Goal: Task Accomplishment & Management: Manage account settings

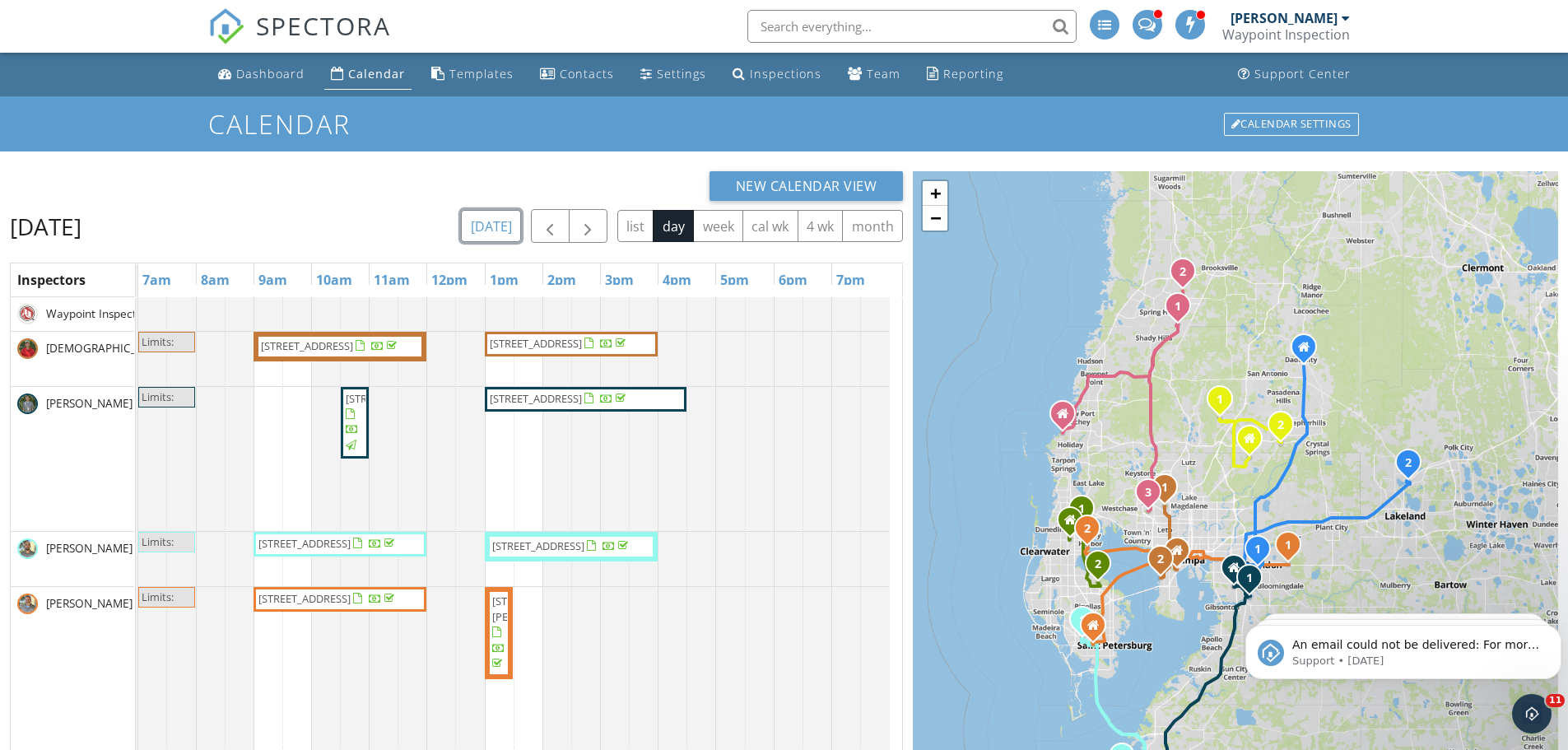
click at [504, 217] on button "[DATE]" at bounding box center [491, 225] width 60 height 32
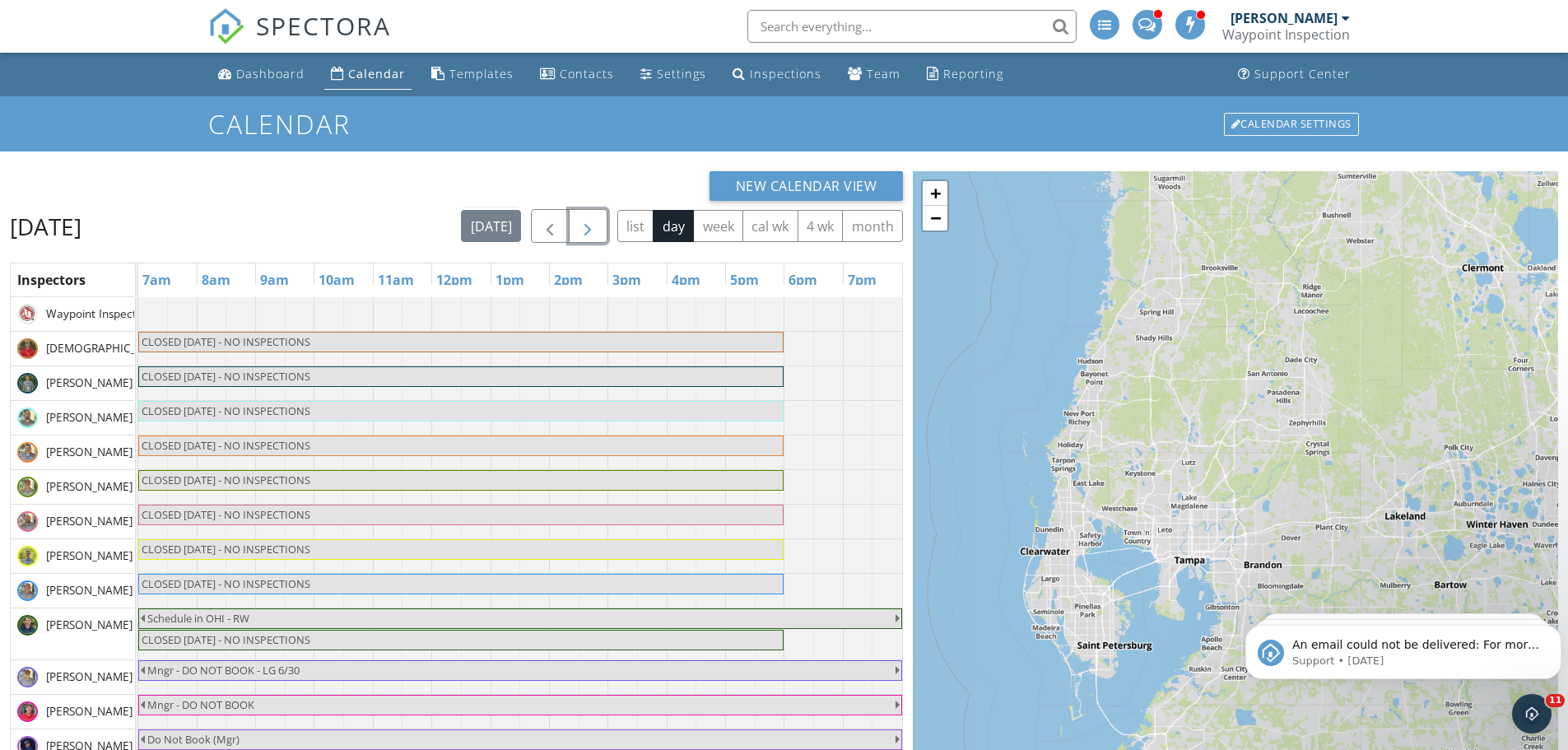
click at [589, 224] on span "button" at bounding box center [588, 226] width 20 height 20
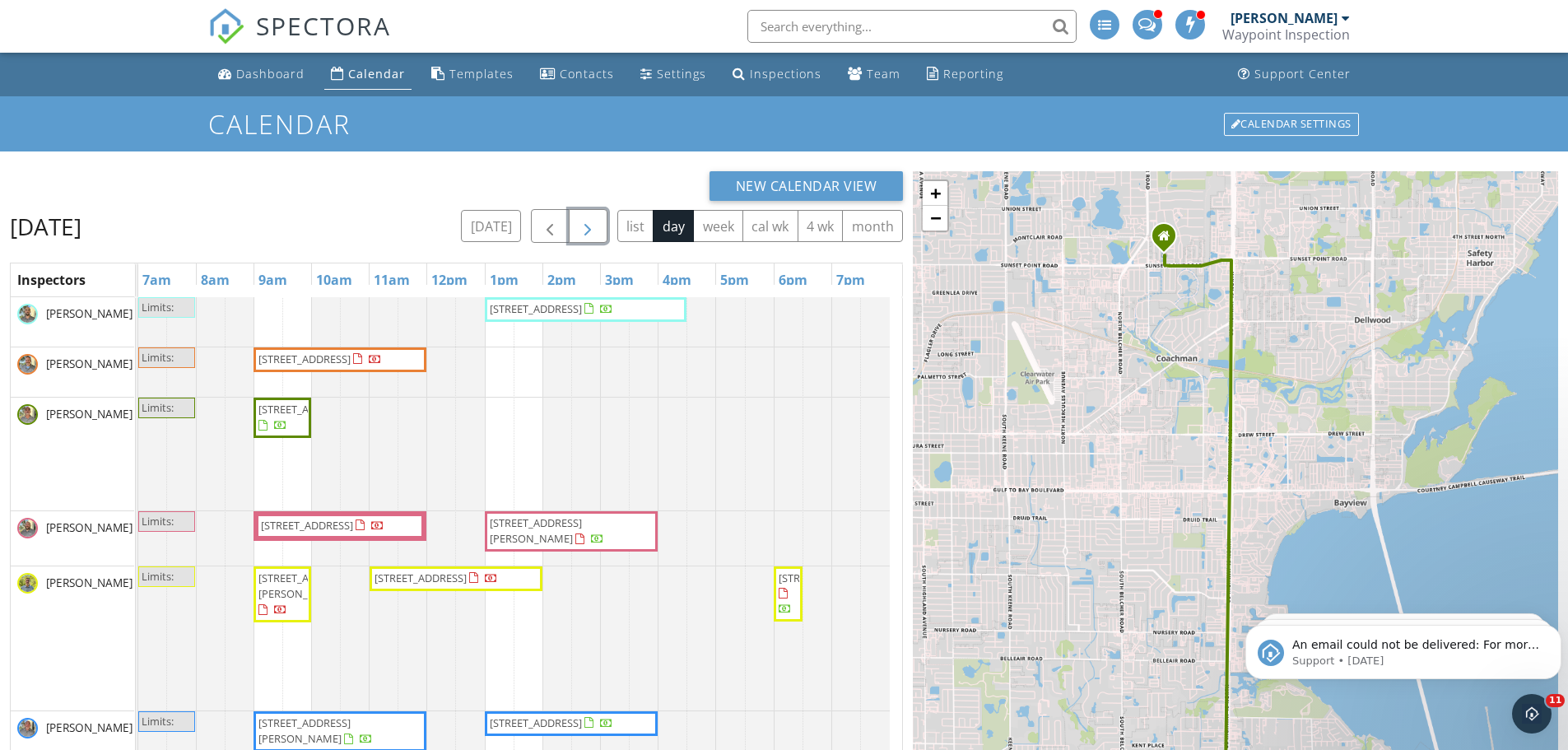
scroll to position [161, 0]
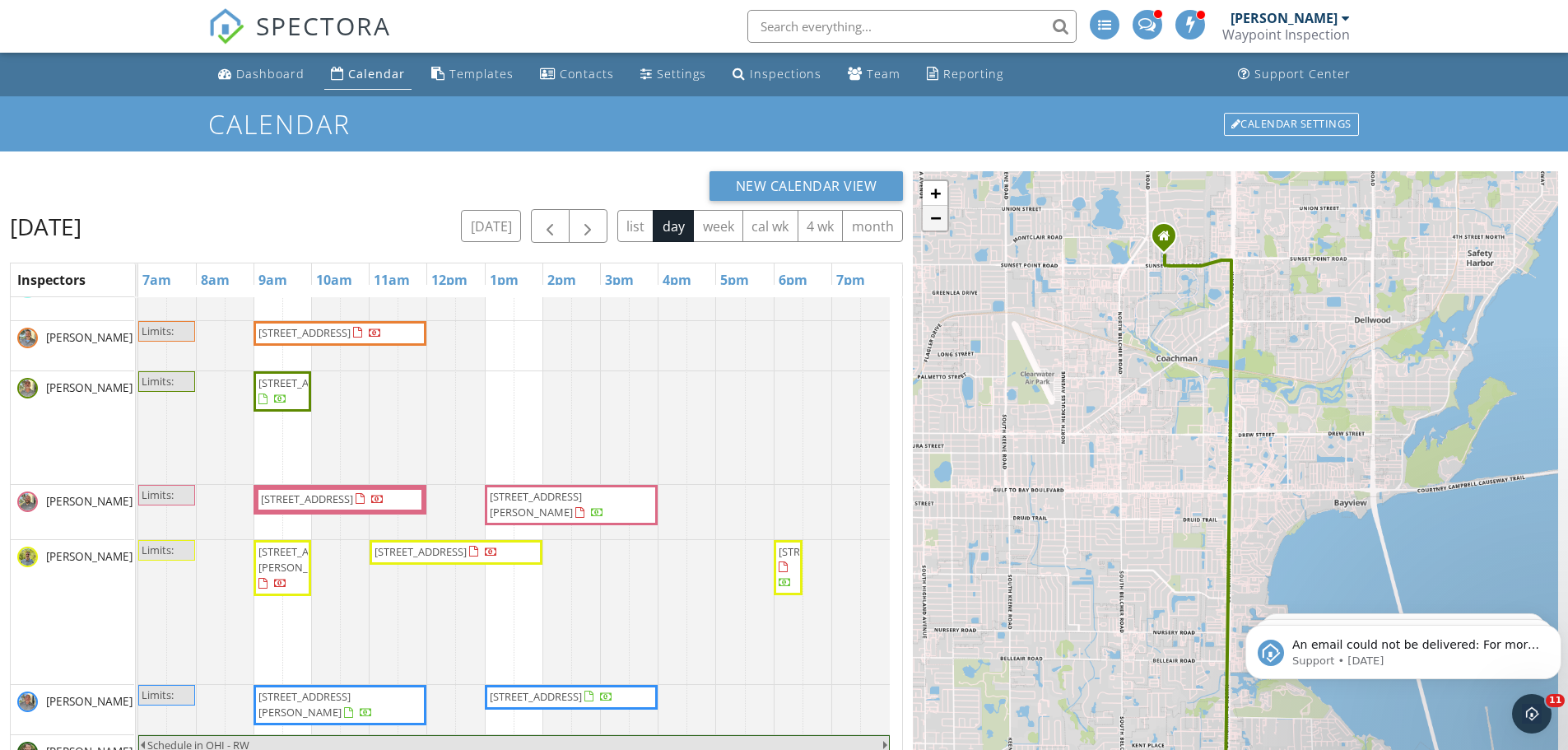
click at [930, 217] on link "−" at bounding box center [934, 218] width 25 height 25
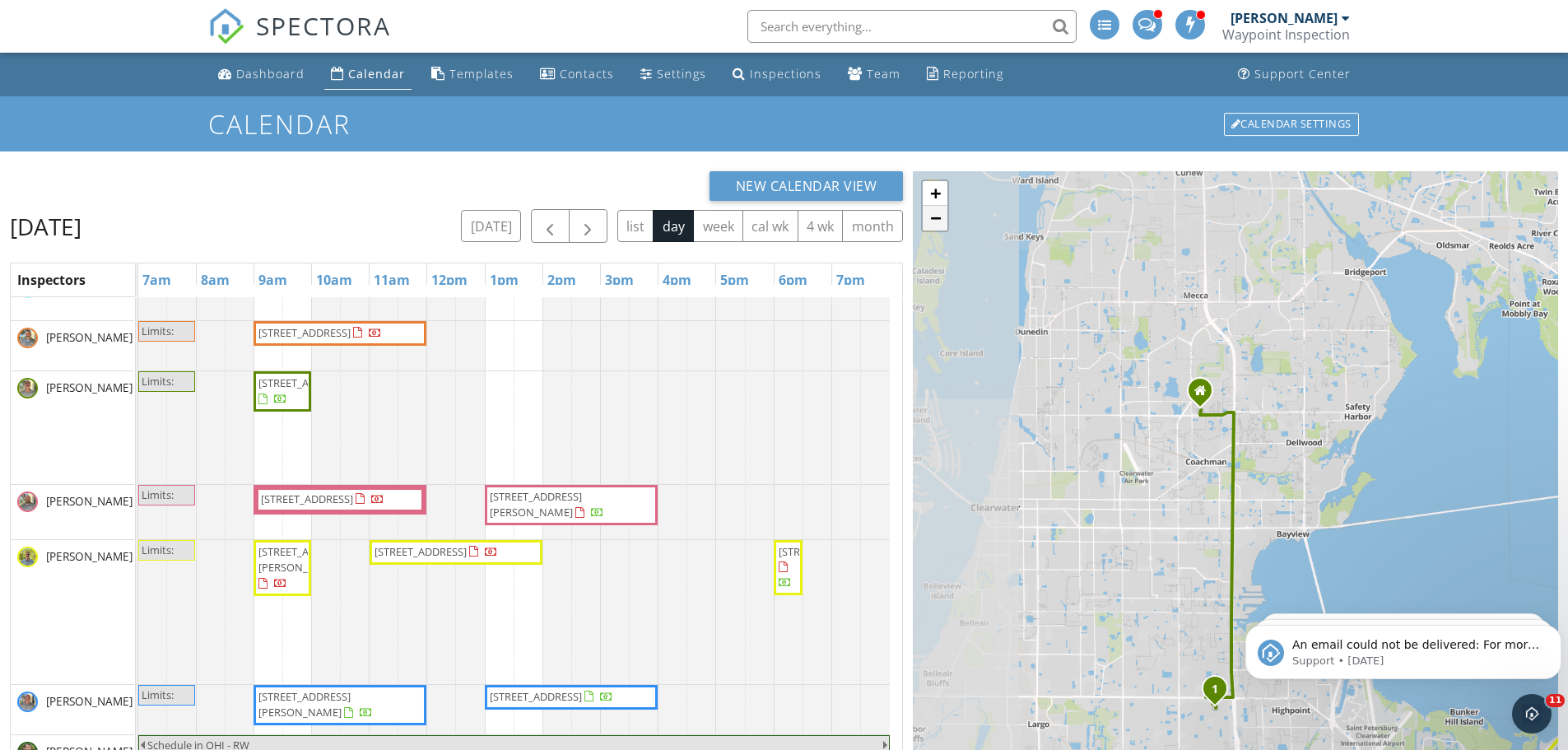
click at [934, 215] on link "−" at bounding box center [934, 218] width 25 height 25
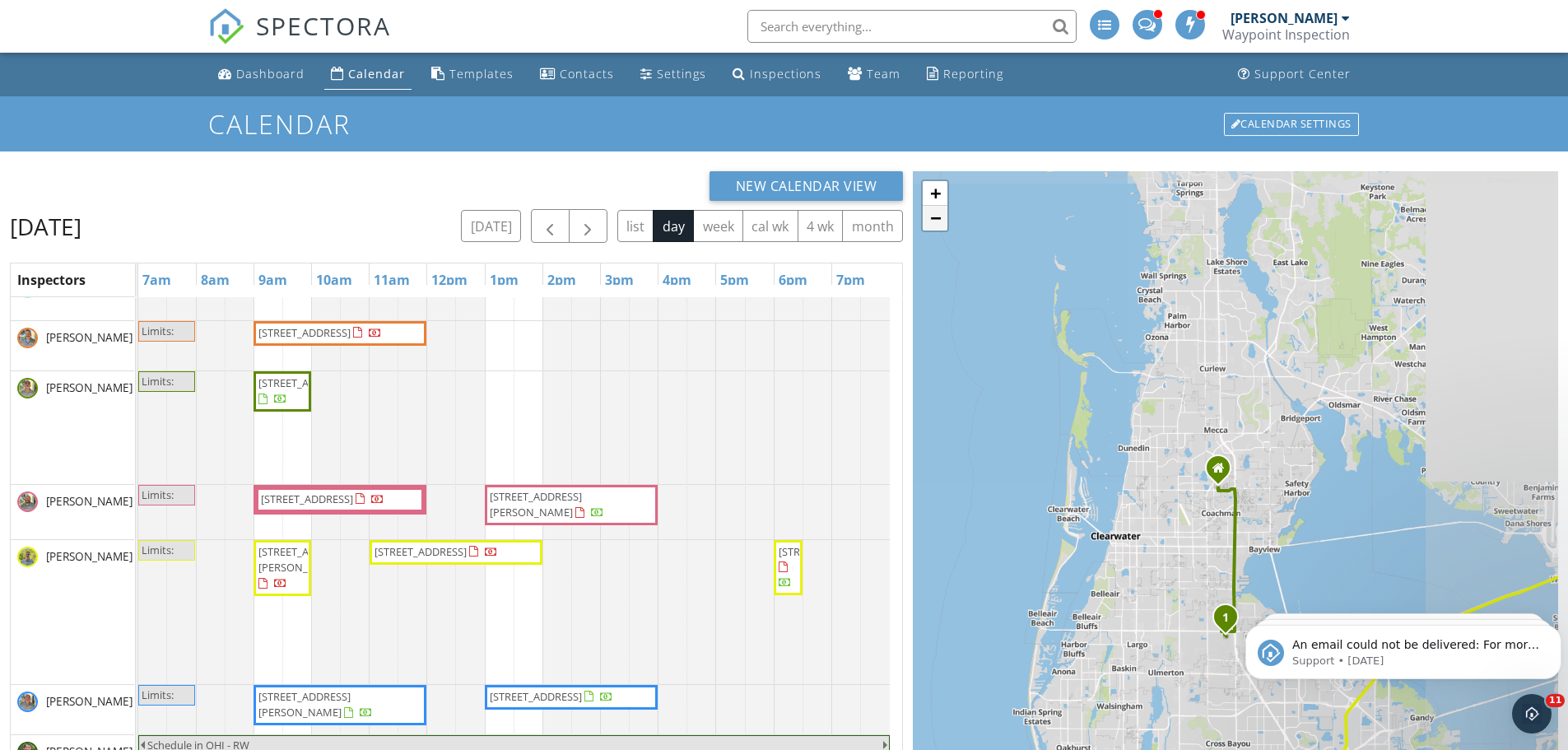
click at [934, 215] on link "−" at bounding box center [934, 218] width 25 height 25
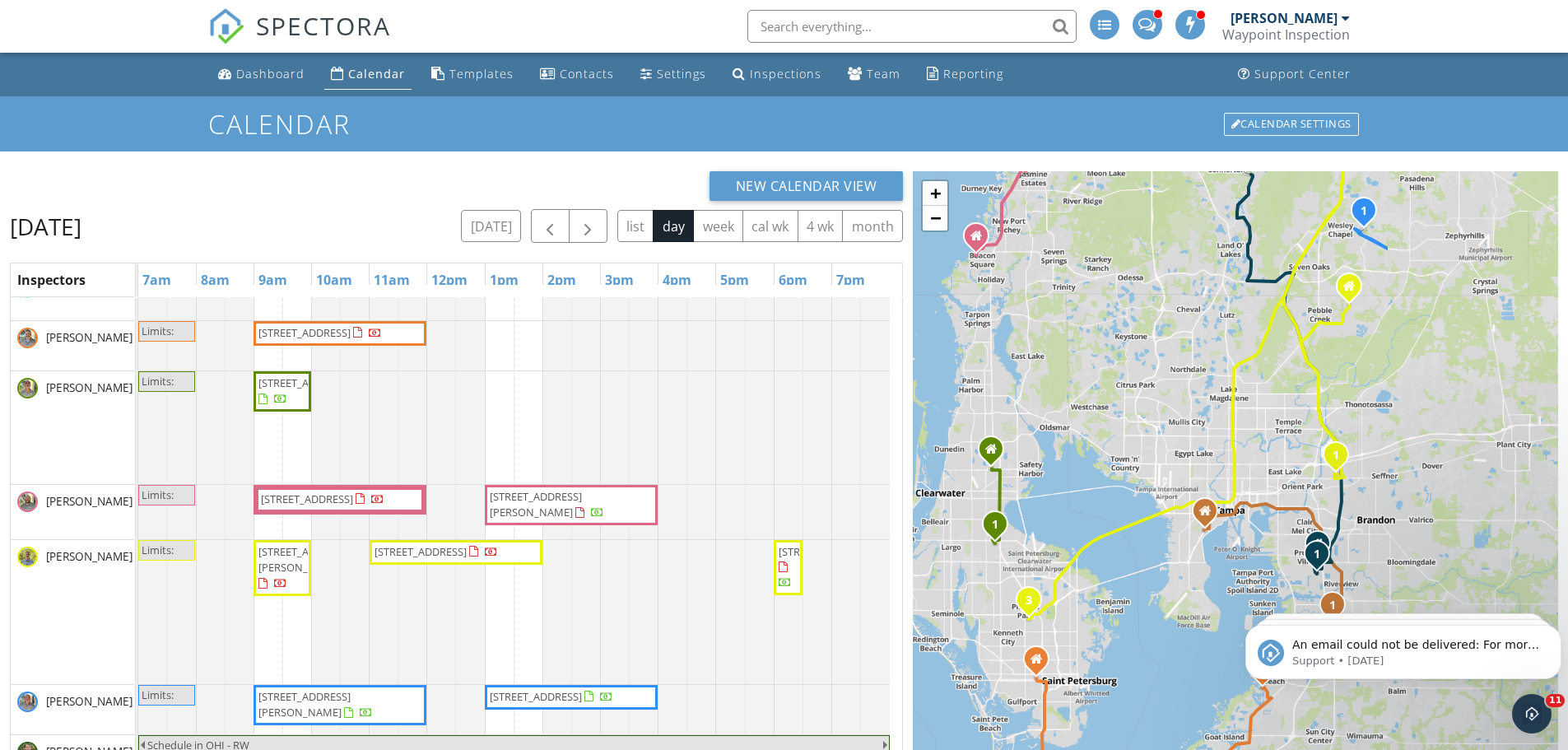
drag, startPoint x: 1371, startPoint y: 503, endPoint x: 1127, endPoint y: 441, distance: 251.8
click at [1127, 441] on div "1 1 2 1 1 1 1 2 1 2 3 1 2 + − Lee Roy Selmon Crosstown Expressway, US 301 30.3 …" at bounding box center [1235, 565] width 645 height 787
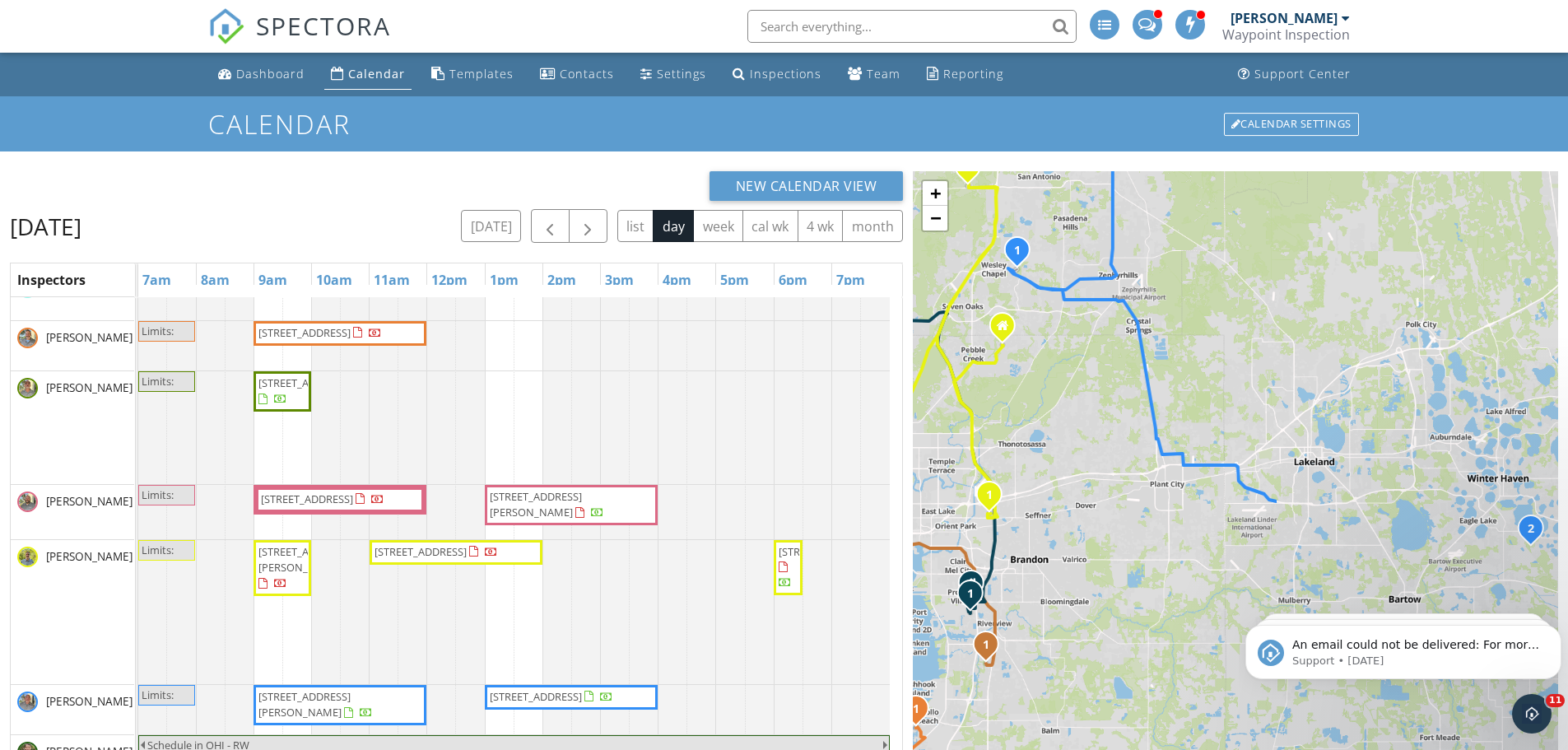
drag, startPoint x: 1401, startPoint y: 353, endPoint x: 1053, endPoint y: 397, distance: 350.8
click at [1053, 397] on div "1 1 2 1 1 1 1 2 1 2 3 1 2 + − Lee Roy Selmon Crosstown Expressway, US 301 30.3 …" at bounding box center [1235, 565] width 645 height 787
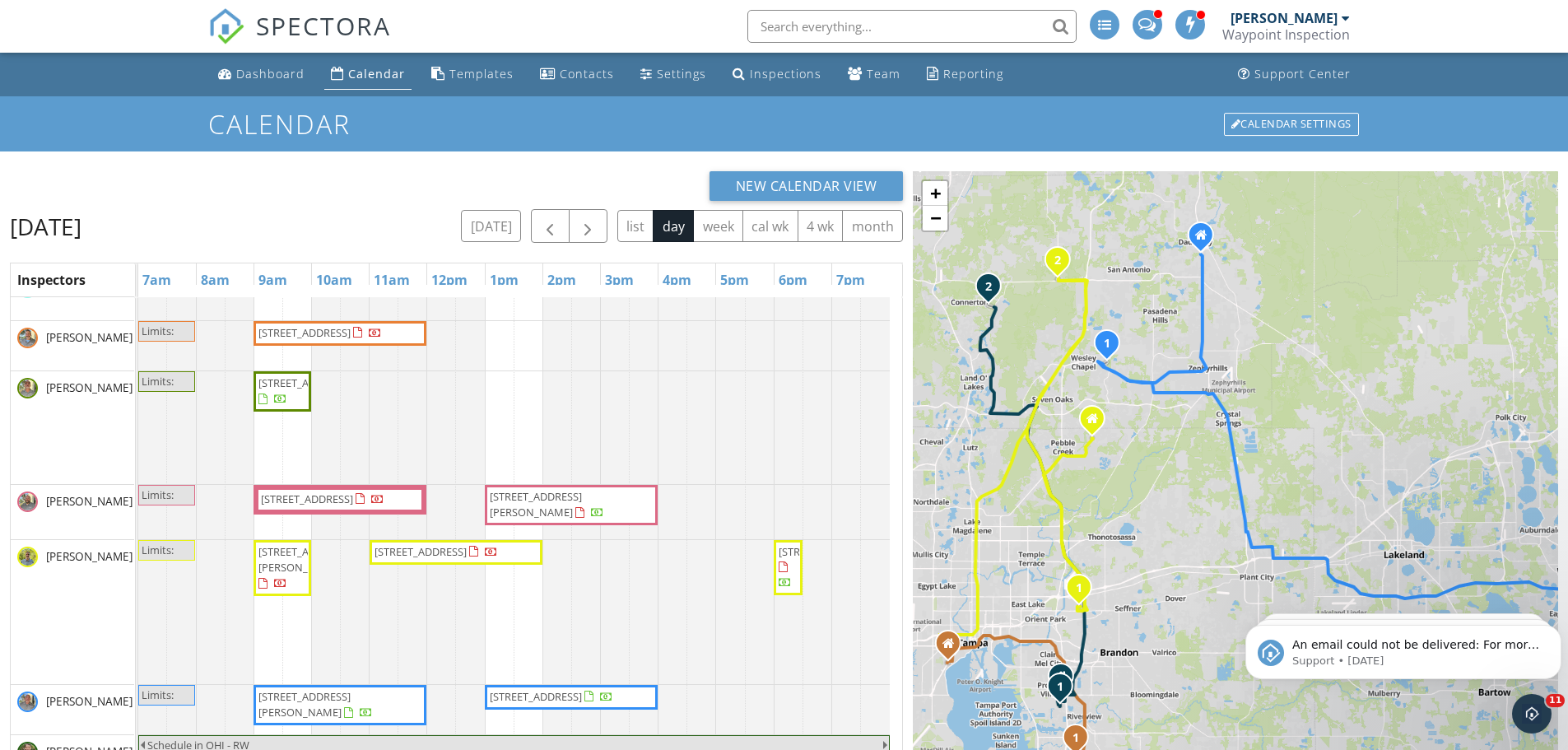
drag, startPoint x: 1269, startPoint y: 304, endPoint x: 1362, endPoint y: 403, distance: 135.8
click at [1362, 403] on div "1 1 2 1 1 1 1 2 1 2 3 1 2 + − Lee Roy Selmon Crosstown Expressway, US 301 30.3 …" at bounding box center [1235, 565] width 645 height 787
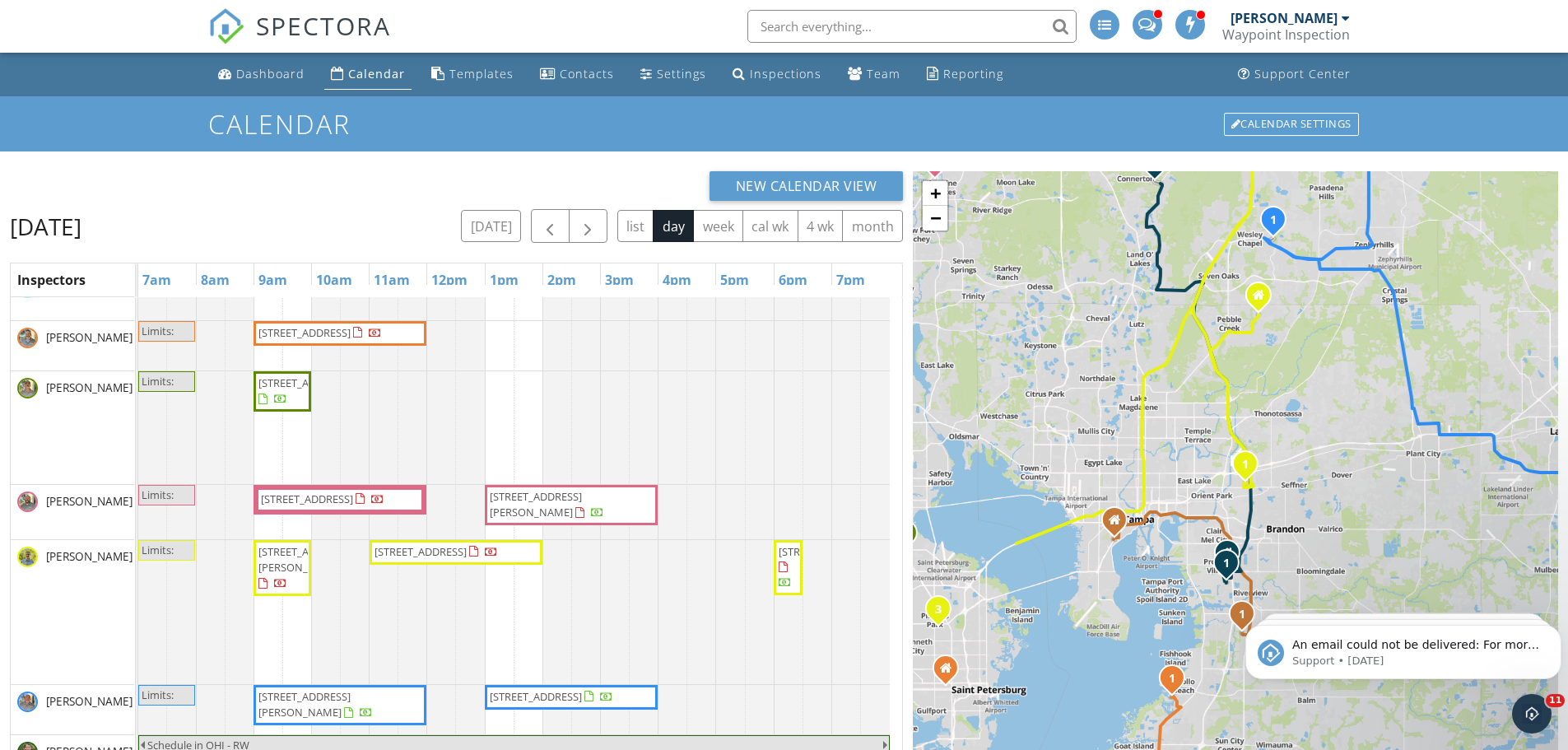
drag, startPoint x: 1040, startPoint y: 563, endPoint x: 1208, endPoint y: 437, distance: 210.0
click at [1208, 437] on div "1 1 2 1 1 1 1 2 1 2 3 1 2 + − Lee Roy Selmon Crosstown Expressway, US 301 30.3 …" at bounding box center [1235, 565] width 645 height 787
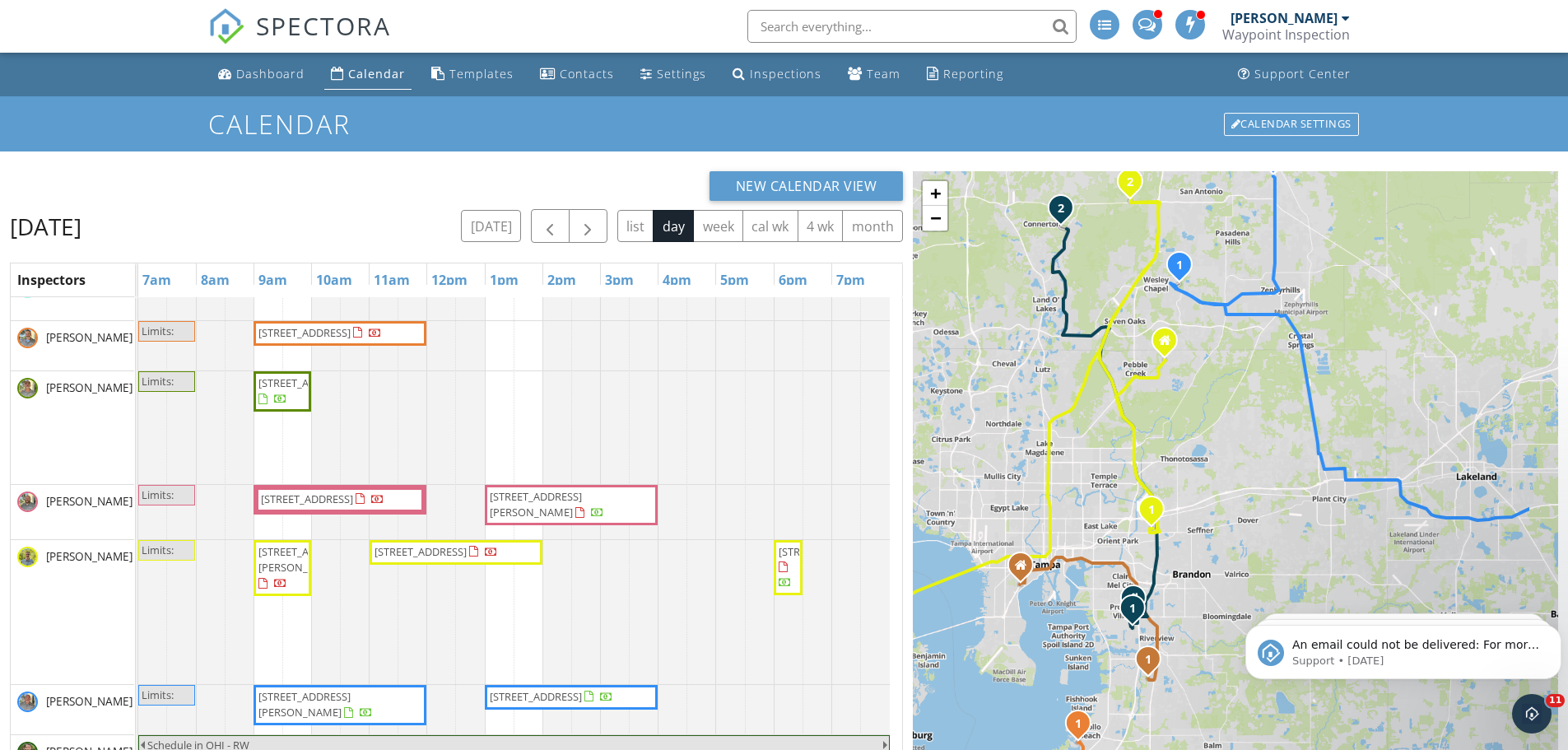
drag, startPoint x: 1311, startPoint y: 353, endPoint x: 1189, endPoint y: 406, distance: 133.0
click at [1189, 406] on div "1 1 2 1 1 1 1 2 1 2 3 1 2 + − Lee Roy Selmon Crosstown Expressway, US 301 30.3 …" at bounding box center [1235, 565] width 645 height 787
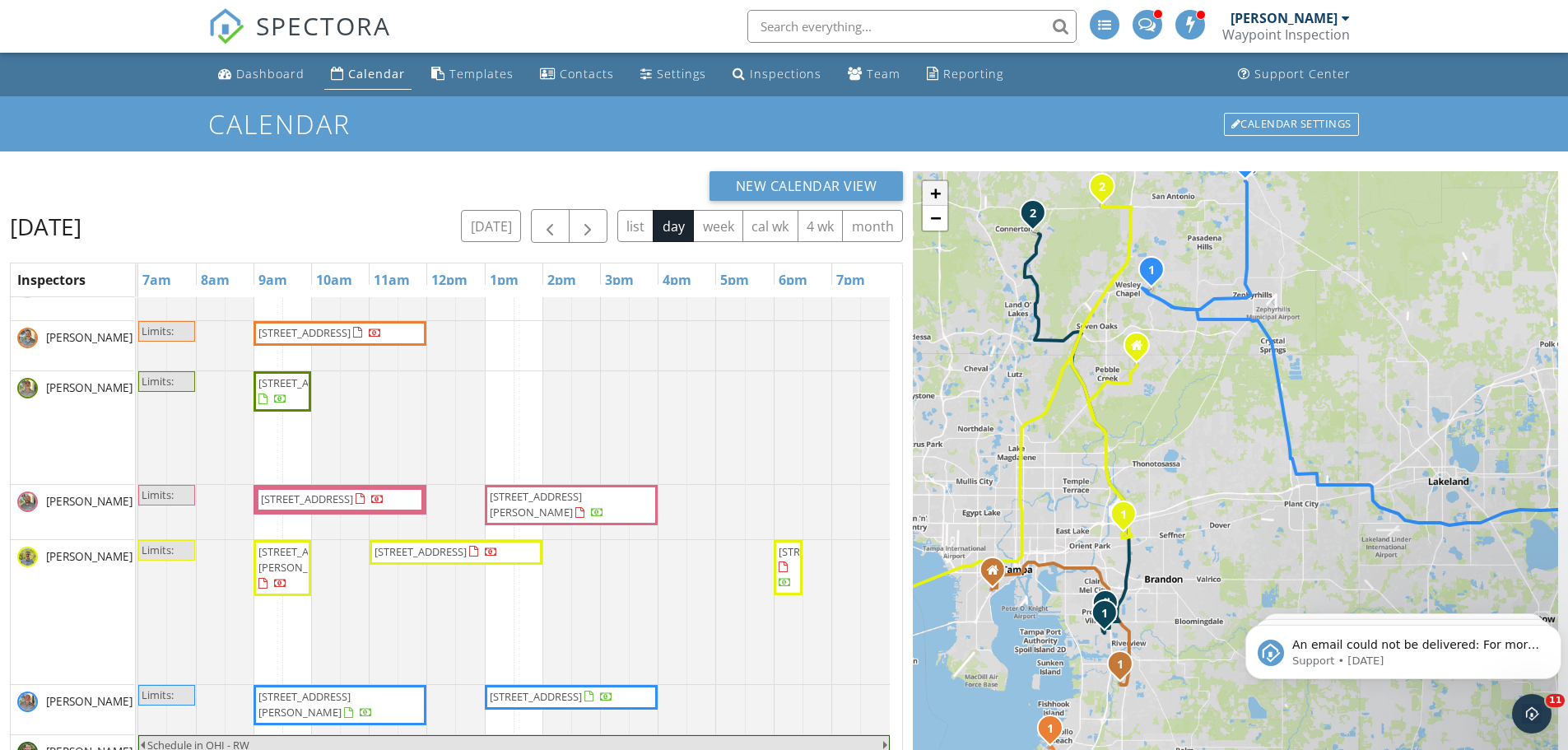
click at [932, 189] on link "+" at bounding box center [934, 193] width 25 height 25
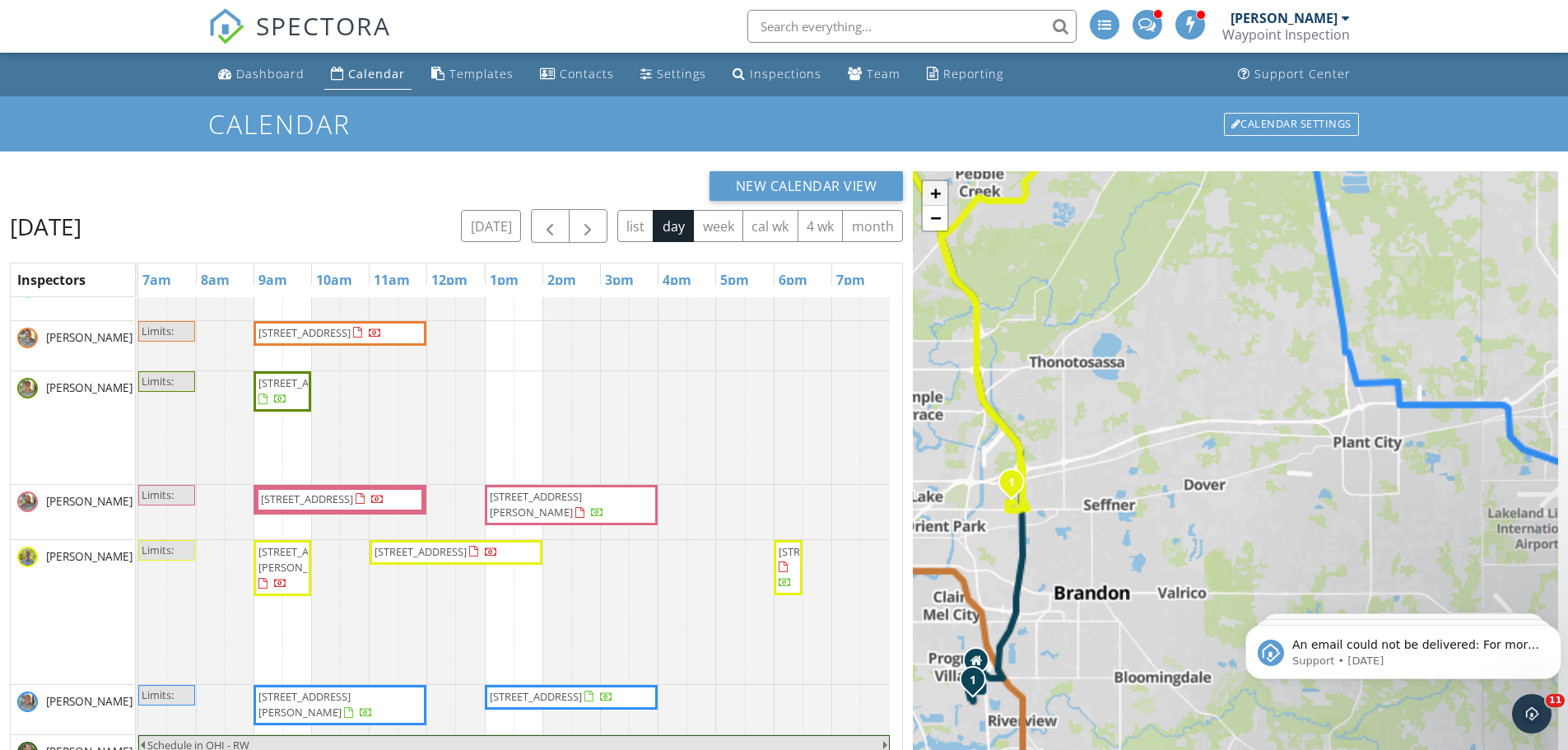
click at [932, 189] on link "+" at bounding box center [934, 193] width 25 height 25
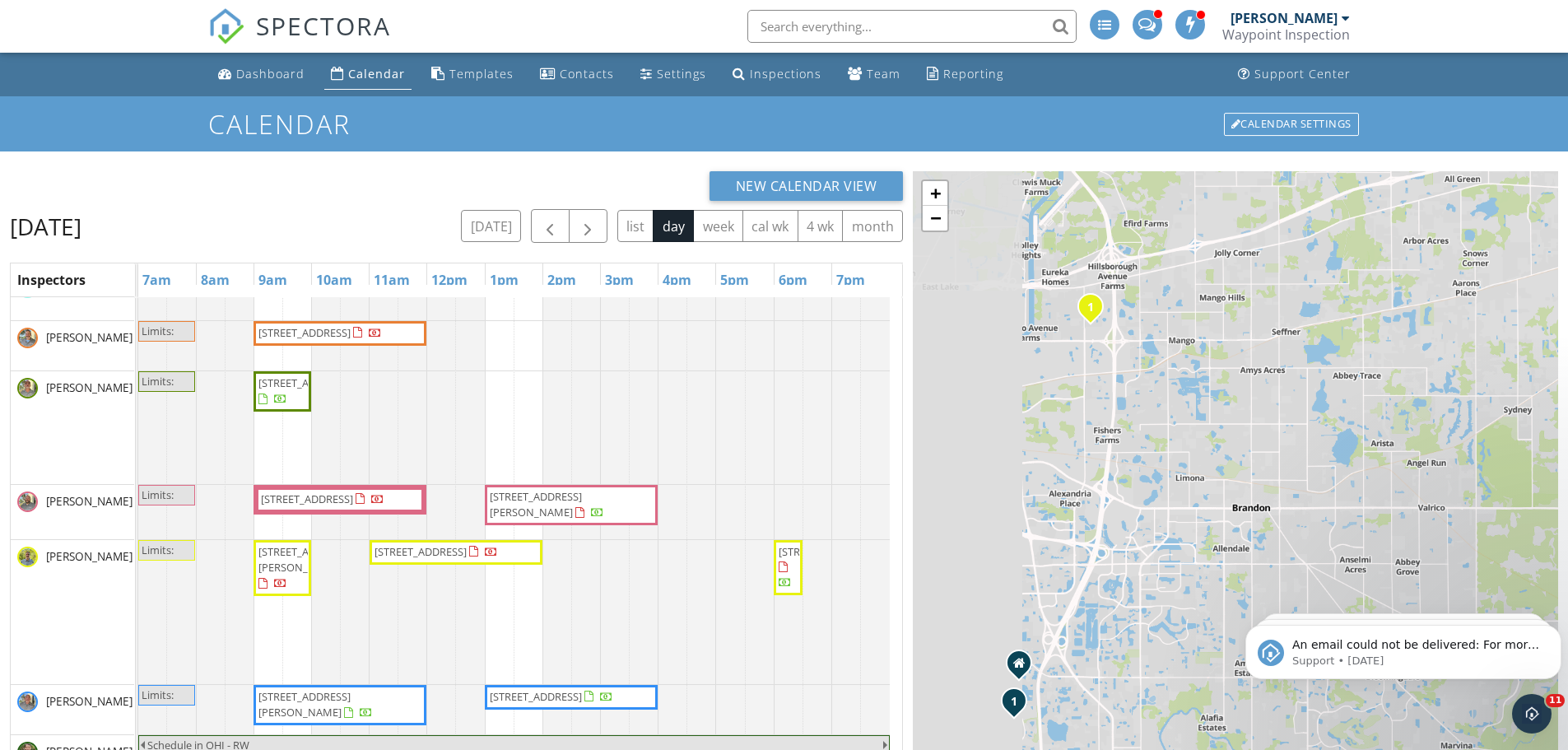
drag, startPoint x: 1037, startPoint y: 450, endPoint x: 1332, endPoint y: 343, distance: 313.8
click at [1332, 343] on div "1 1 2 1 1 1 1 2 1 2 3 1 2 + − Lee Roy Selmon Crosstown Expressway, US 301 30.3 …" at bounding box center [1235, 565] width 645 height 787
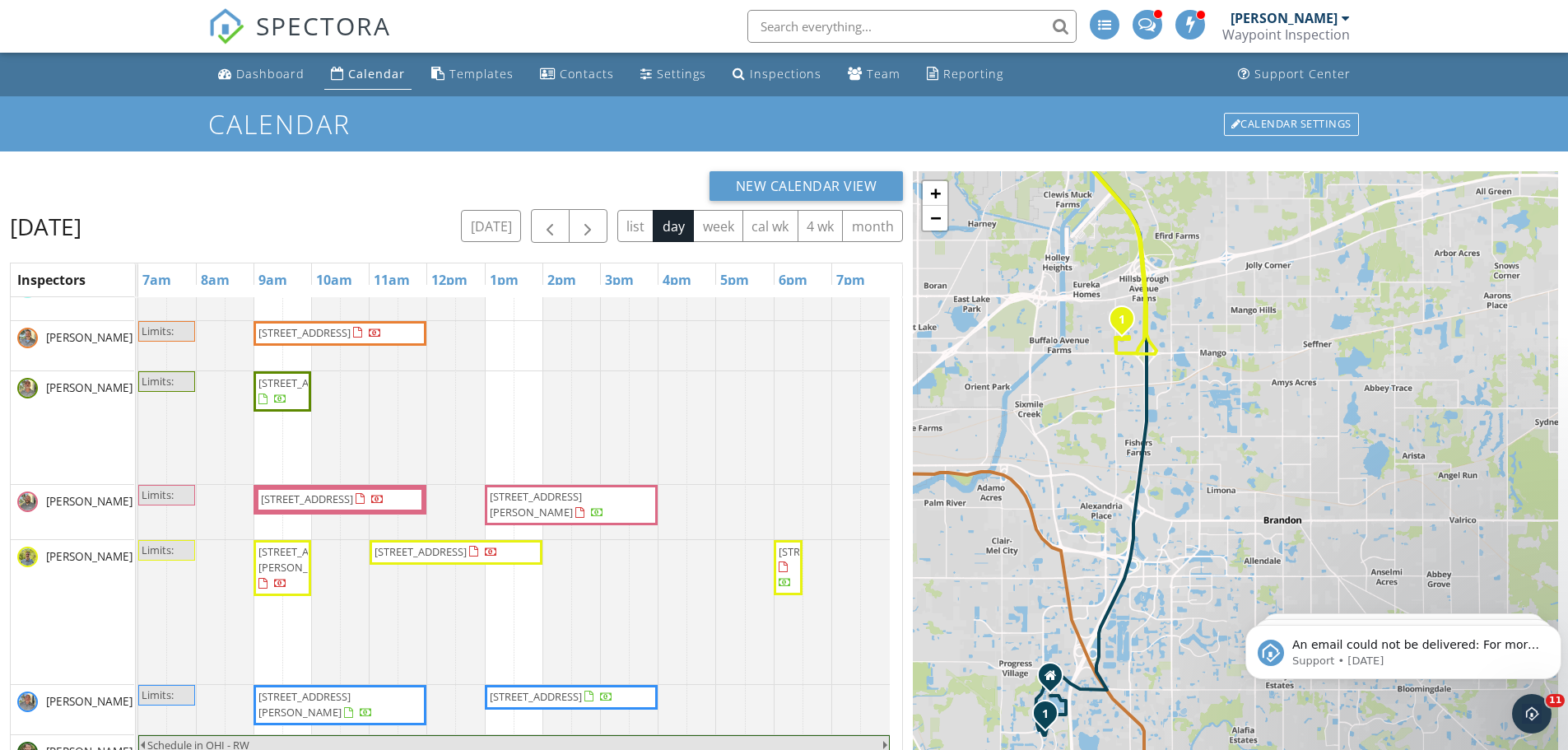
drag, startPoint x: 1147, startPoint y: 551, endPoint x: 1181, endPoint y: 564, distance: 36.4
click at [1179, 564] on div "1 1 2 1 1 1 1 2 1 2 3 1 2 + − Lee Roy Selmon Crosstown Expressway, US 301 30.3 …" at bounding box center [1235, 565] width 645 height 787
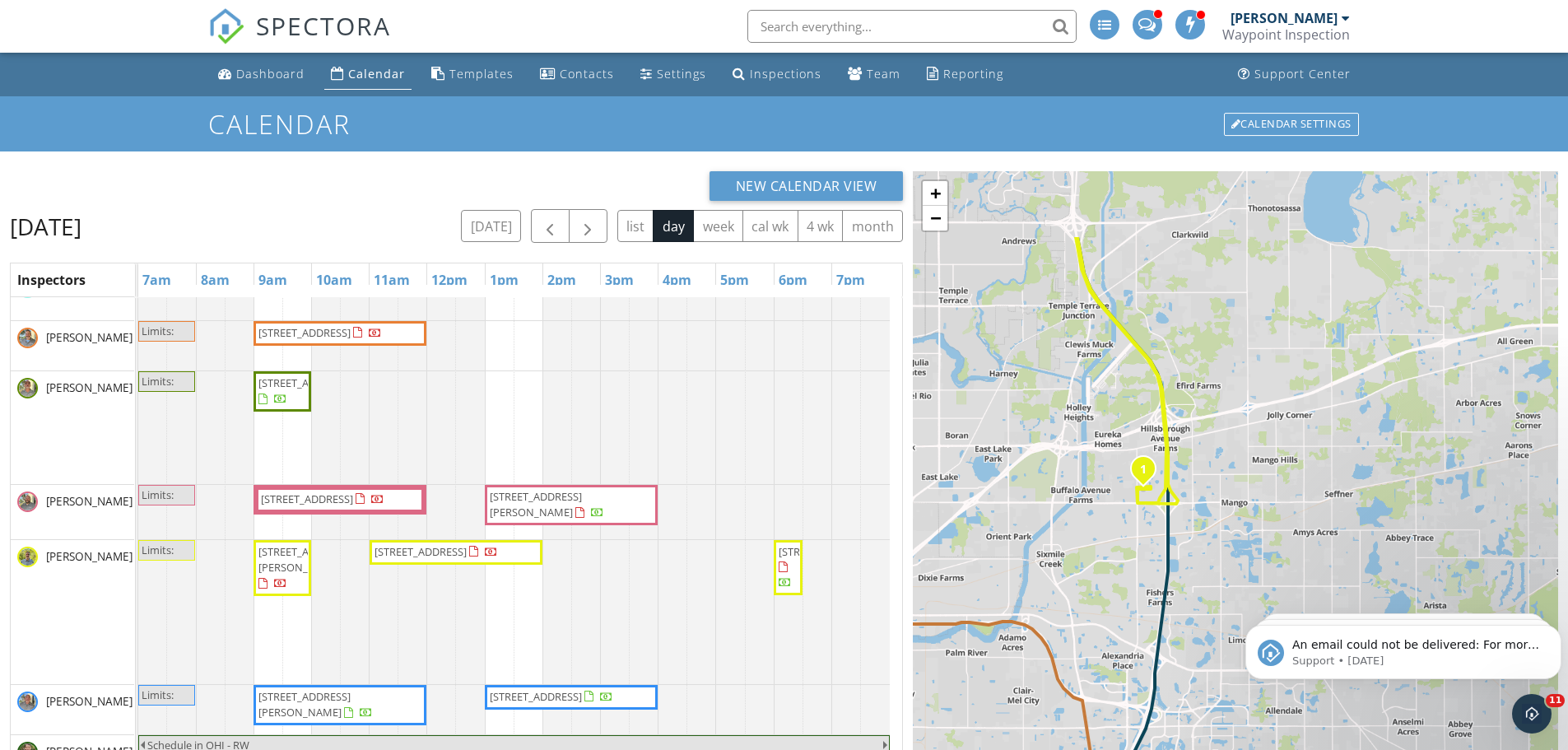
drag, startPoint x: 1215, startPoint y: 333, endPoint x: 1235, endPoint y: 480, distance: 148.4
click at [1235, 480] on div "1 1 2 1 1 1 1 2 1 2 3 1 2 + − Lee Roy Selmon Crosstown Expressway, US 301 30.3 …" at bounding box center [1235, 565] width 645 height 787
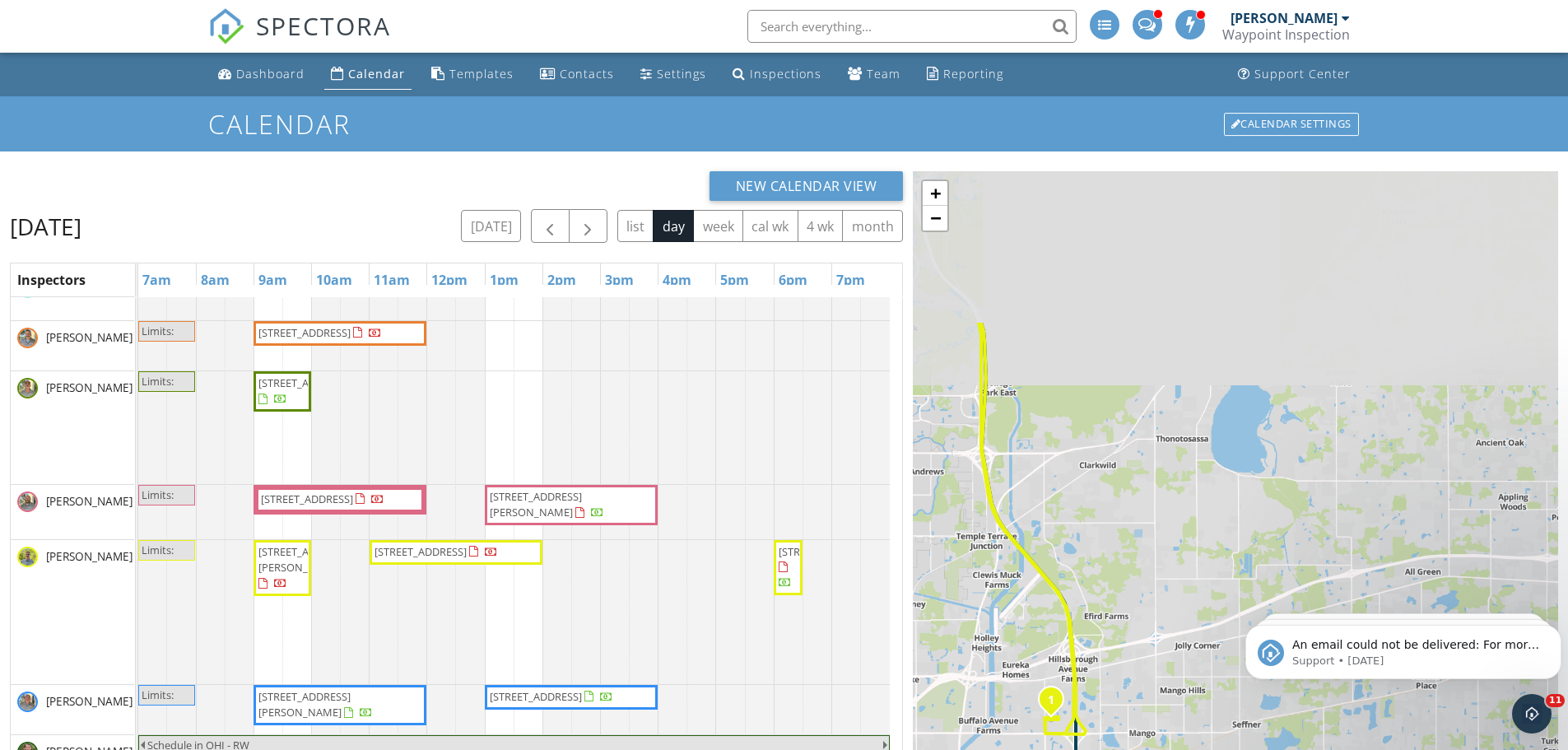
drag, startPoint x: 1390, startPoint y: 238, endPoint x: 1297, endPoint y: 475, distance: 254.6
click at [1296, 477] on div "1 1 2 1 1 1 1 2 1 2 3 1 2 + − Lee Roy Selmon Crosstown Expressway, US 301 30.3 …" at bounding box center [1235, 565] width 645 height 787
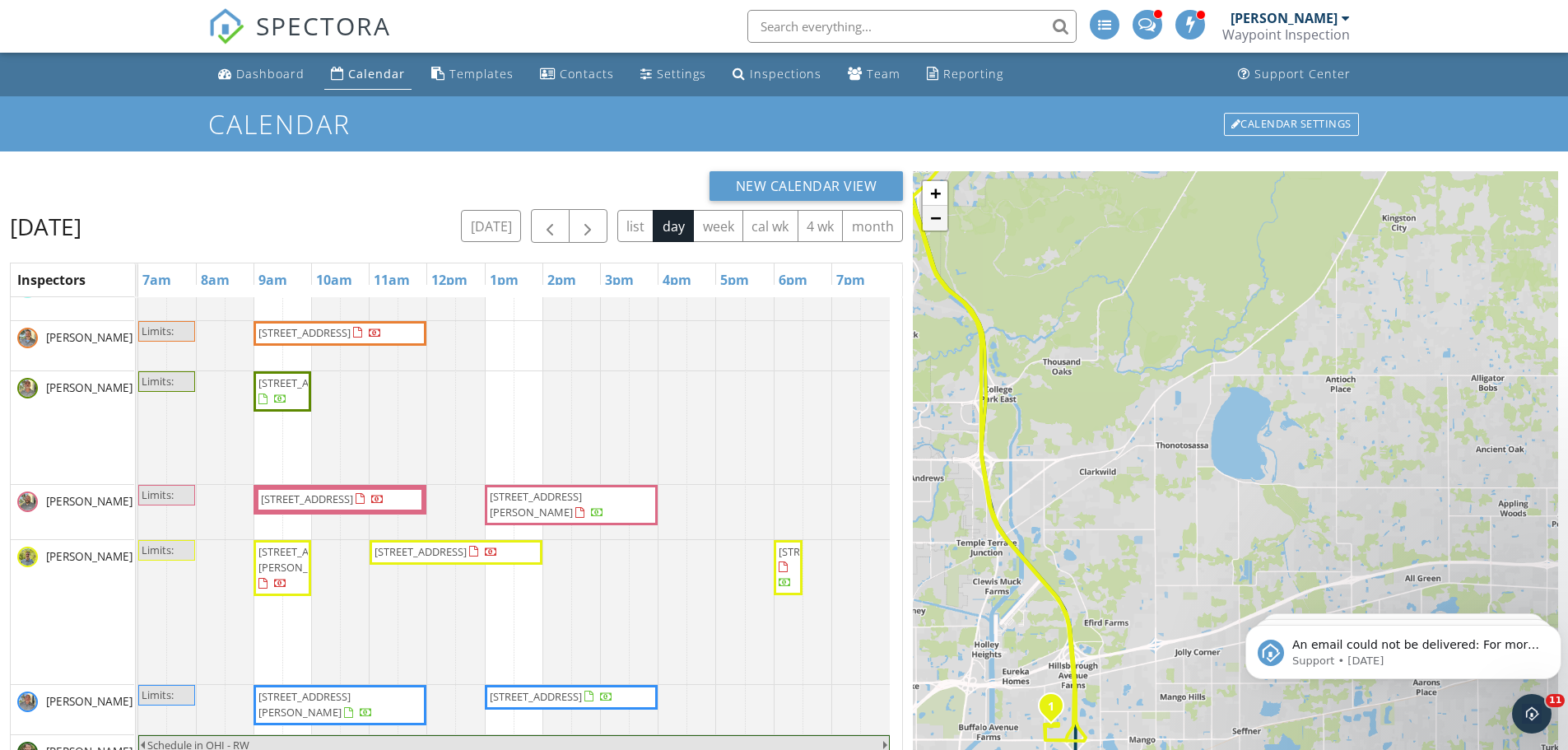
click at [938, 231] on link "−" at bounding box center [934, 218] width 25 height 25
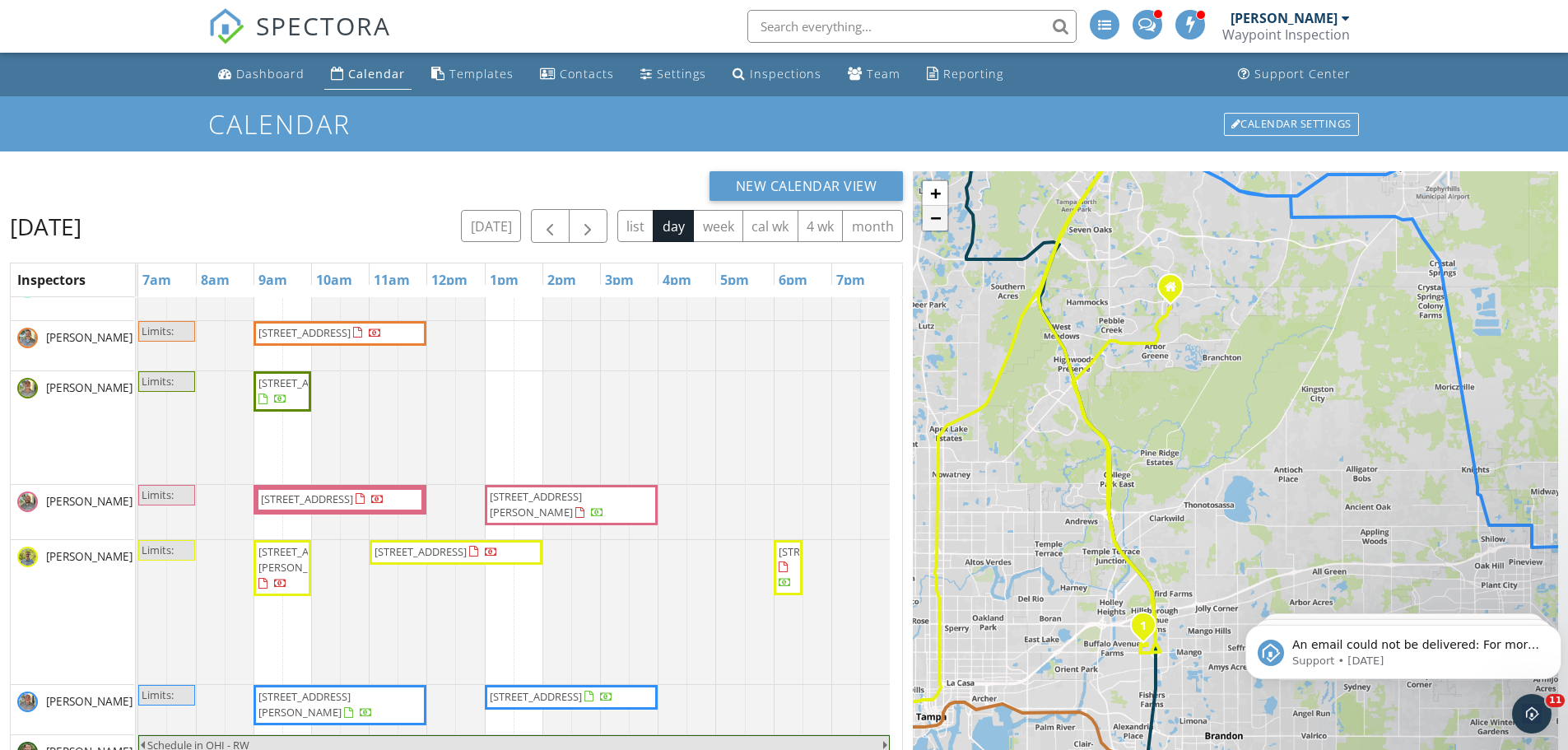
click at [937, 223] on link "−" at bounding box center [934, 218] width 25 height 25
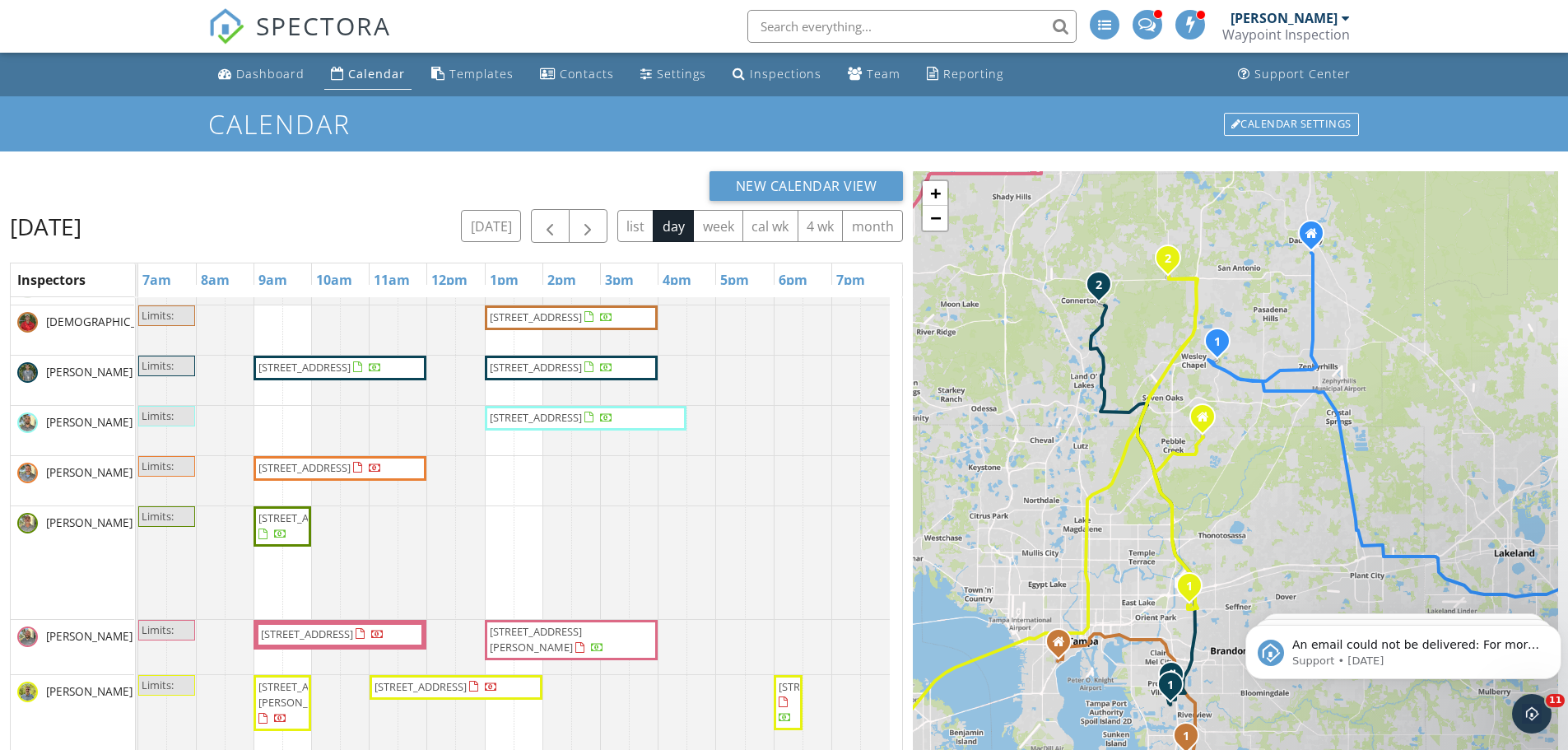
scroll to position [0, 0]
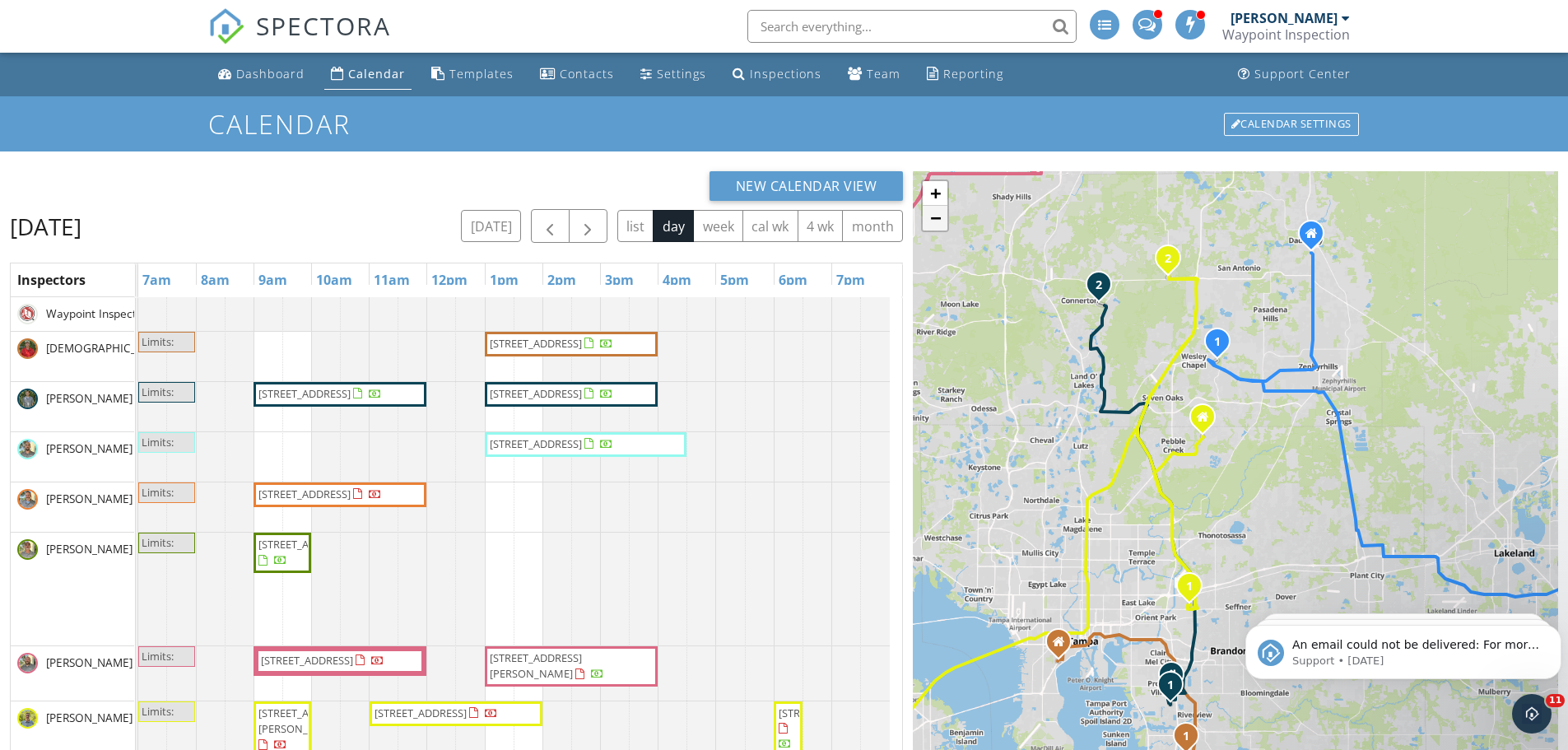
click at [938, 222] on link "−" at bounding box center [934, 218] width 25 height 25
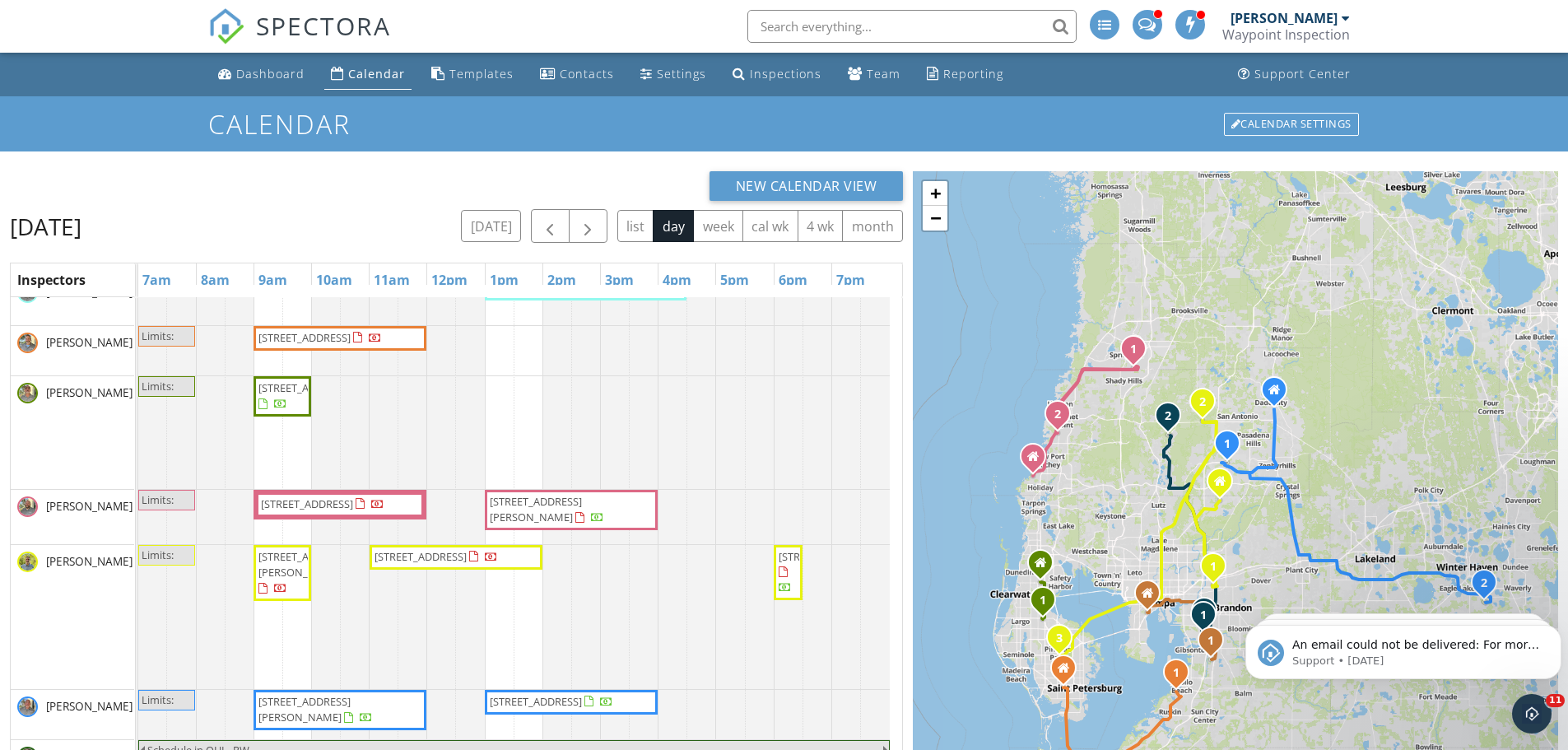
scroll to position [161, 0]
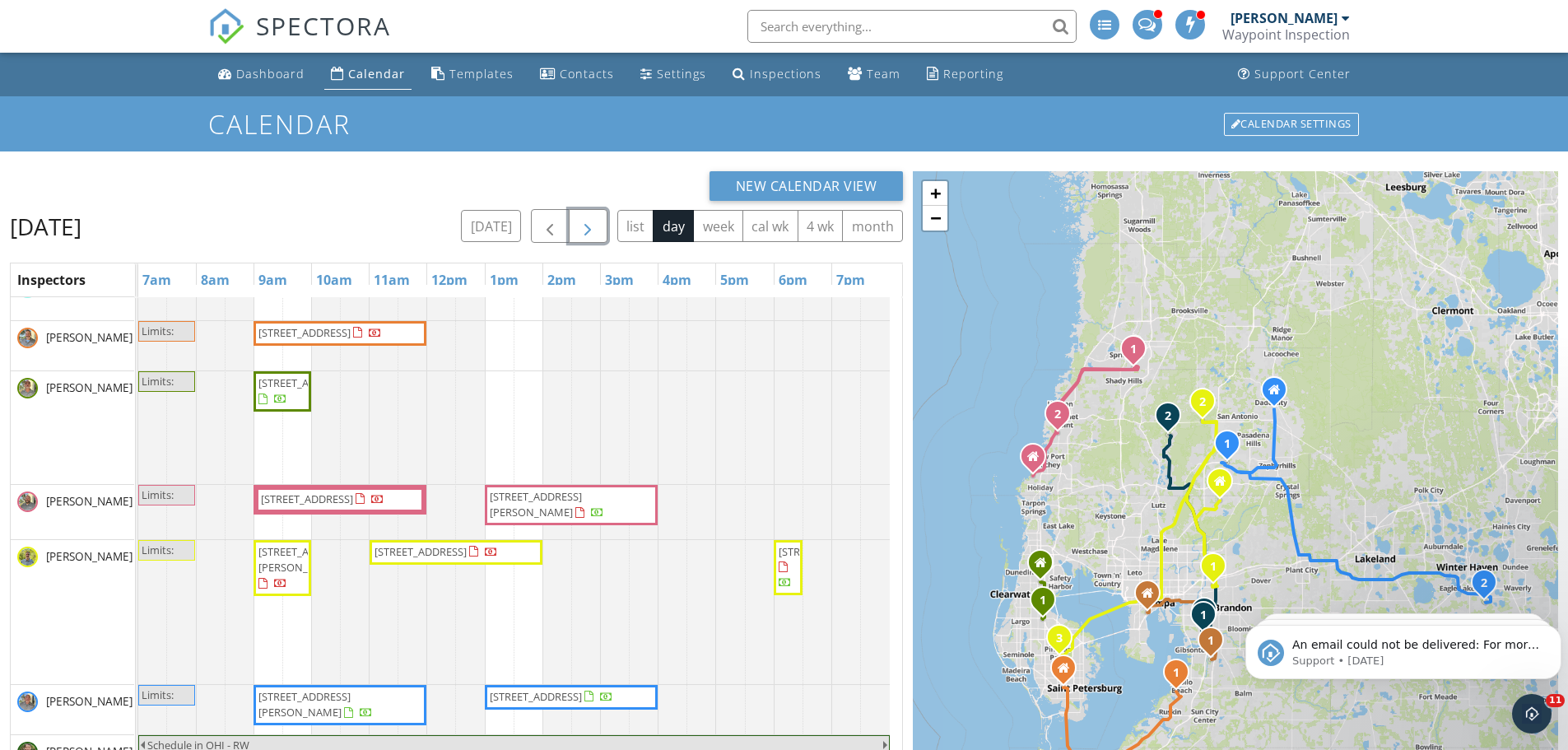
click at [595, 223] on span "button" at bounding box center [588, 226] width 20 height 20
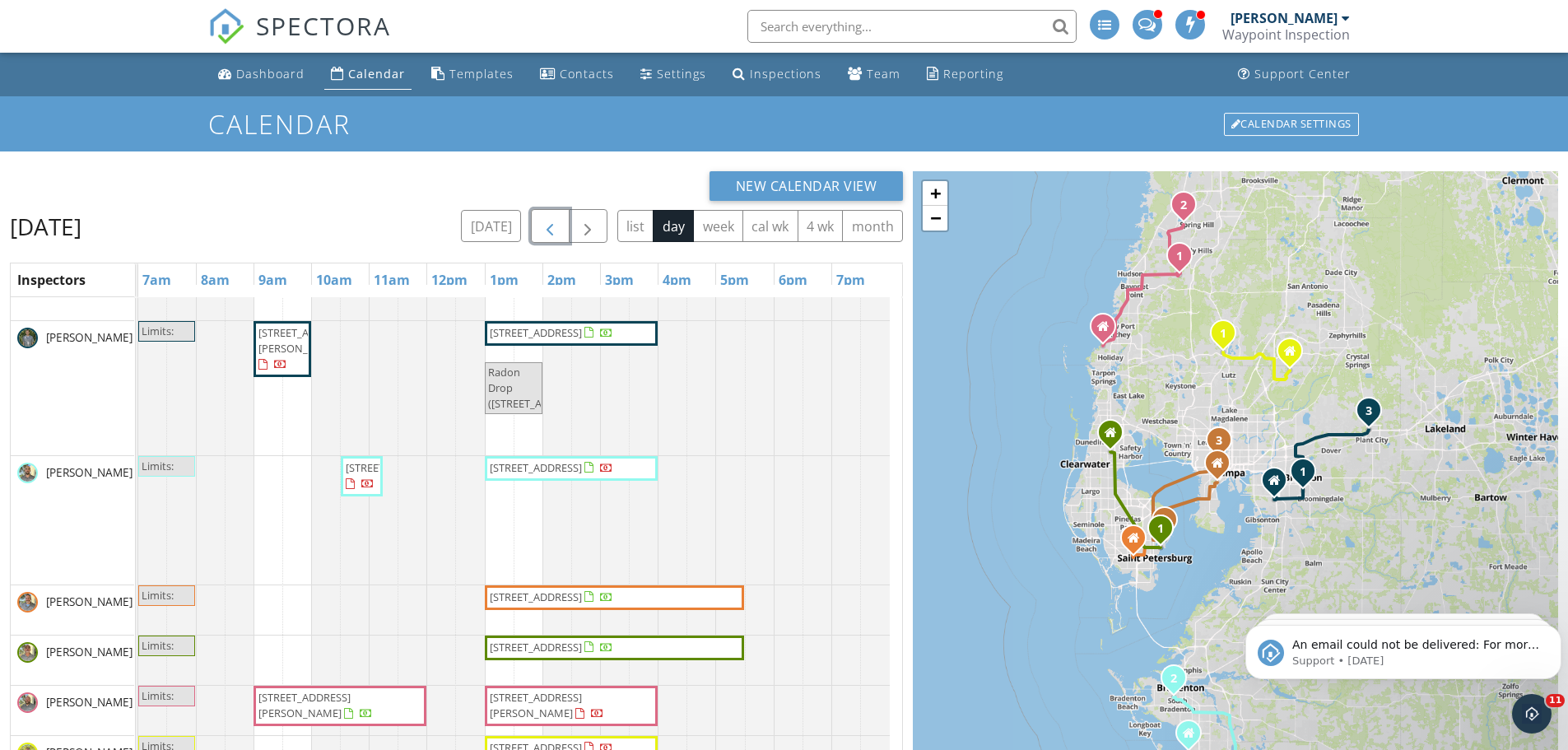
click at [549, 221] on span "button" at bounding box center [550, 226] width 20 height 20
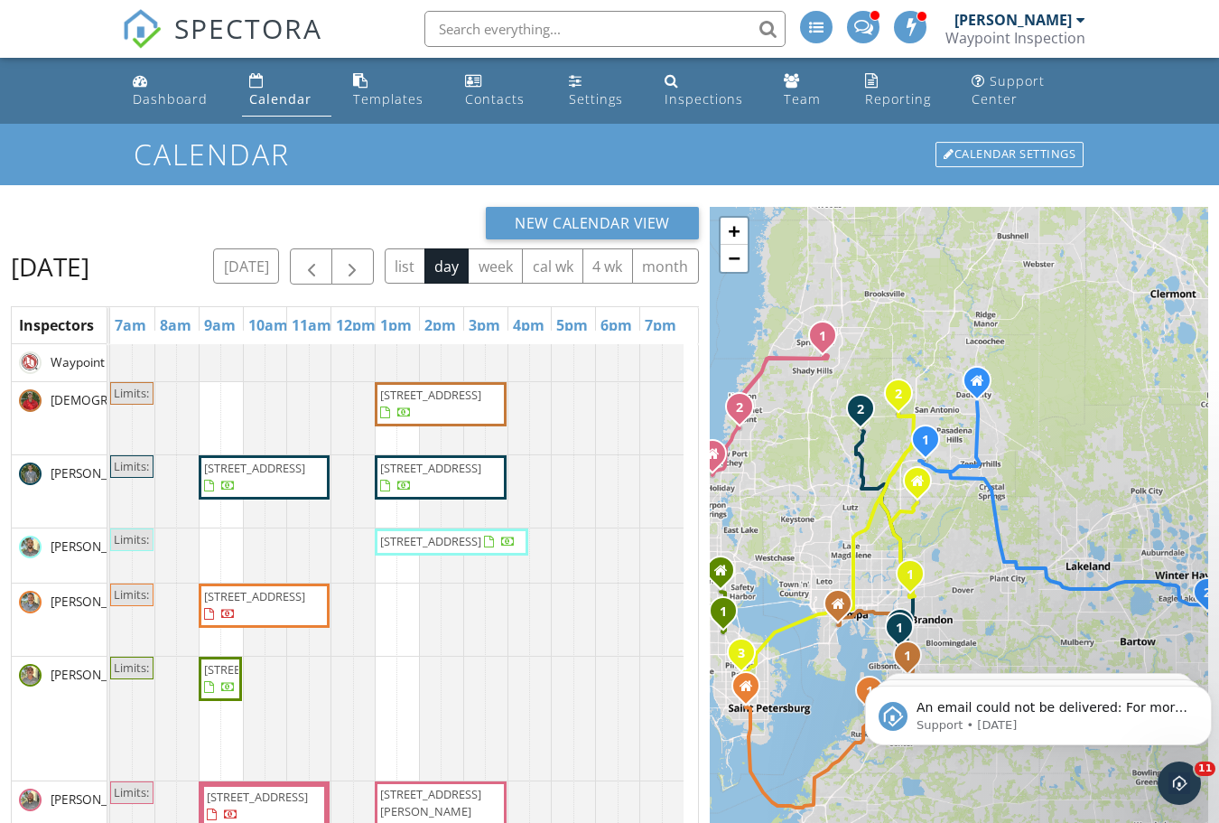
click at [110, 722] on div at bounding box center [110, 719] width 0 height 124
click at [298, 680] on link "Event" at bounding box center [295, 673] width 93 height 29
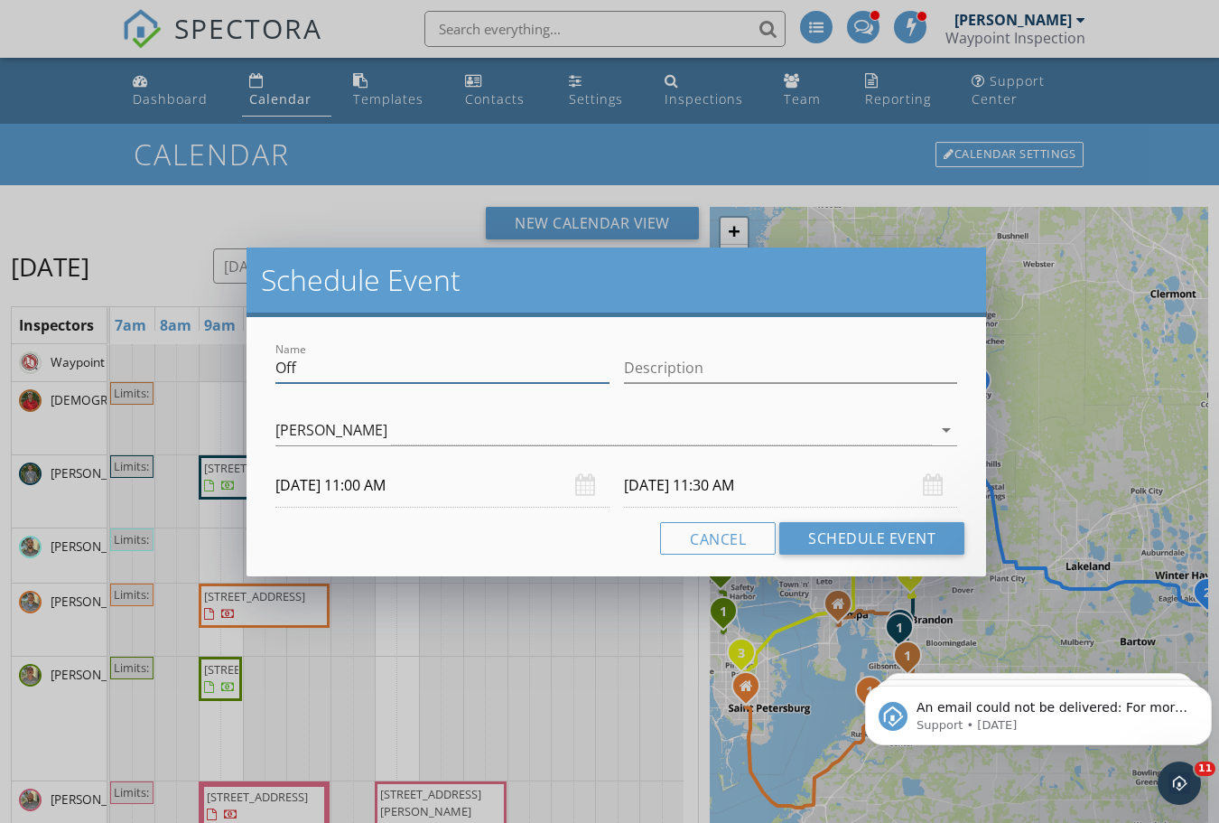
click at [323, 374] on input "Off" at bounding box center [442, 368] width 334 height 30
drag, startPoint x: 316, startPoint y: 367, endPoint x: 271, endPoint y: 373, distance: 45.6
click at [271, 373] on div "Name Off" at bounding box center [442, 370] width 349 height 62
click at [317, 371] on input "save fir Sayed Kamal" at bounding box center [442, 368] width 334 height 30
drag, startPoint x: 420, startPoint y: 362, endPoint x: 309, endPoint y: 367, distance: 111.2
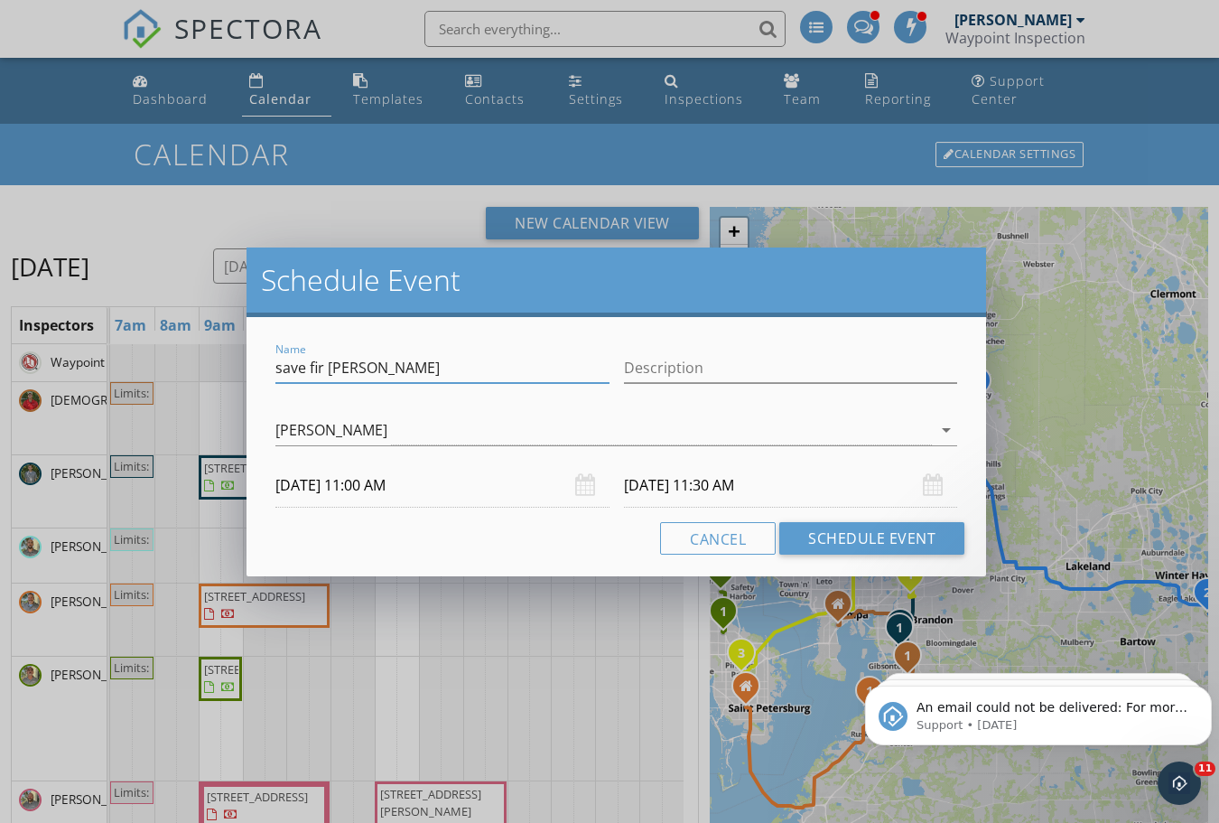
click at [309, 367] on input "save fir Sayed Kamal" at bounding box center [442, 368] width 334 height 30
type input "save for Sayed Kamal"
click at [640, 359] on input "Description" at bounding box center [791, 368] width 334 height 30
click at [871, 370] on input "Sayed Kamal wants condo at the Rits inspected" at bounding box center [791, 368] width 334 height 30
click at [938, 374] on input "Sayed Kamal wants condo at the Ritz inspected" at bounding box center [791, 368] width 334 height 30
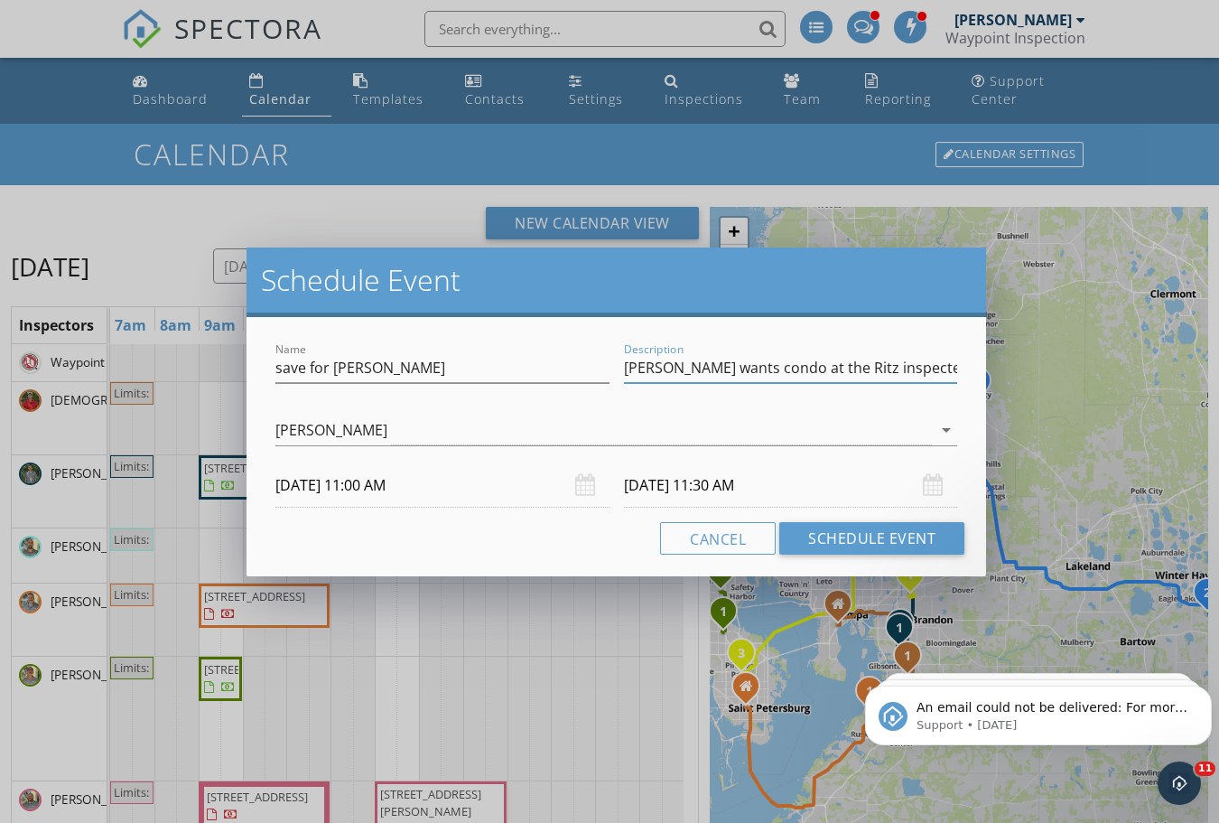
drag, startPoint x: 946, startPoint y: 362, endPoint x: 710, endPoint y: 382, distance: 237.4
click at [710, 382] on div "Description Sayed Kamal wants condo at the Ritz inspected" at bounding box center [791, 368] width 334 height 30
type input "Sayed Kamal wants condo inspected at the Ritz"
click at [481, 375] on input "save for Sayed Kamal" at bounding box center [442, 368] width 334 height 30
type input "save for Sayed Kamal per Wilmer"
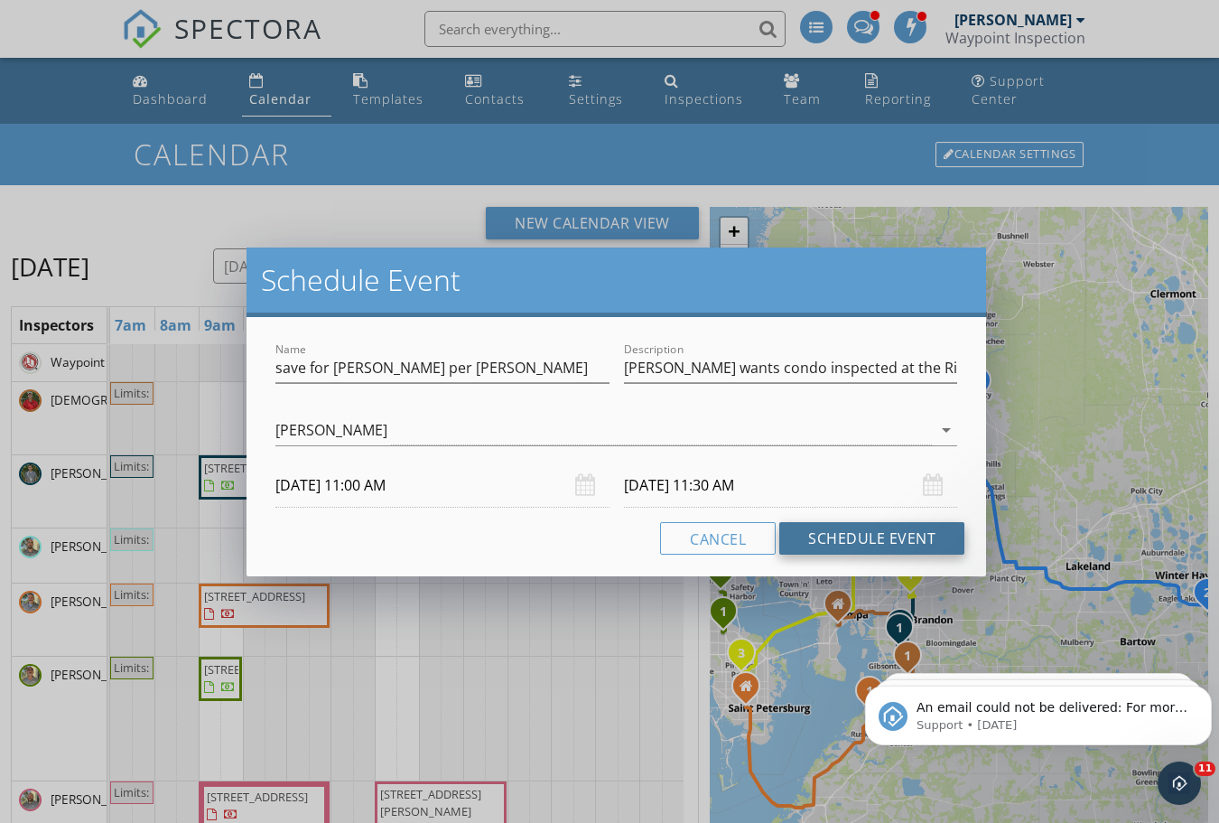
click at [836, 538] on button "Schedule Event" at bounding box center [871, 538] width 185 height 33
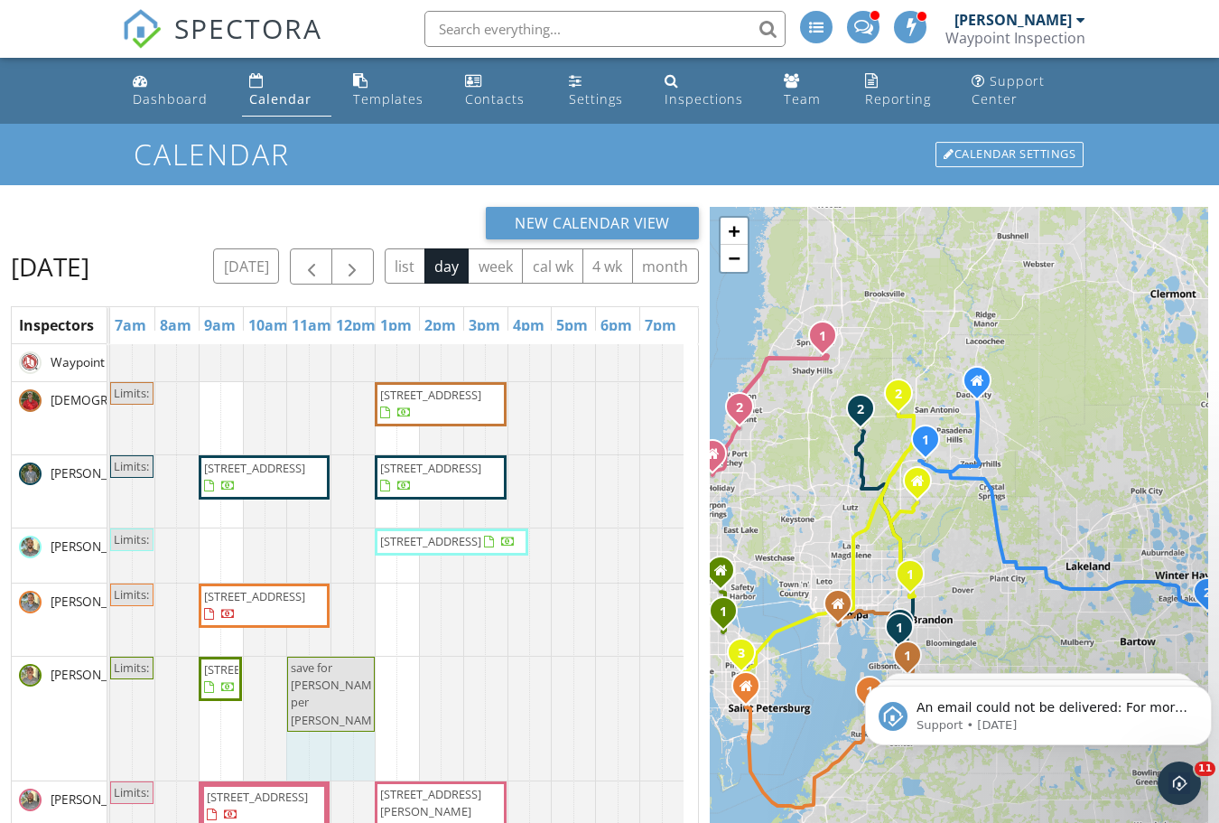
drag, startPoint x: 311, startPoint y: 727, endPoint x: 380, endPoint y: 732, distance: 69.7
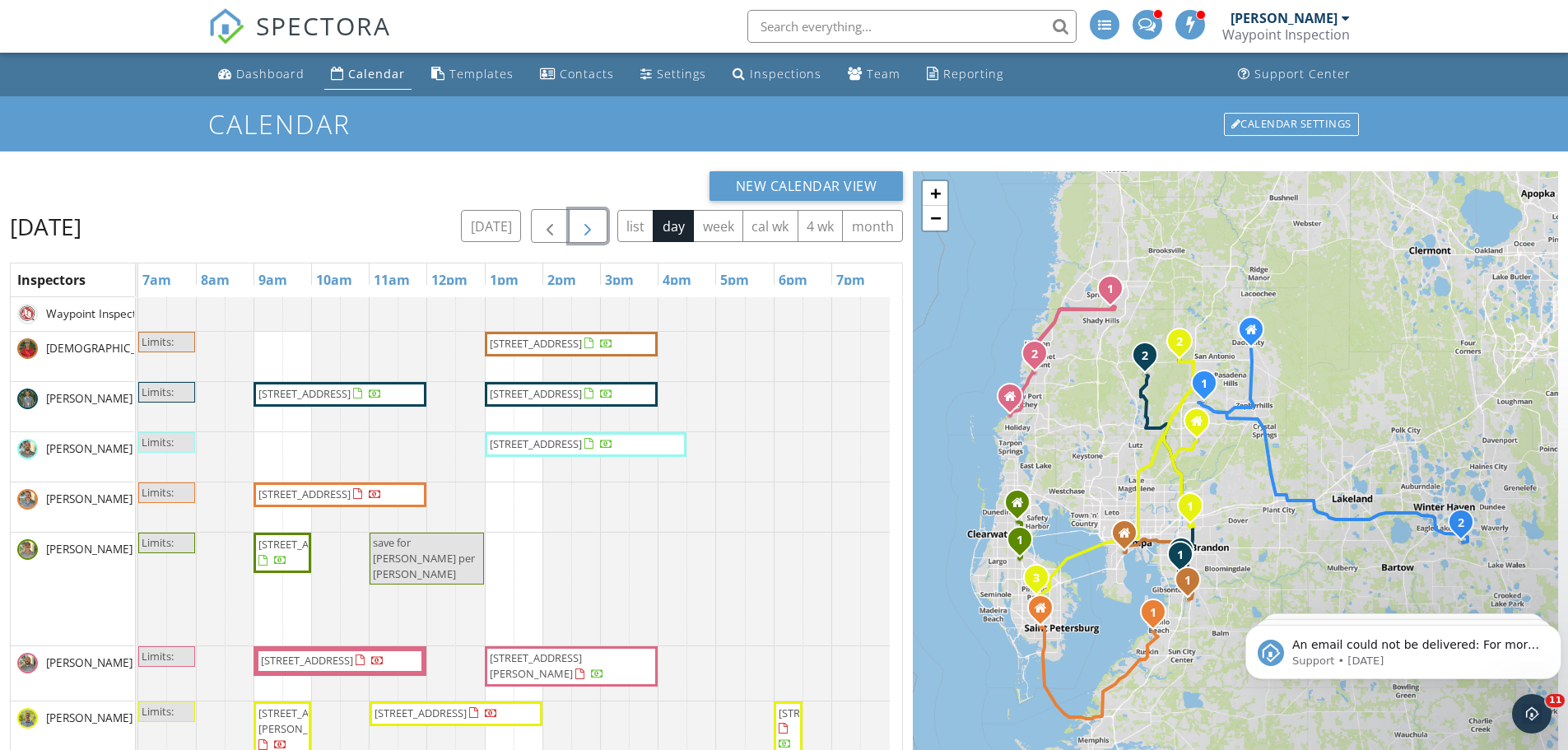
click at [590, 232] on span "button" at bounding box center [588, 226] width 20 height 20
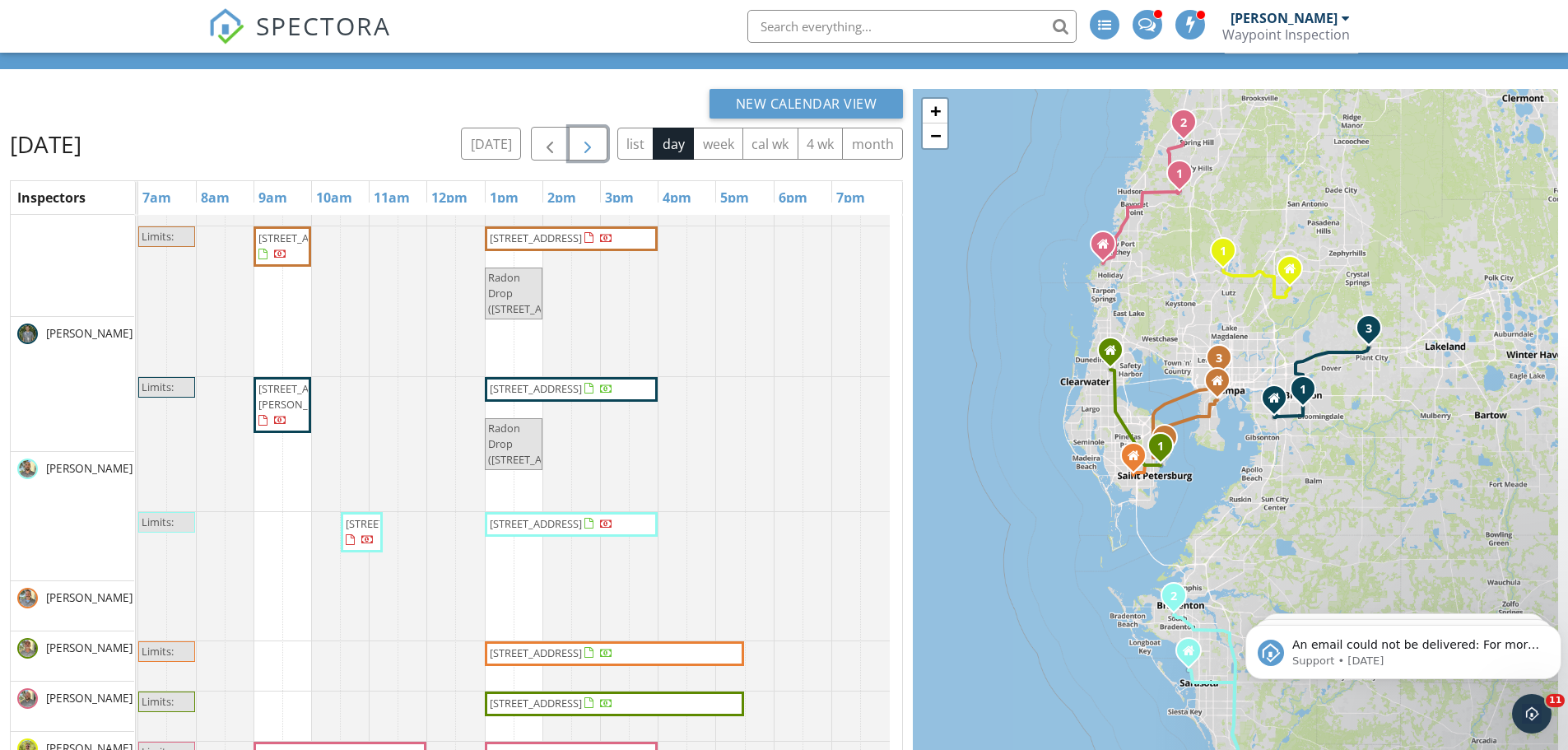
scroll to position [1, 0]
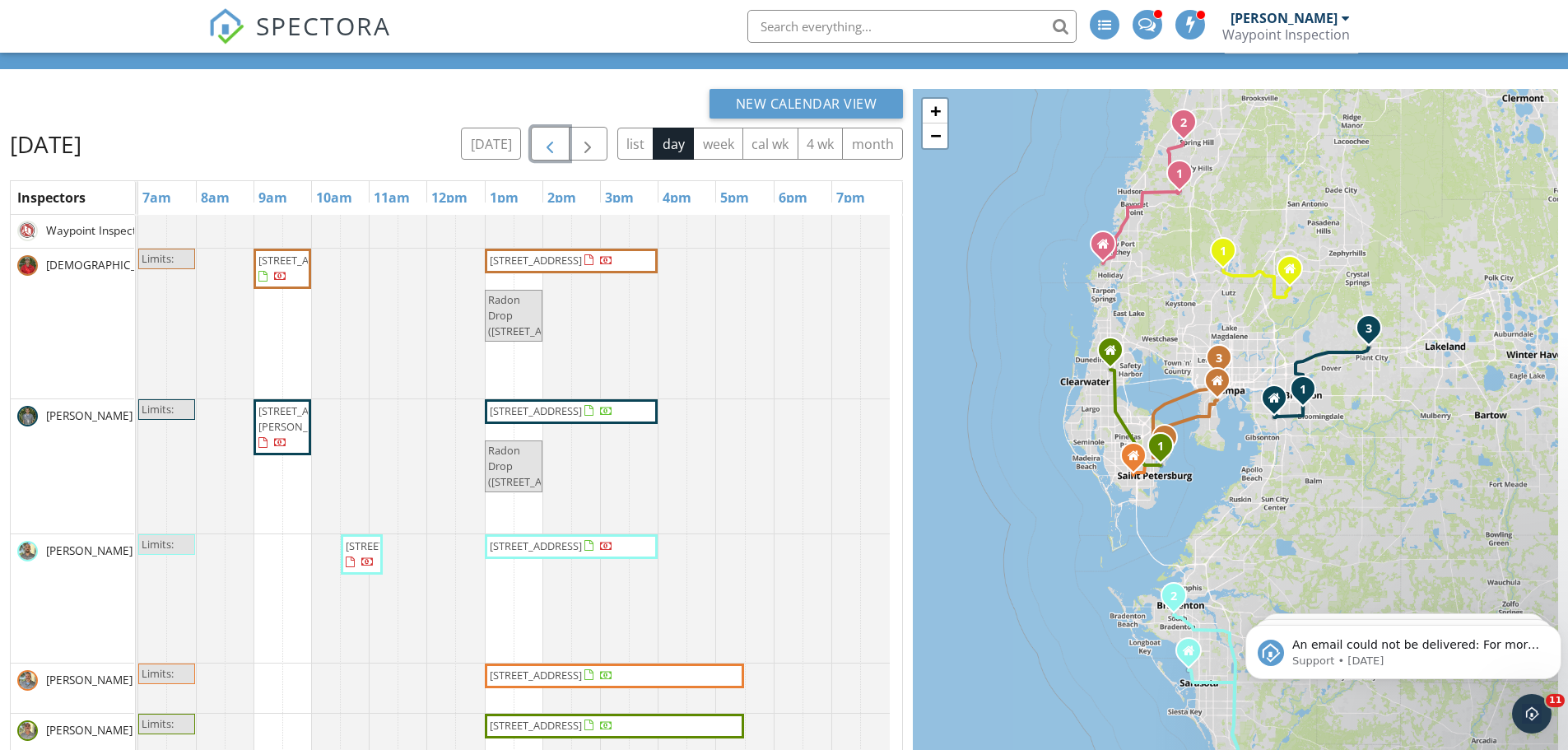
click at [554, 140] on span "button" at bounding box center [550, 144] width 20 height 20
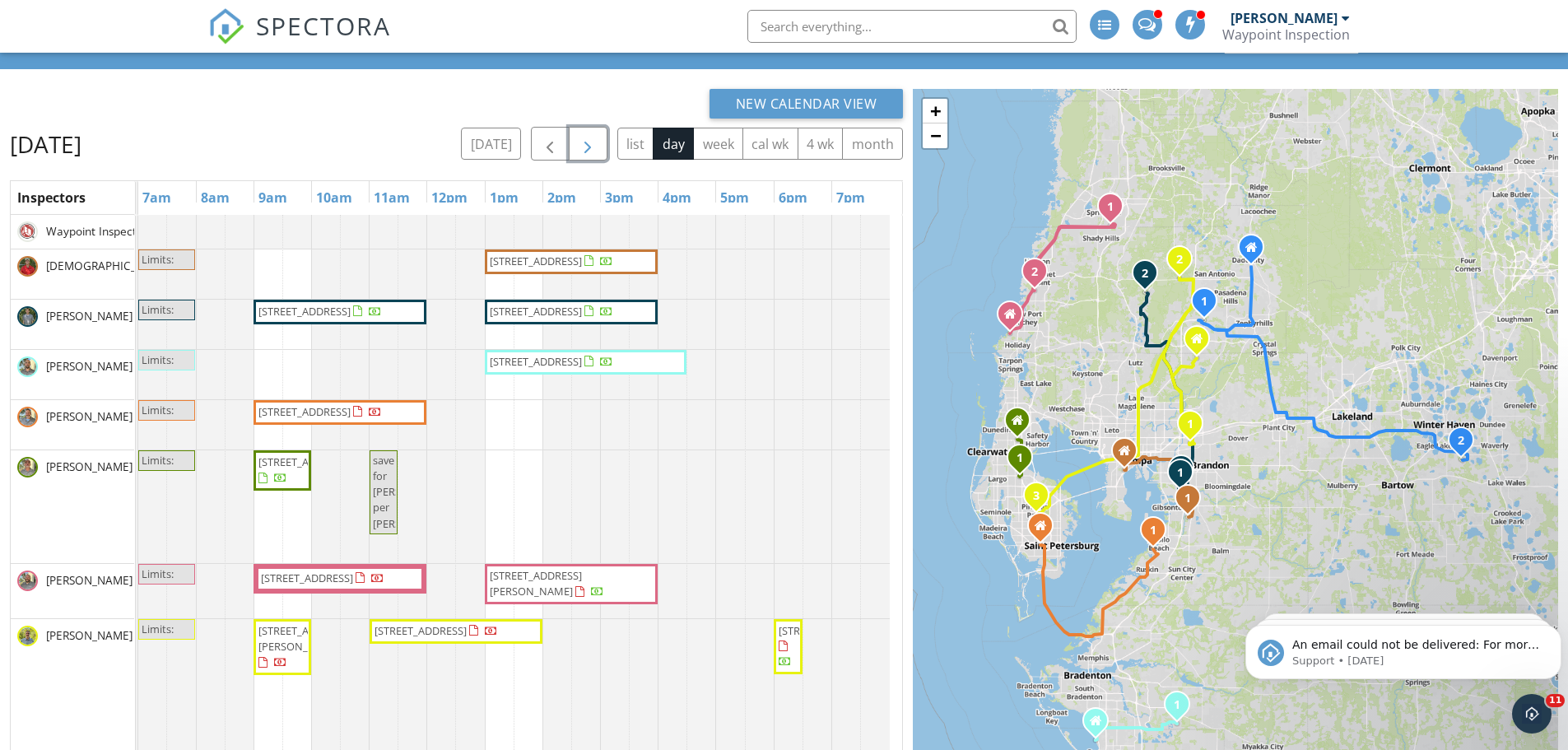
click at [588, 147] on span "button" at bounding box center [588, 144] width 20 height 20
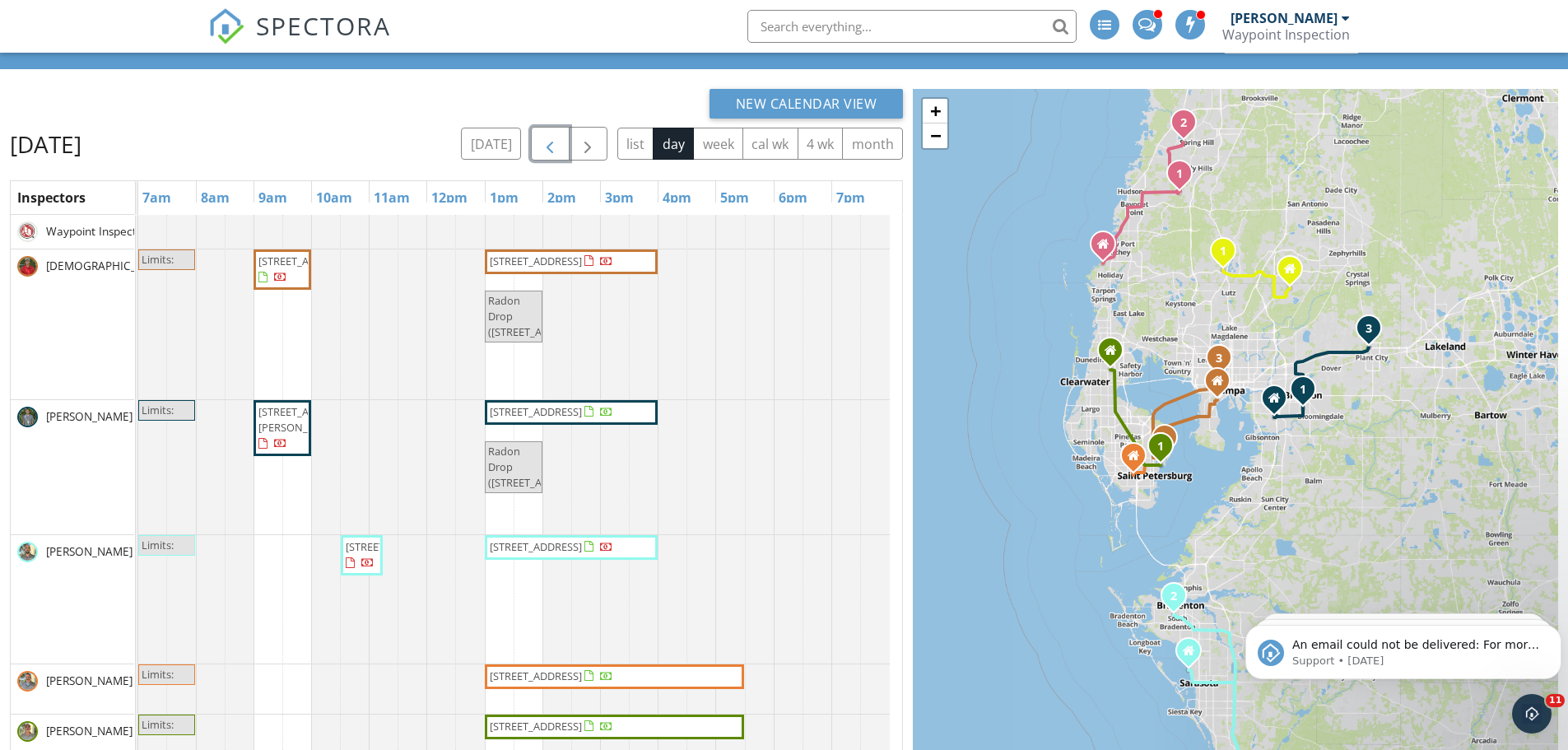
click at [548, 140] on span "button" at bounding box center [550, 144] width 20 height 20
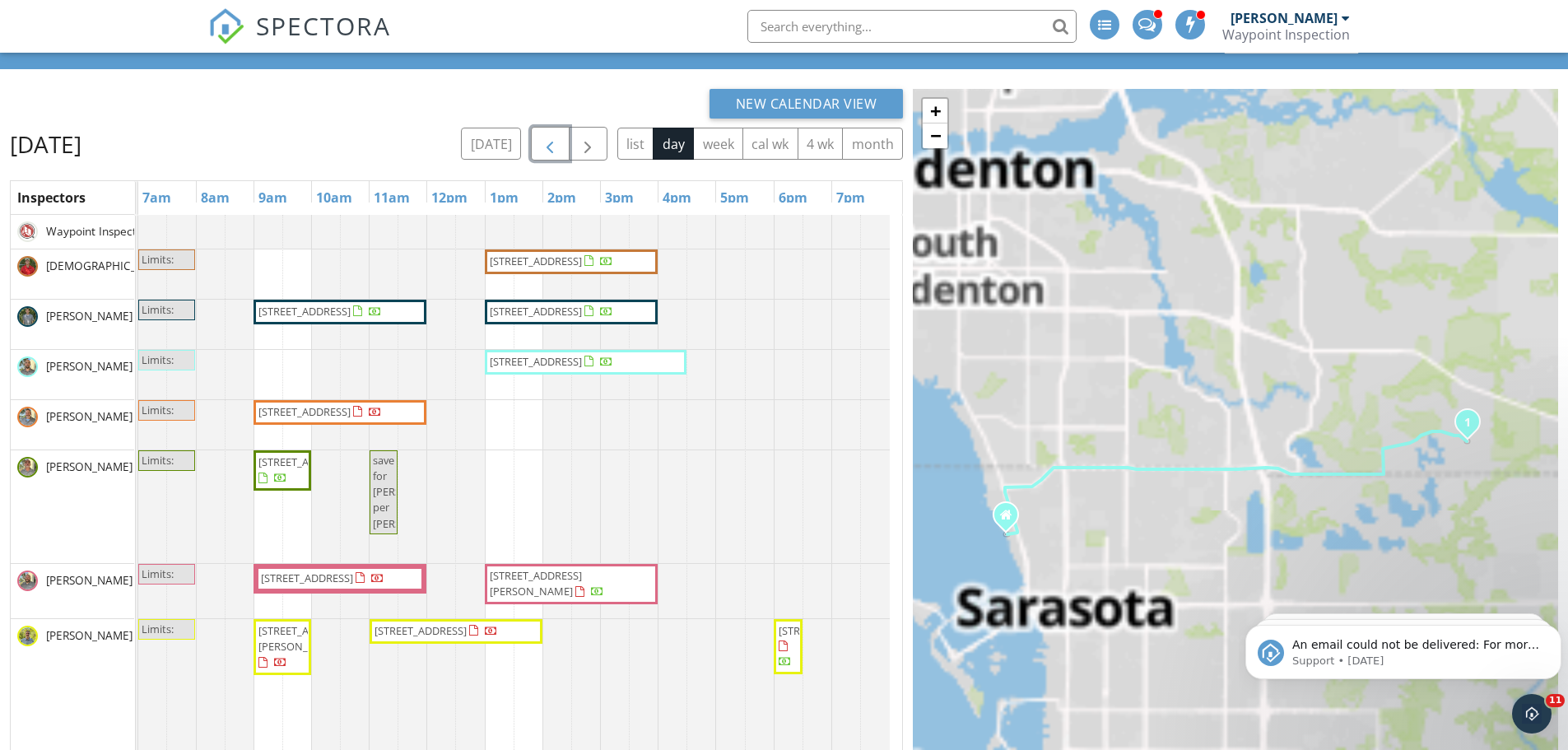
click at [549, 139] on span "button" at bounding box center [550, 144] width 20 height 20
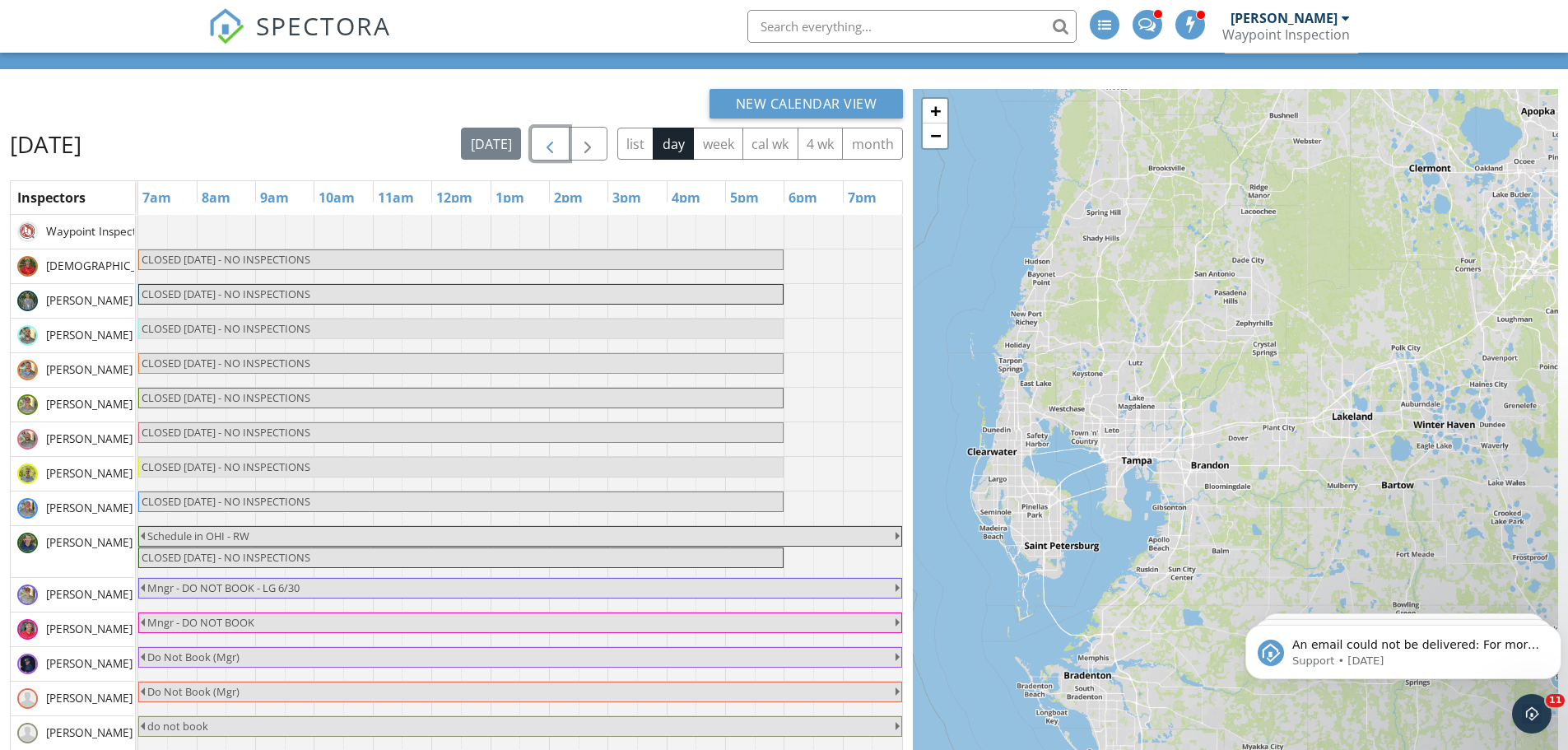
click at [550, 139] on span "button" at bounding box center [550, 144] width 20 height 20
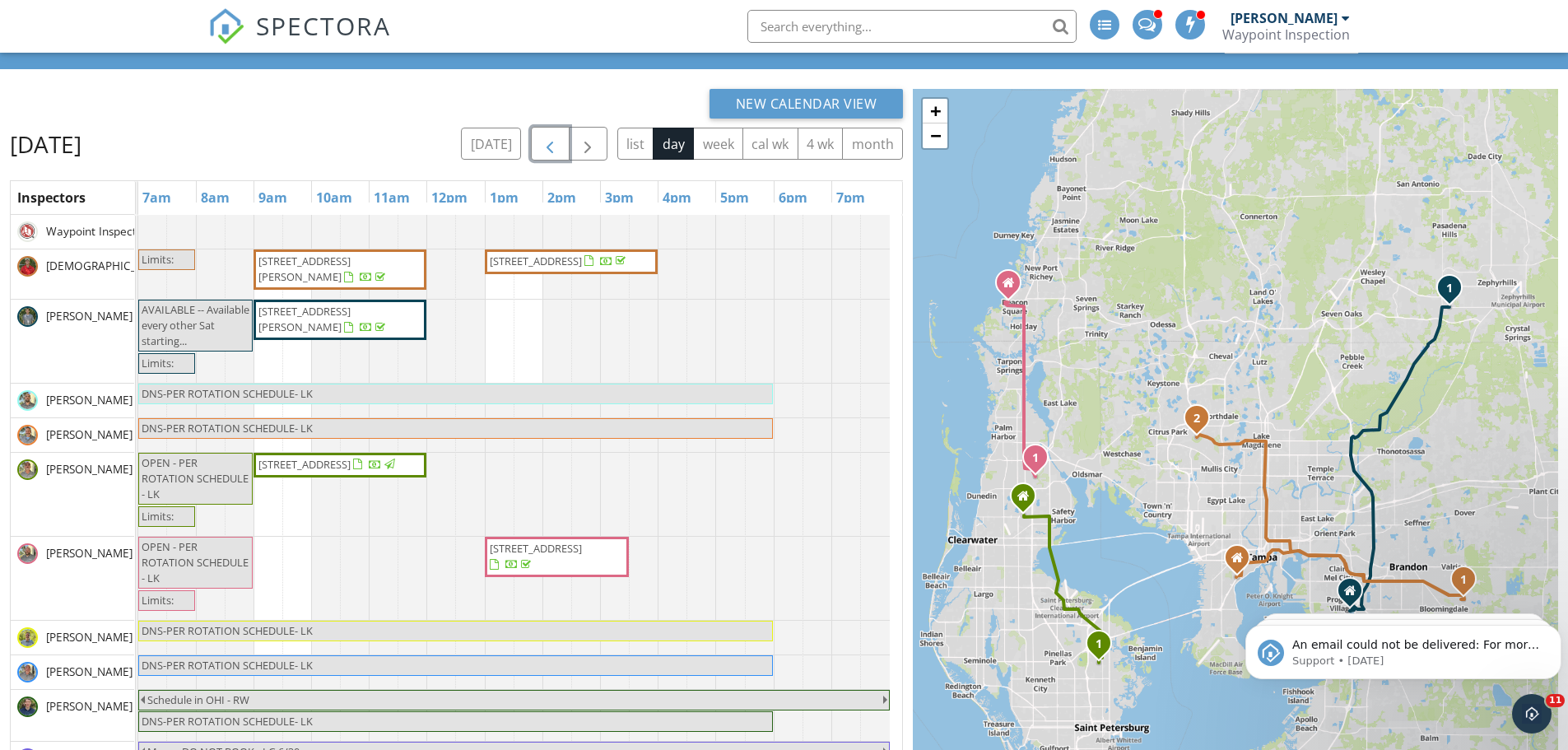
click at [554, 133] on button "button" at bounding box center [550, 143] width 38 height 34
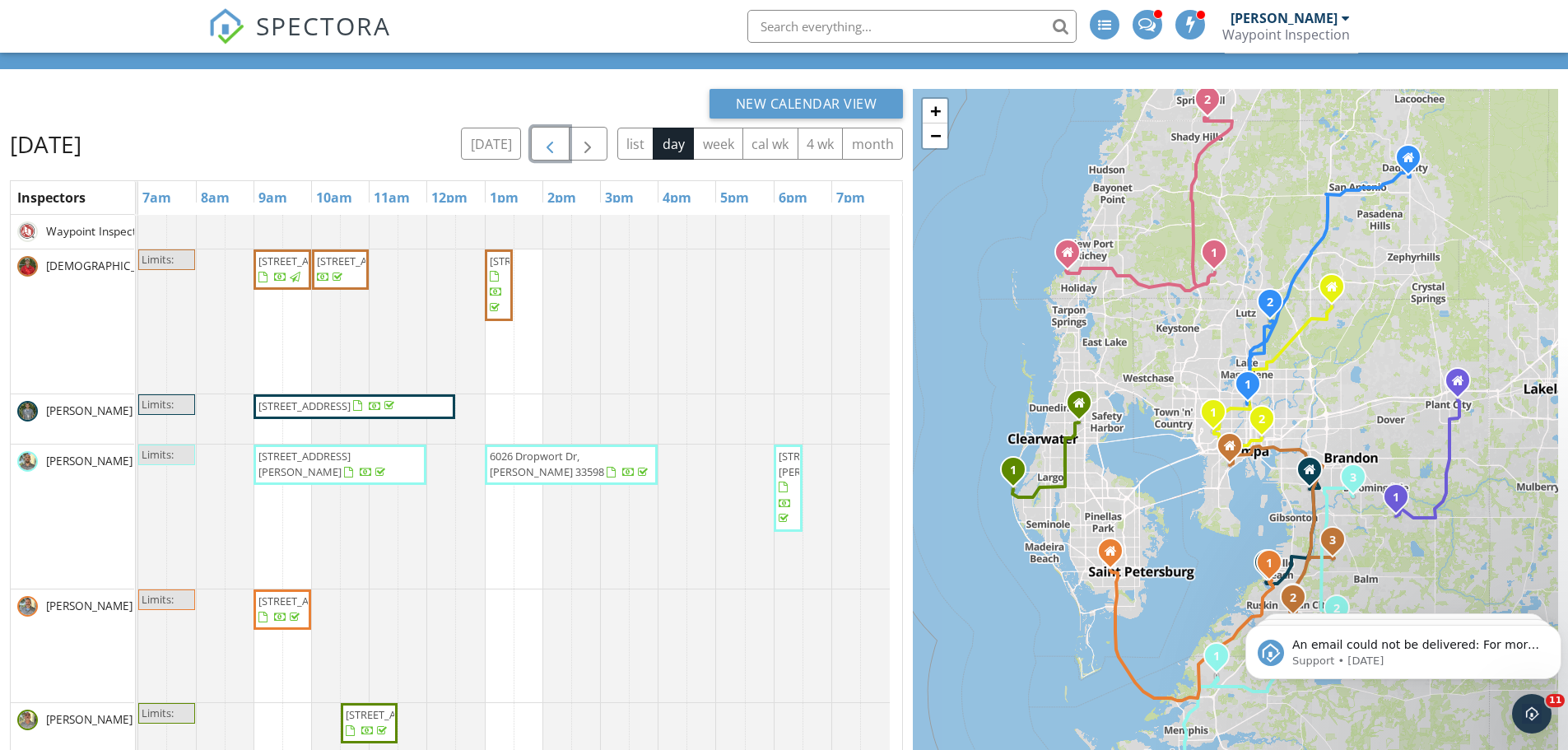
click at [546, 140] on span "button" at bounding box center [550, 144] width 20 height 20
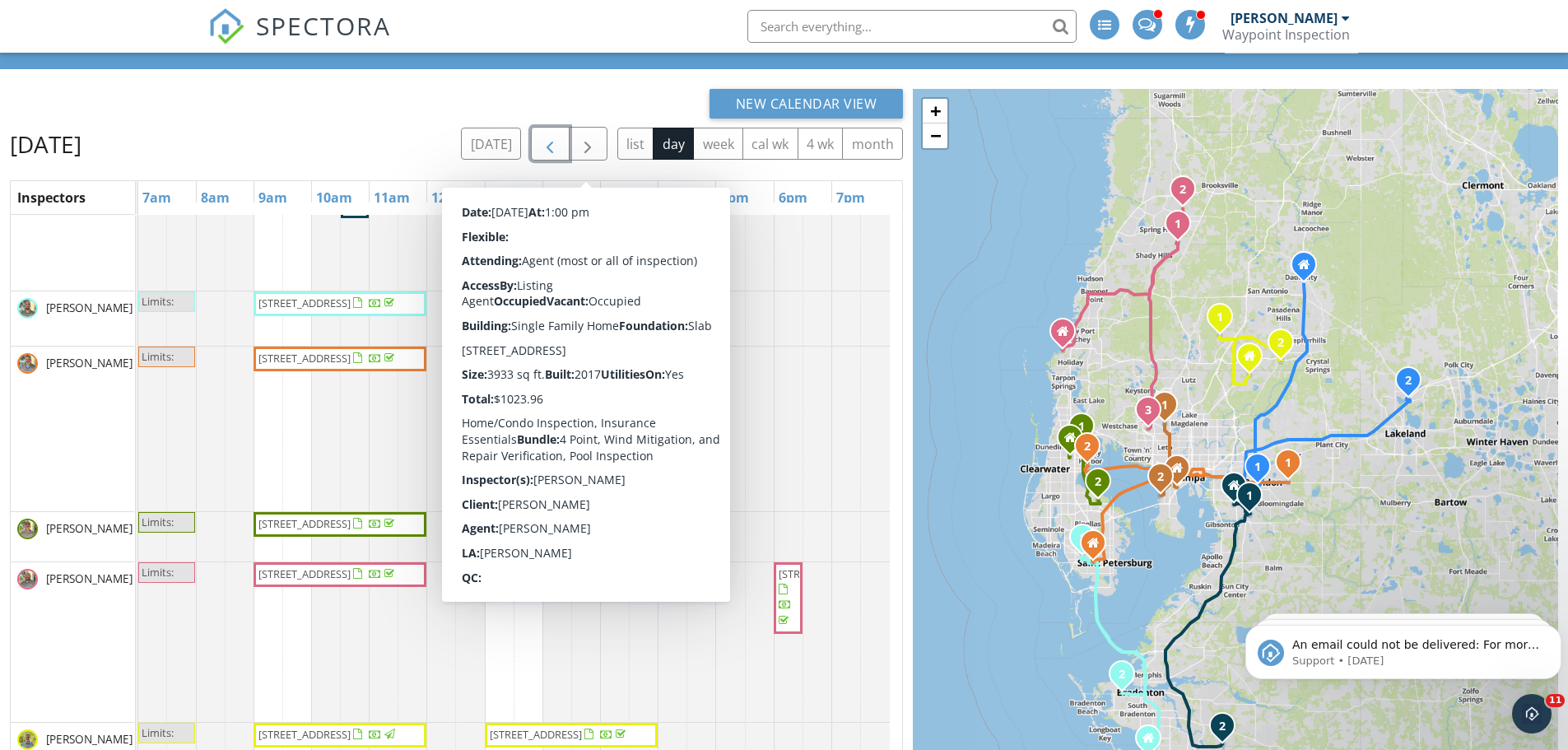
scroll to position [225, 0]
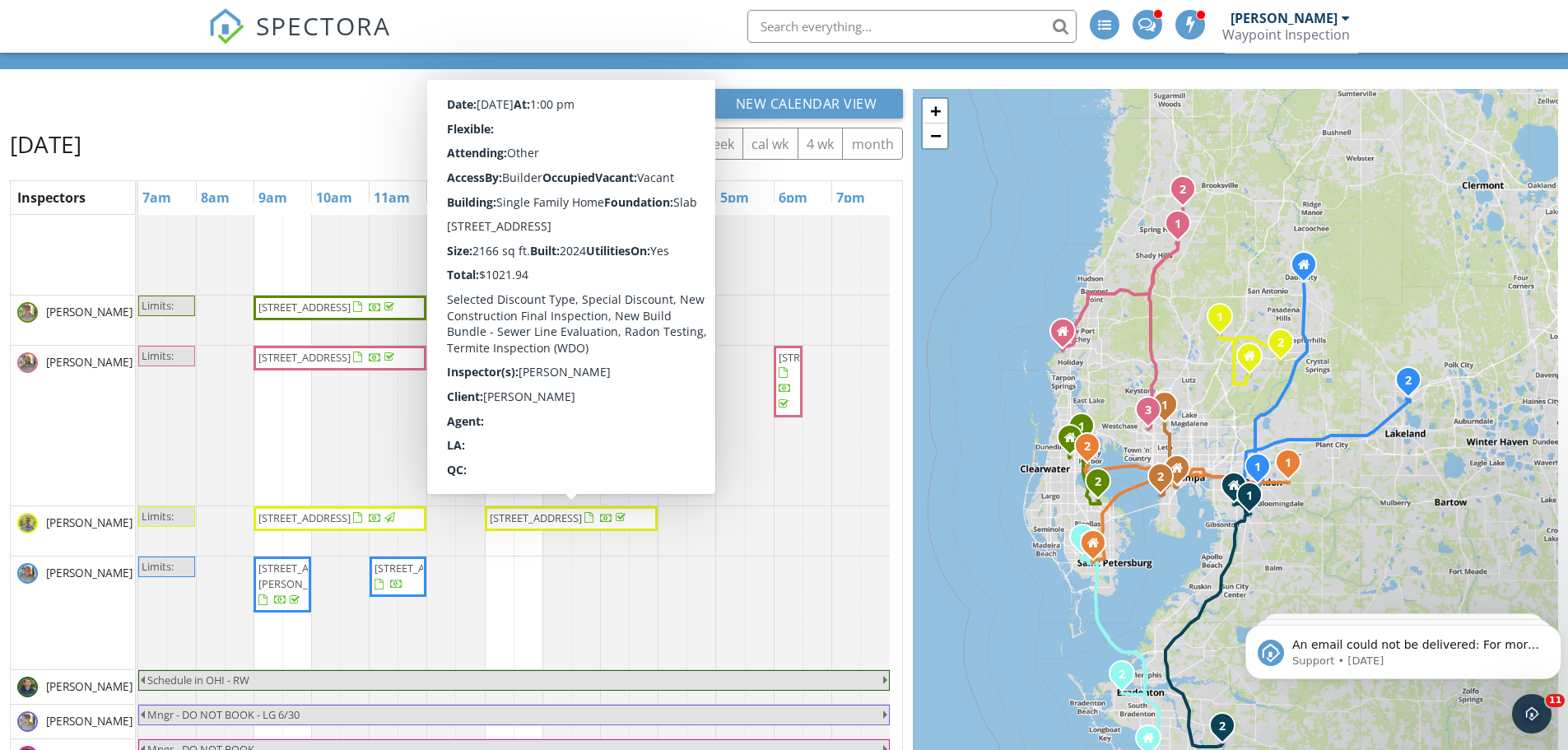
click at [557, 515] on span "2416 Wise River Ln, Zephyrhills 33541" at bounding box center [535, 518] width 92 height 15
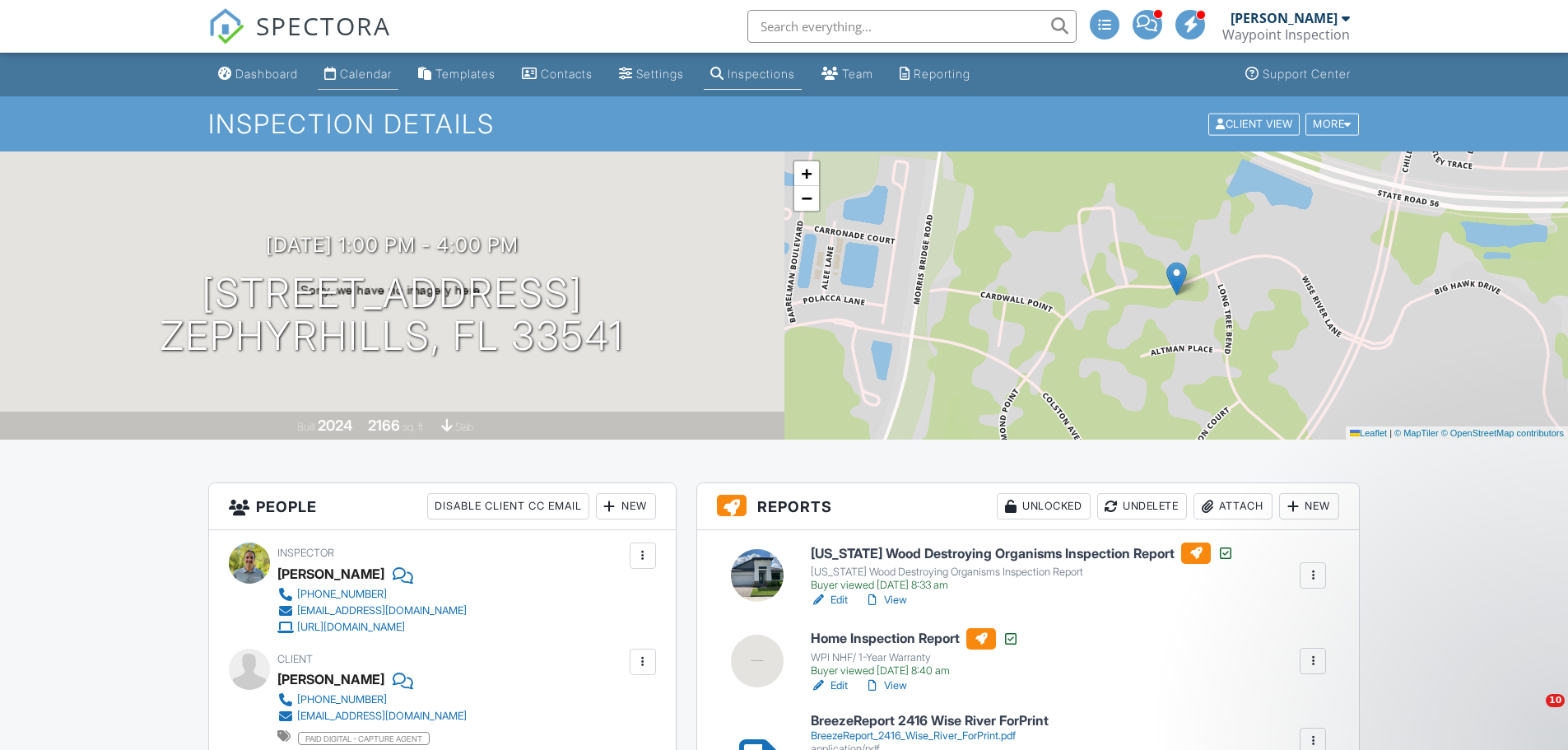
click at [388, 72] on div "Calendar" at bounding box center [366, 73] width 52 height 14
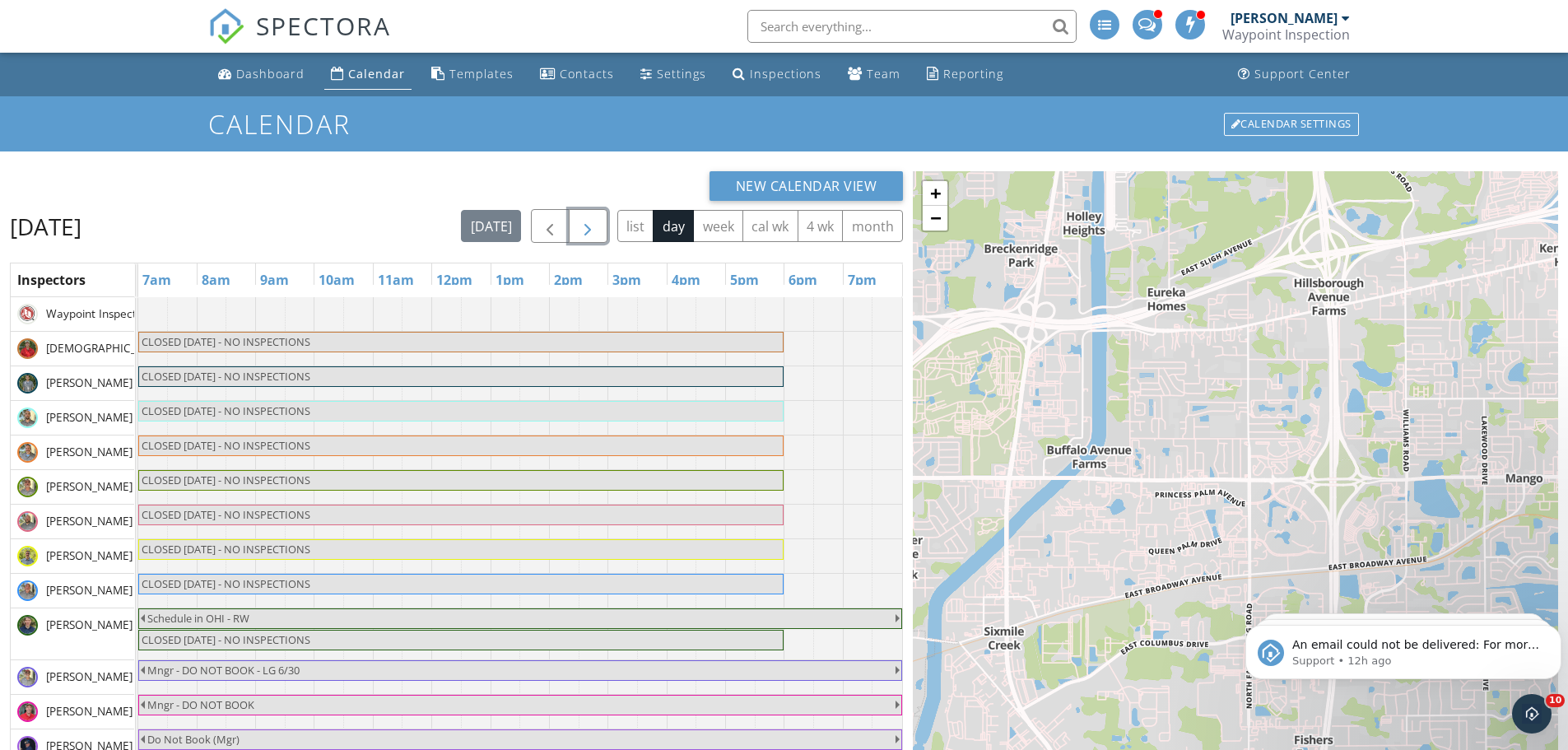
click at [591, 224] on span "button" at bounding box center [588, 226] width 20 height 20
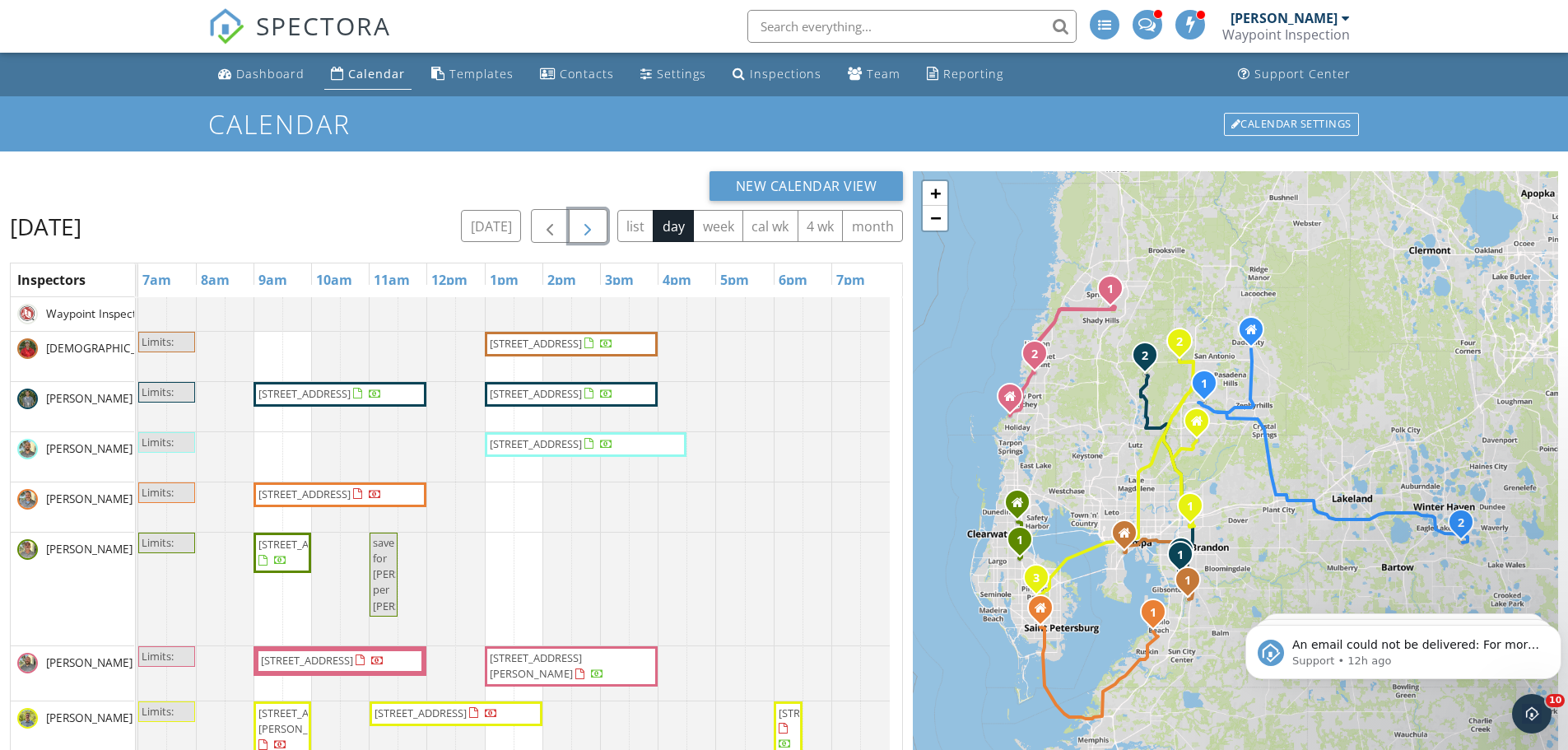
click at [139, 347] on div at bounding box center [139, 356] width 0 height 49
click at [325, 309] on link "Event" at bounding box center [325, 304] width 85 height 26
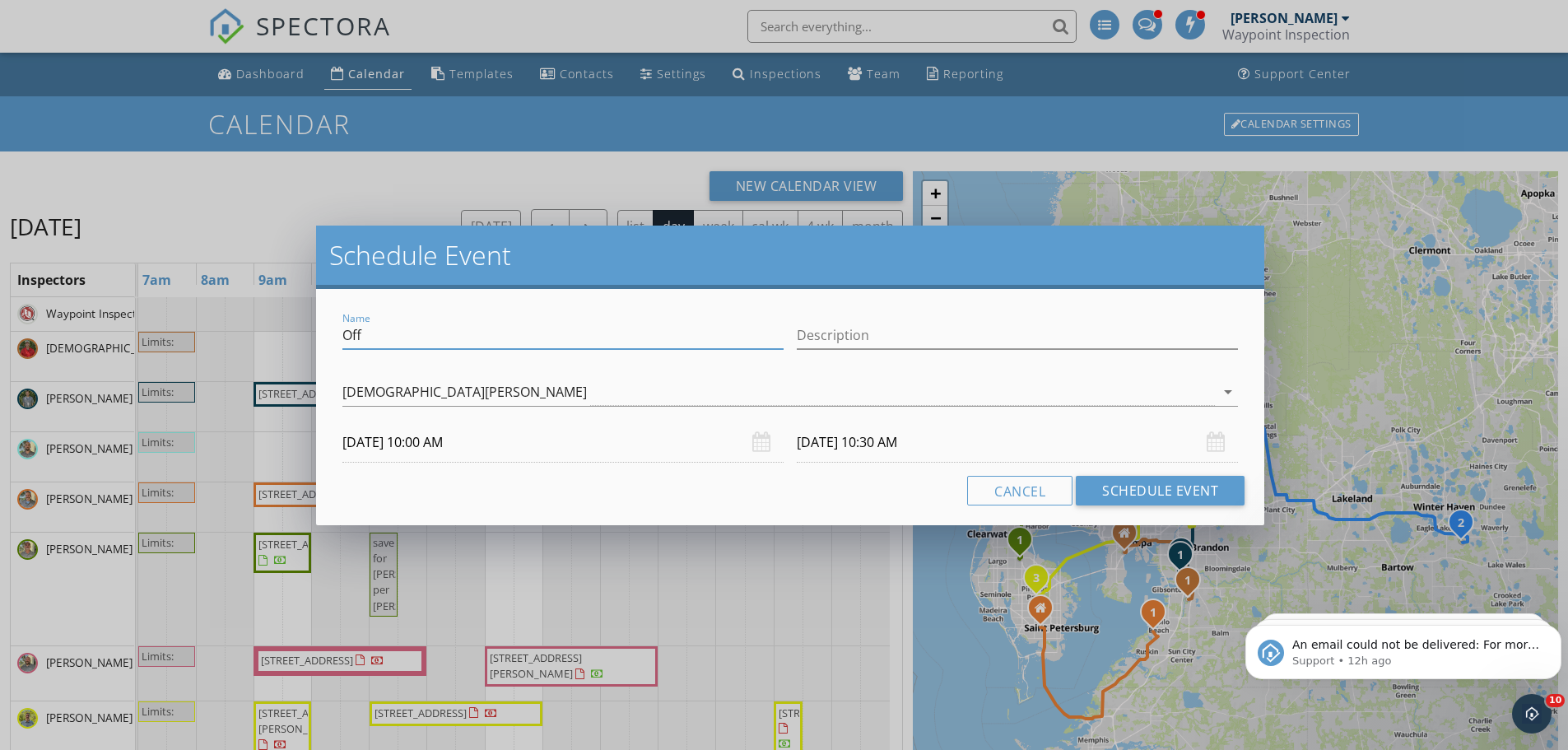
drag, startPoint x: 397, startPoint y: 335, endPoint x: 343, endPoint y: 342, distance: 54.5
click at [343, 342] on input "Off" at bounding box center [563, 335] width 441 height 27
type input "Radon pick up"
click at [824, 338] on input "Description" at bounding box center [1017, 335] width 441 height 27
type input "2446"
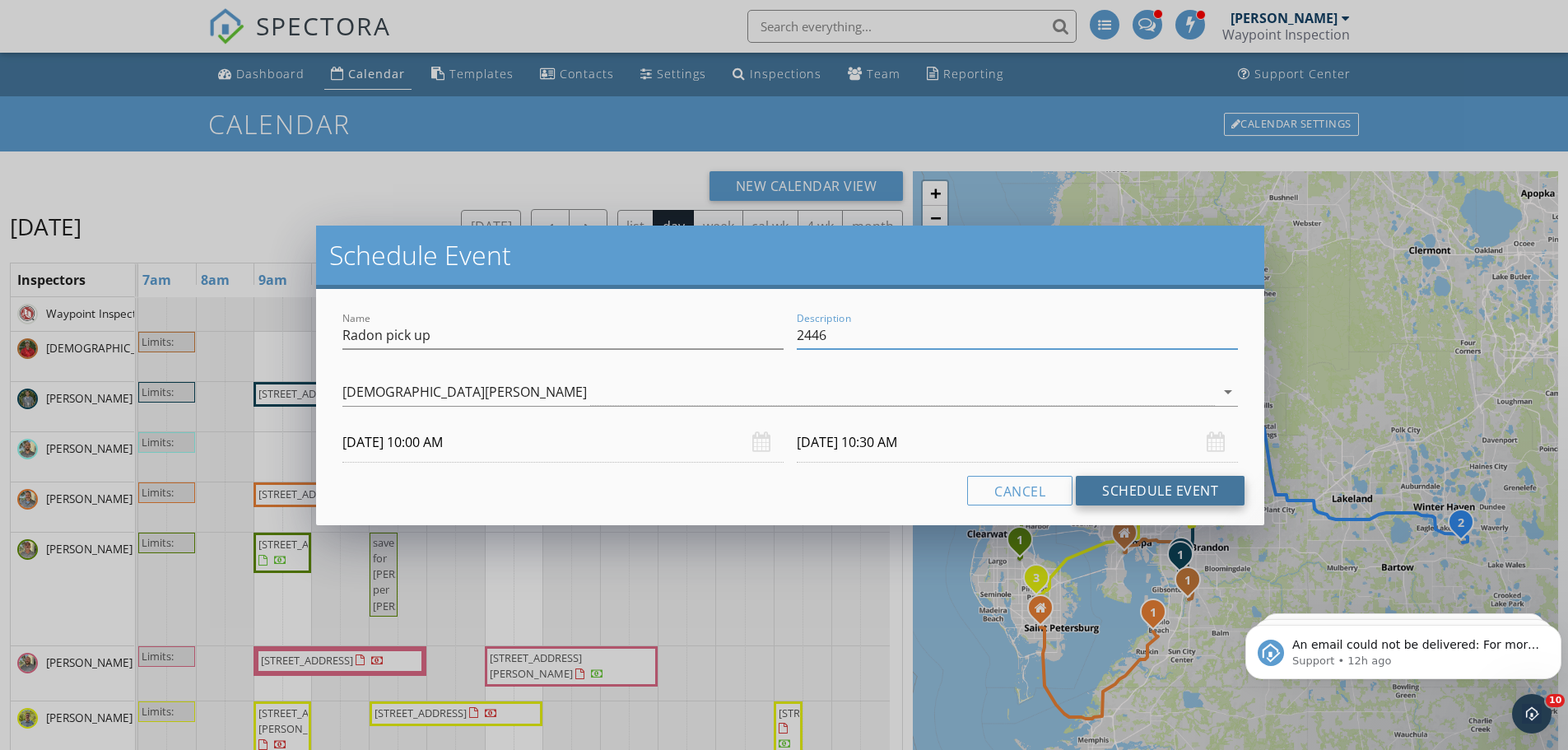
click at [1183, 490] on button "Schedule Event" at bounding box center [1160, 490] width 169 height 30
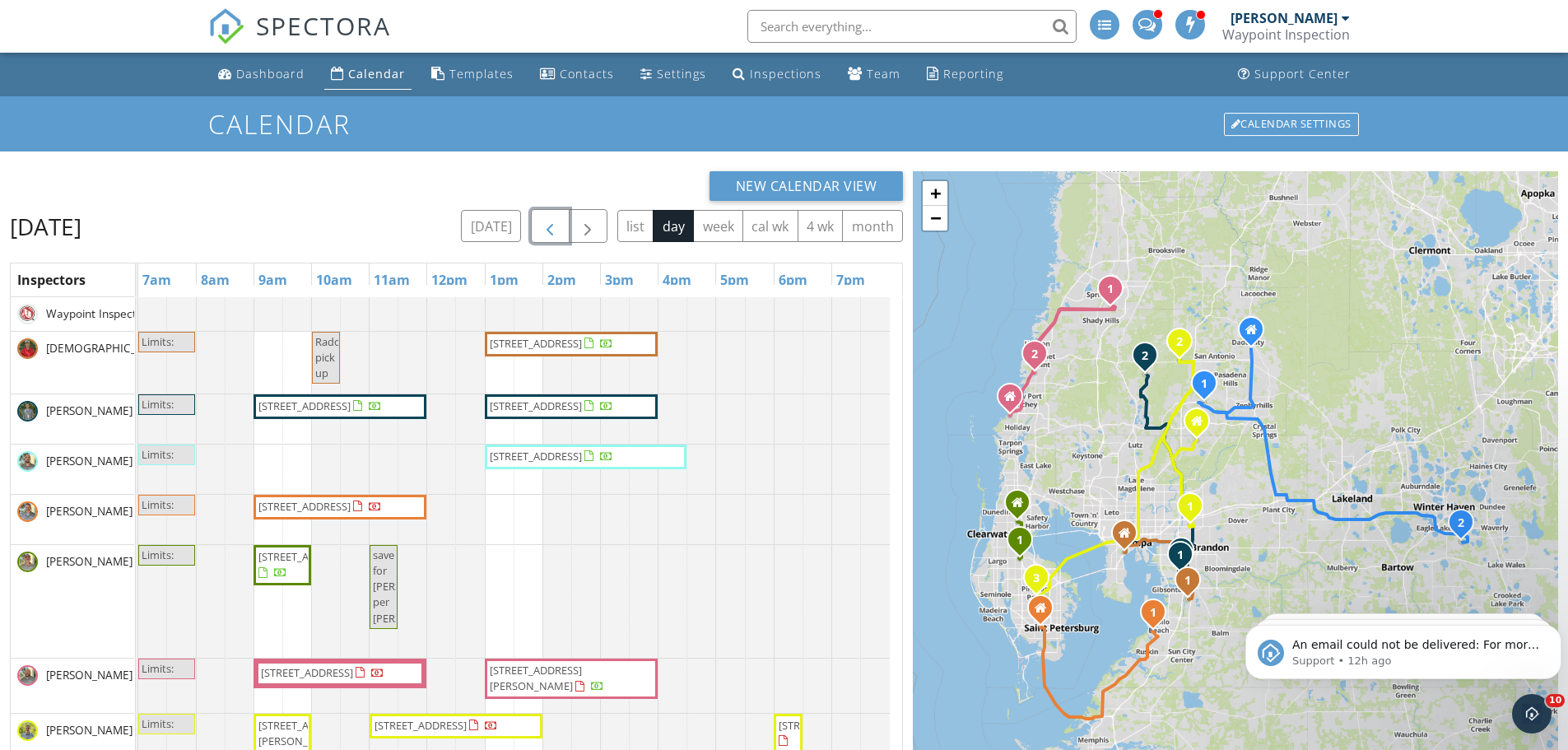
click at [557, 228] on span "button" at bounding box center [550, 226] width 20 height 20
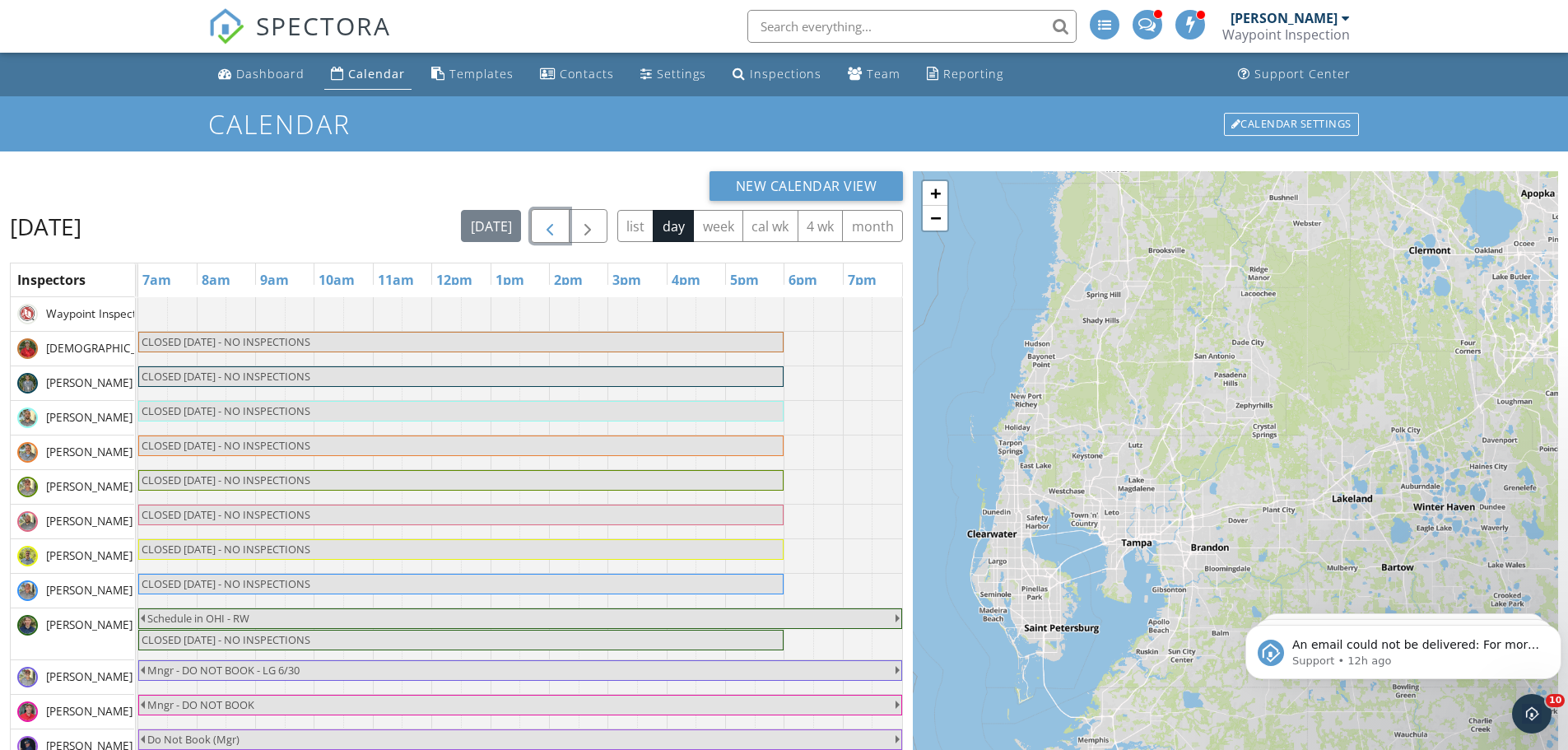
click at [554, 226] on span "button" at bounding box center [550, 226] width 20 height 20
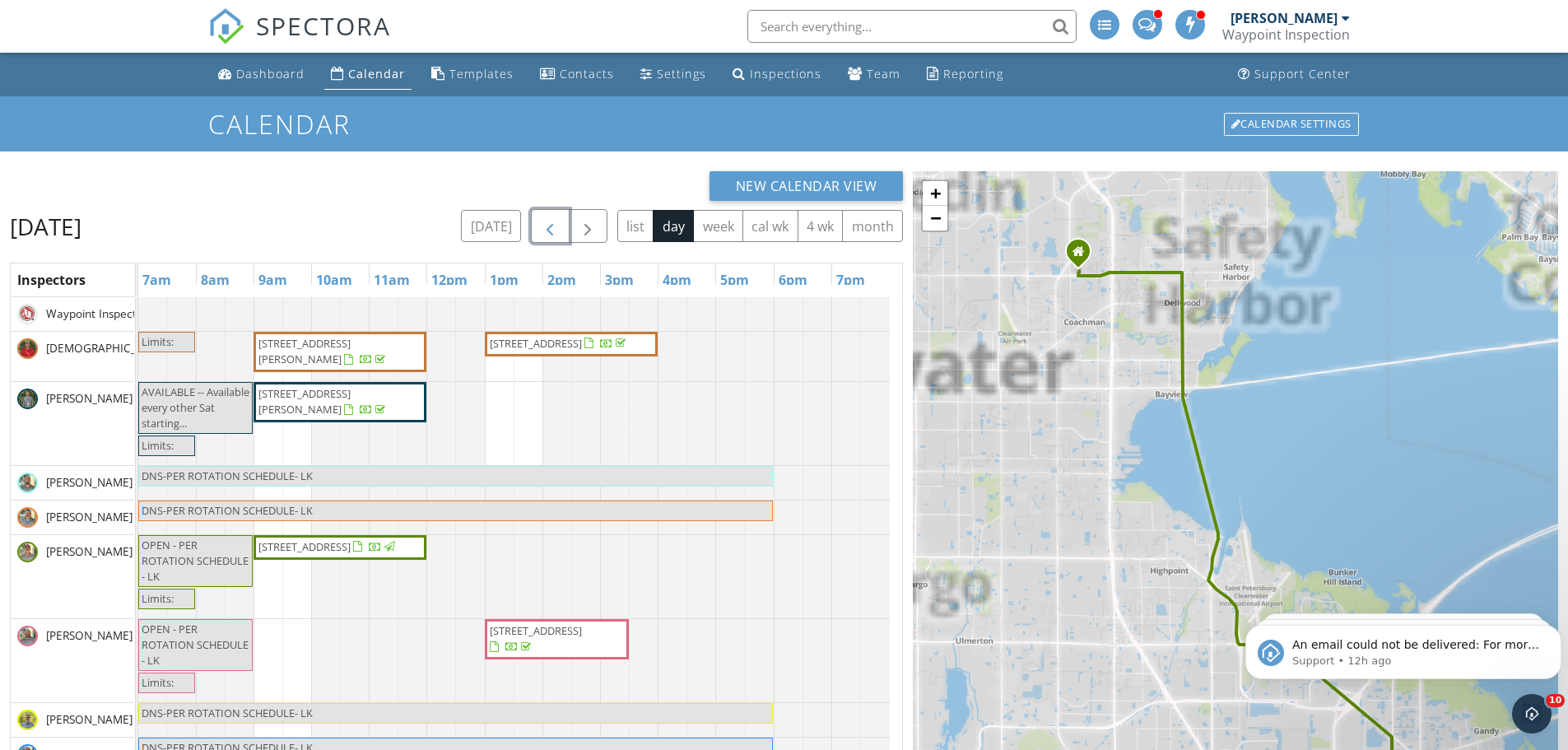
click at [554, 226] on span "button" at bounding box center [550, 226] width 20 height 20
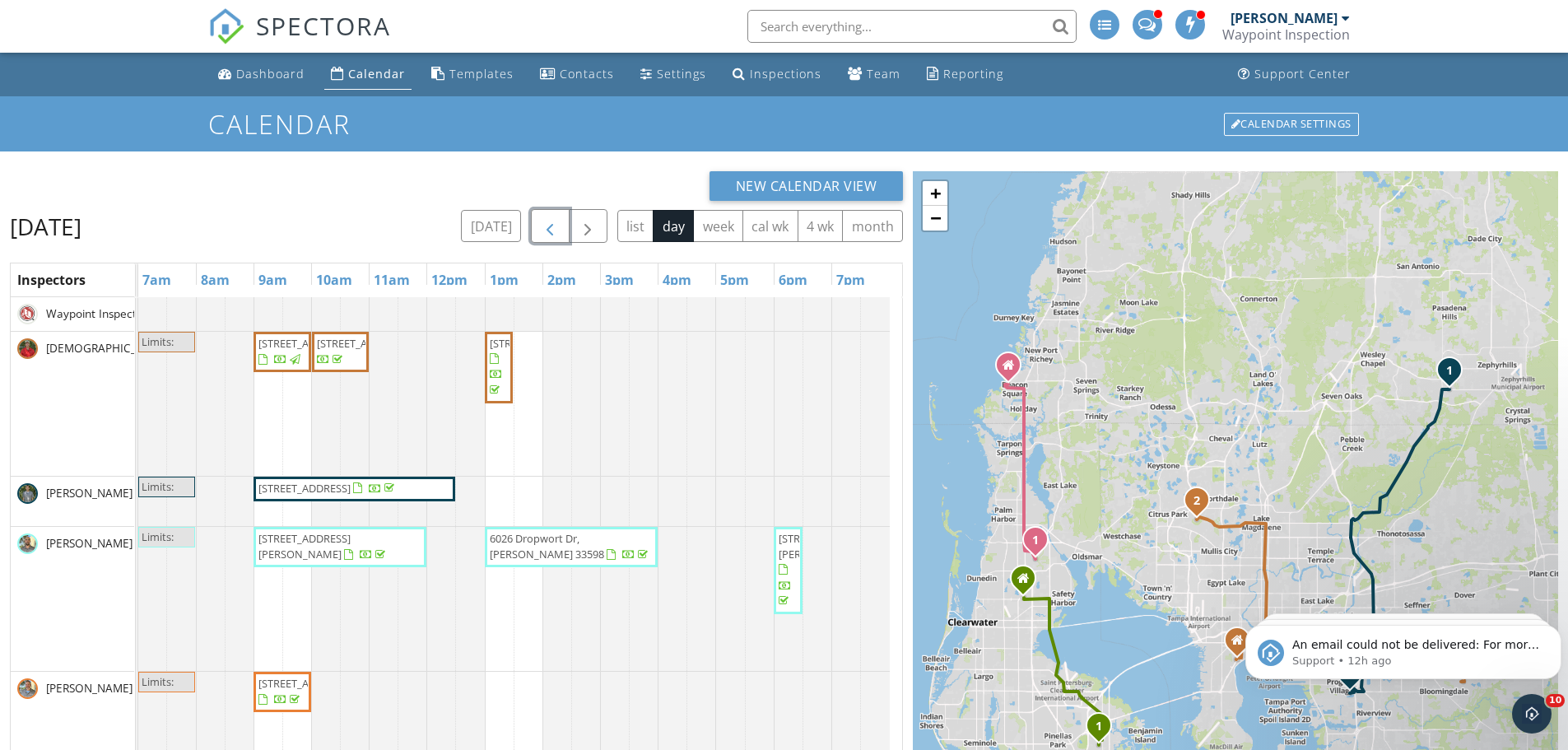
click at [554, 226] on span "button" at bounding box center [550, 226] width 20 height 20
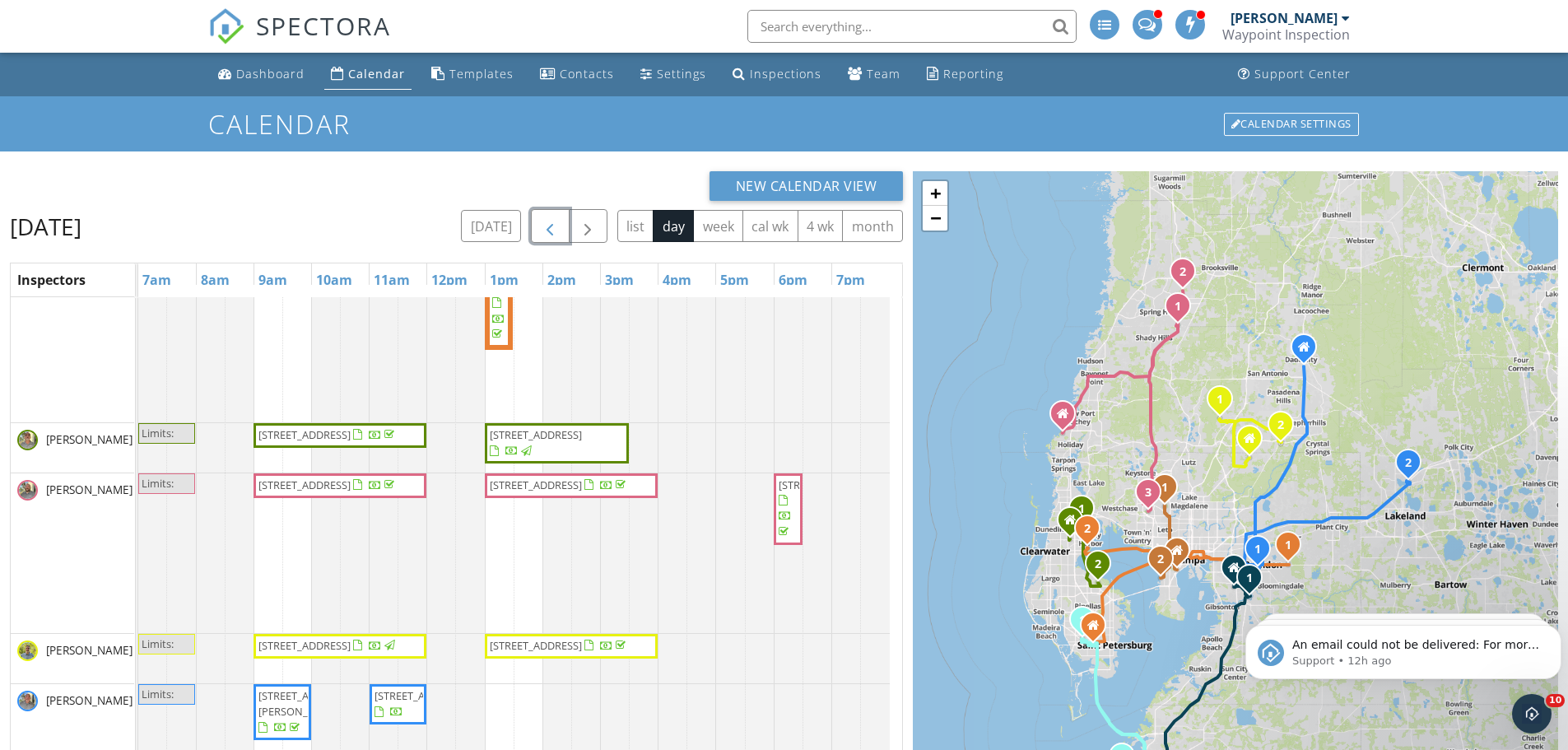
scroll to position [375, 0]
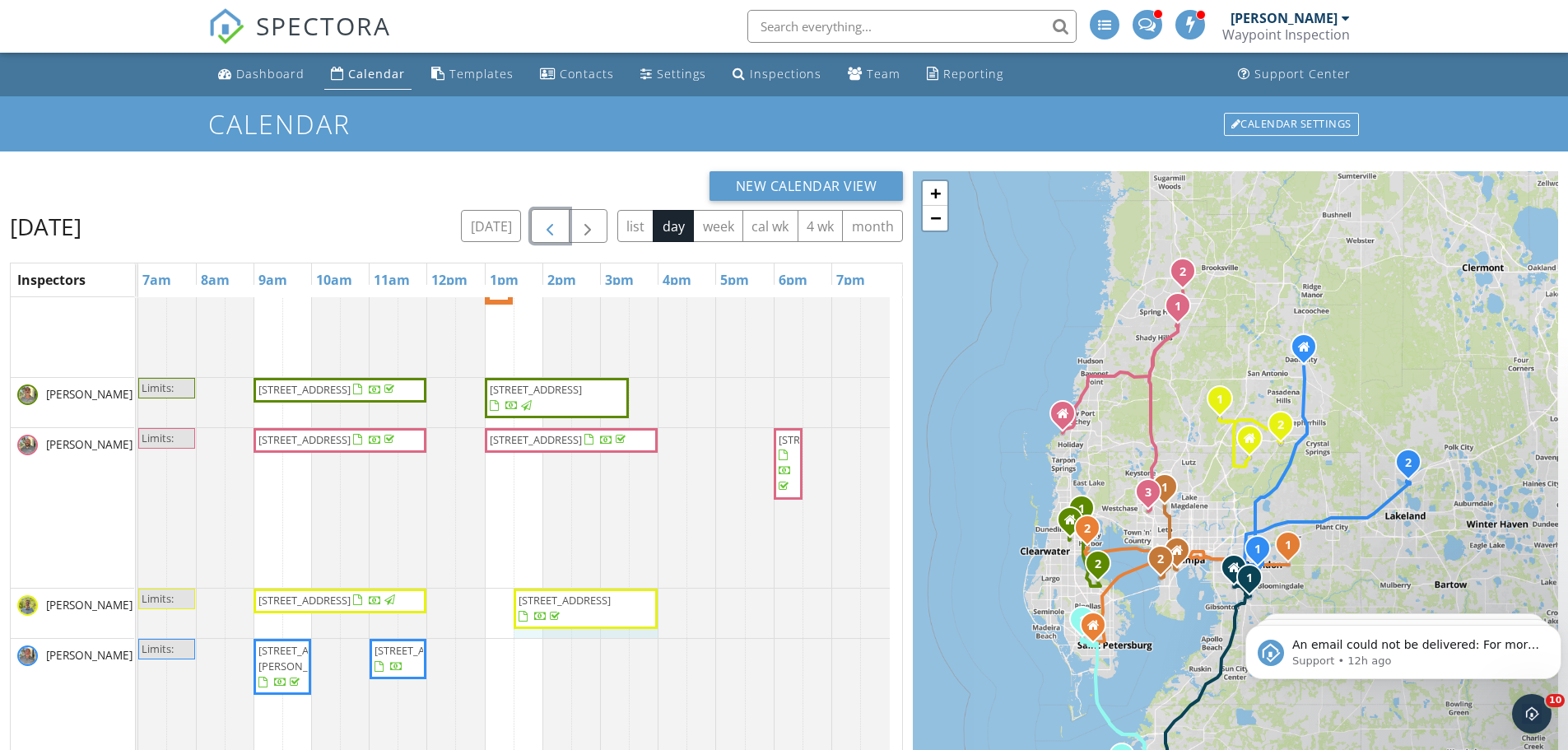
click at [139, 602] on div "Limits: 5913 Lawrin Ct, Zephyrhills 33544 2416 Wise River Ln, Zephyrhills 33541…" at bounding box center [139, 613] width 0 height 49
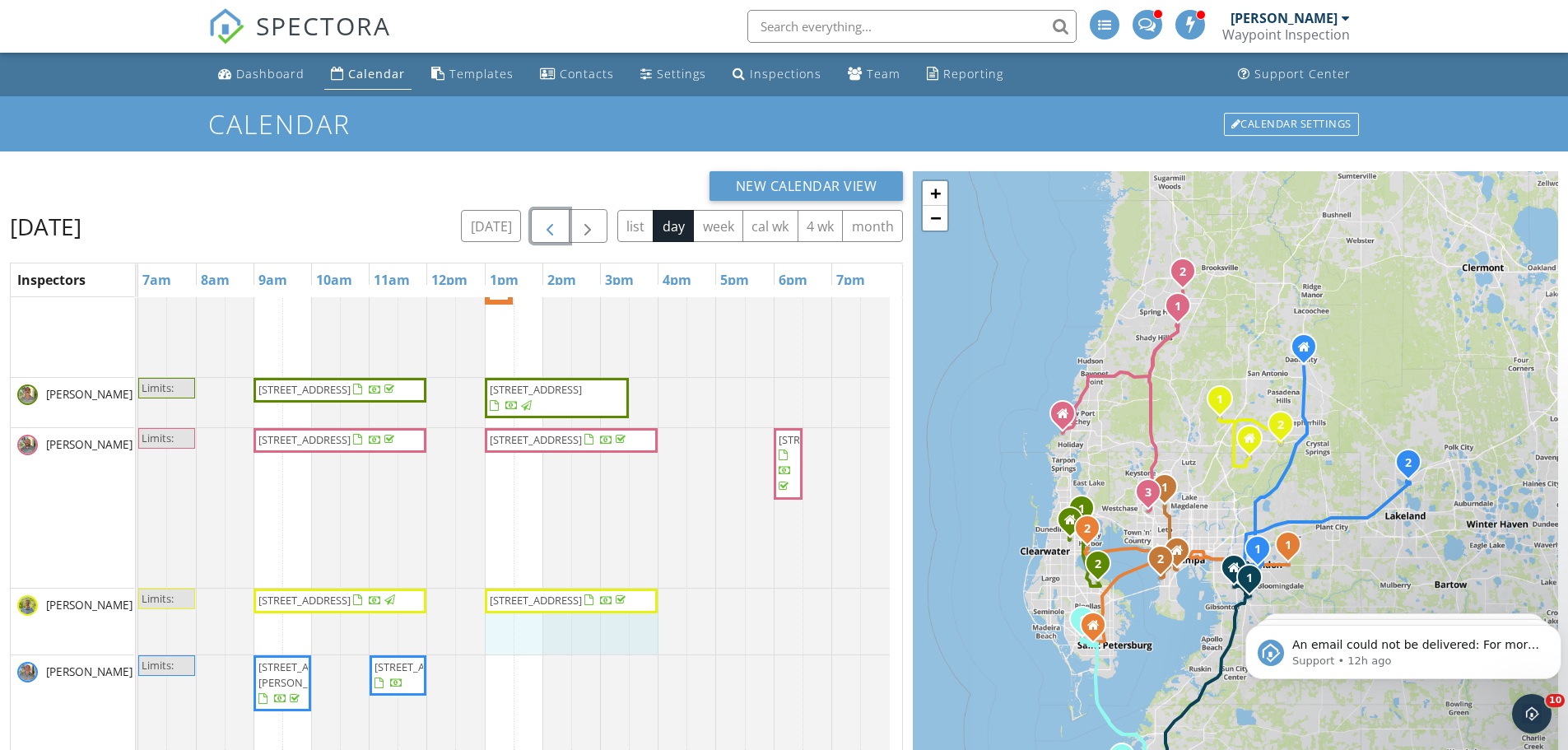
drag, startPoint x: 513, startPoint y: 612, endPoint x: 480, endPoint y: 611, distance: 33.0
click at [480, 611] on div "Limits: 5913 Lawrin Ct, Zephyrhills 33544 2416 Wise River Ln, Zephyrhills 33541…" at bounding box center [514, 622] width 751 height 66
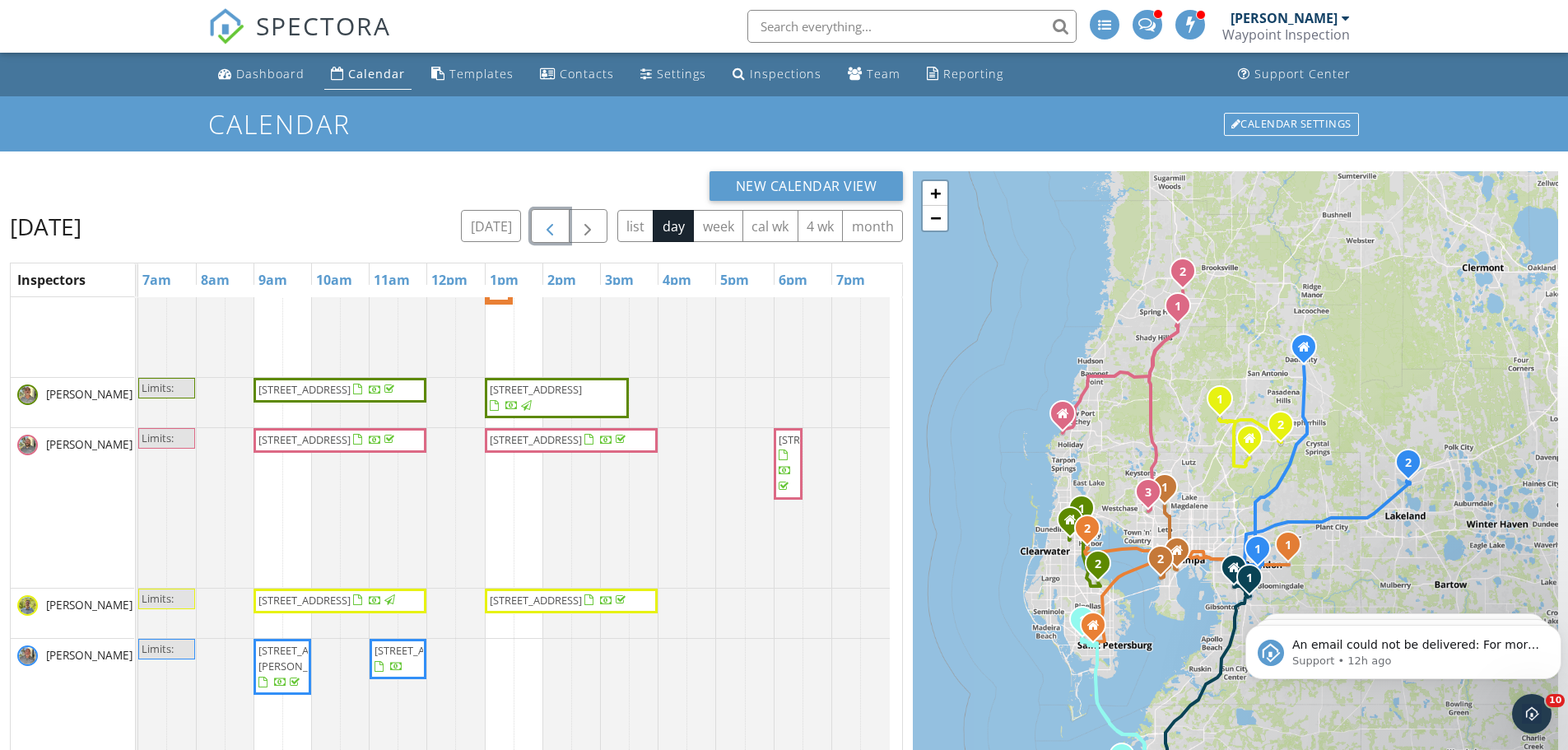
click at [521, 604] on span "2416 Wise River Ln, Zephyrhills 33541" at bounding box center [535, 600] width 92 height 15
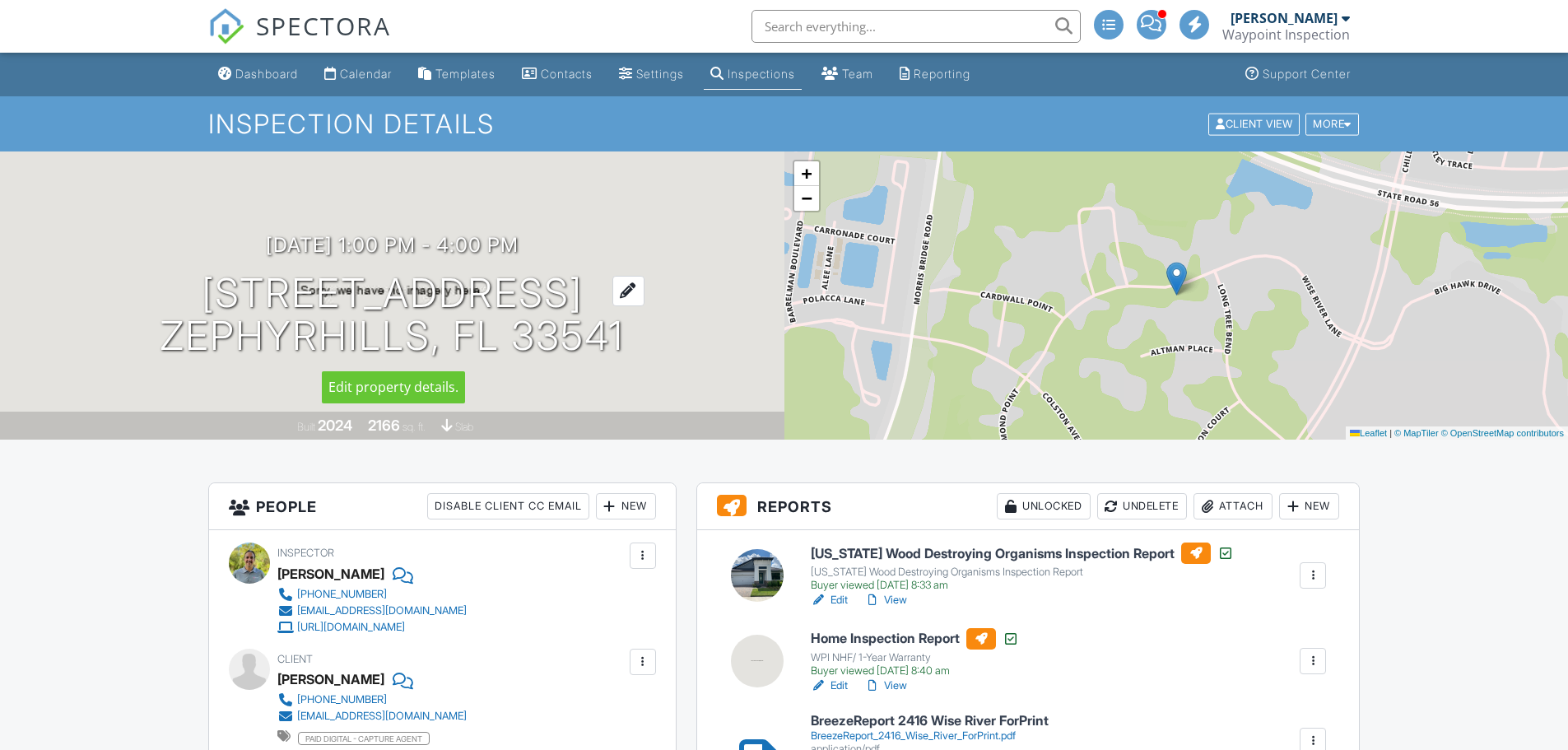
click at [573, 302] on h1 "2416 Wise River Ln Zephyrhills, FL 33541" at bounding box center [391, 315] width 464 height 87
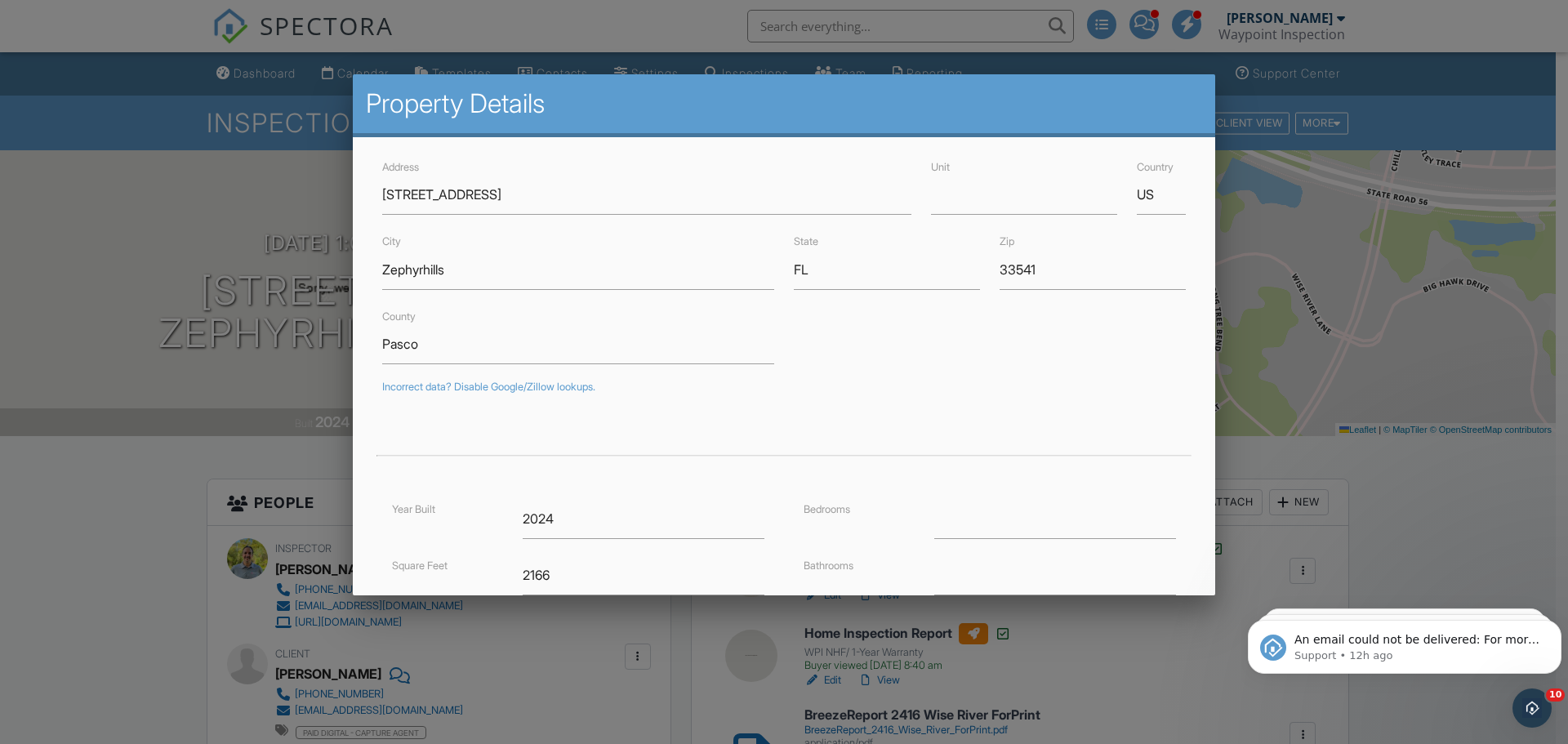
click at [1167, 686] on div at bounding box center [784, 383] width 1568 height 930
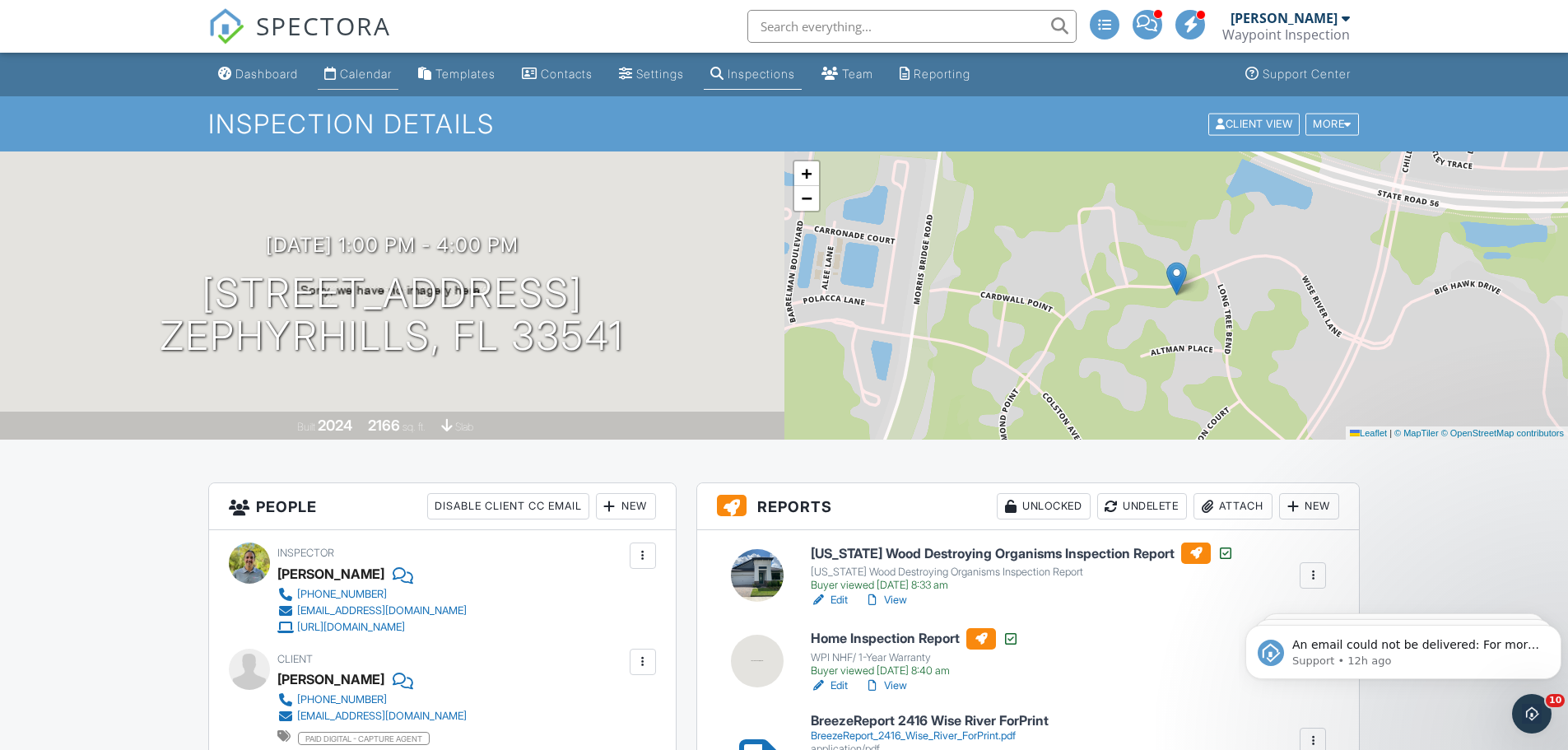
click at [377, 70] on div "Calendar" at bounding box center [366, 73] width 52 height 14
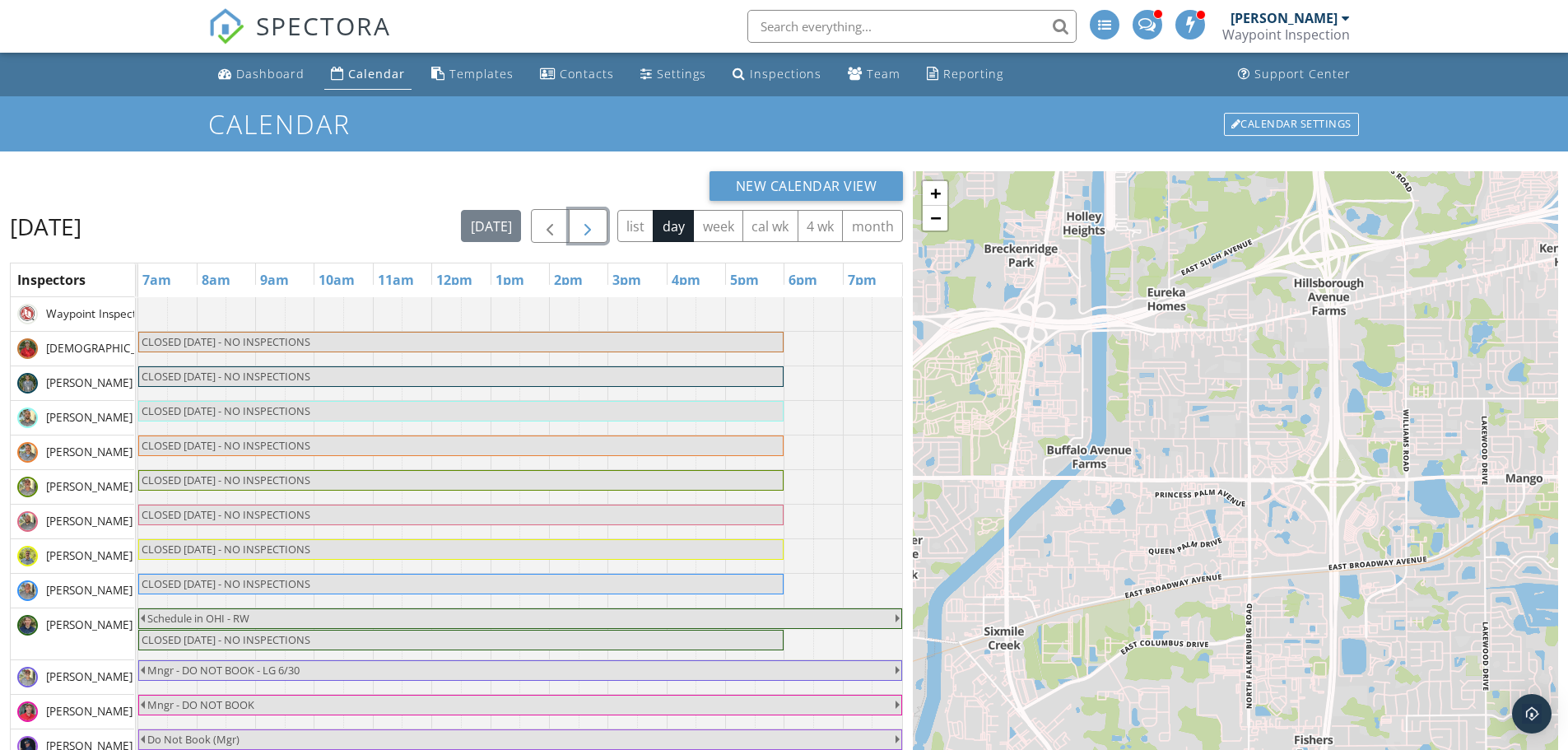
click at [596, 230] on span "button" at bounding box center [588, 226] width 20 height 20
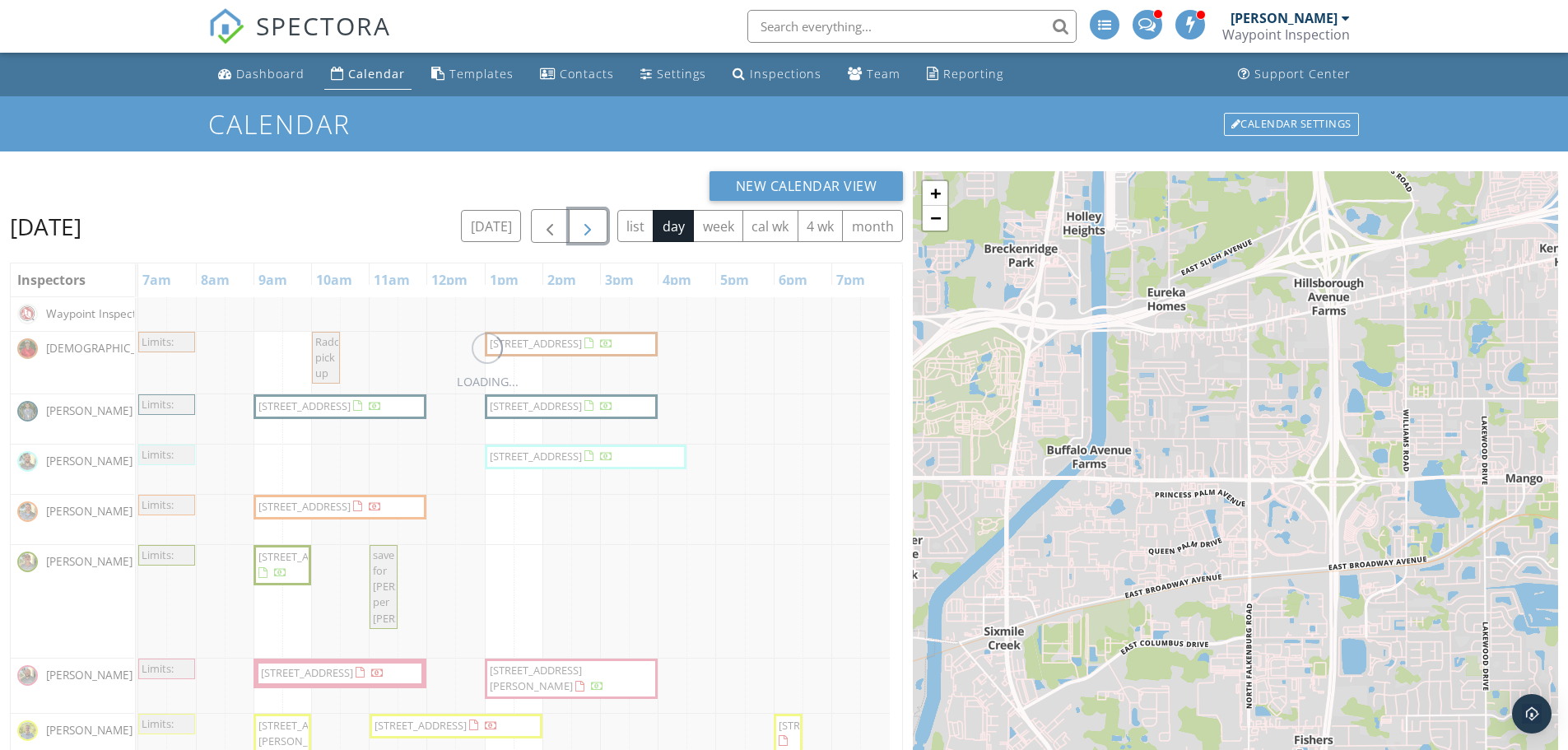
click at [594, 228] on span "button" at bounding box center [588, 226] width 20 height 20
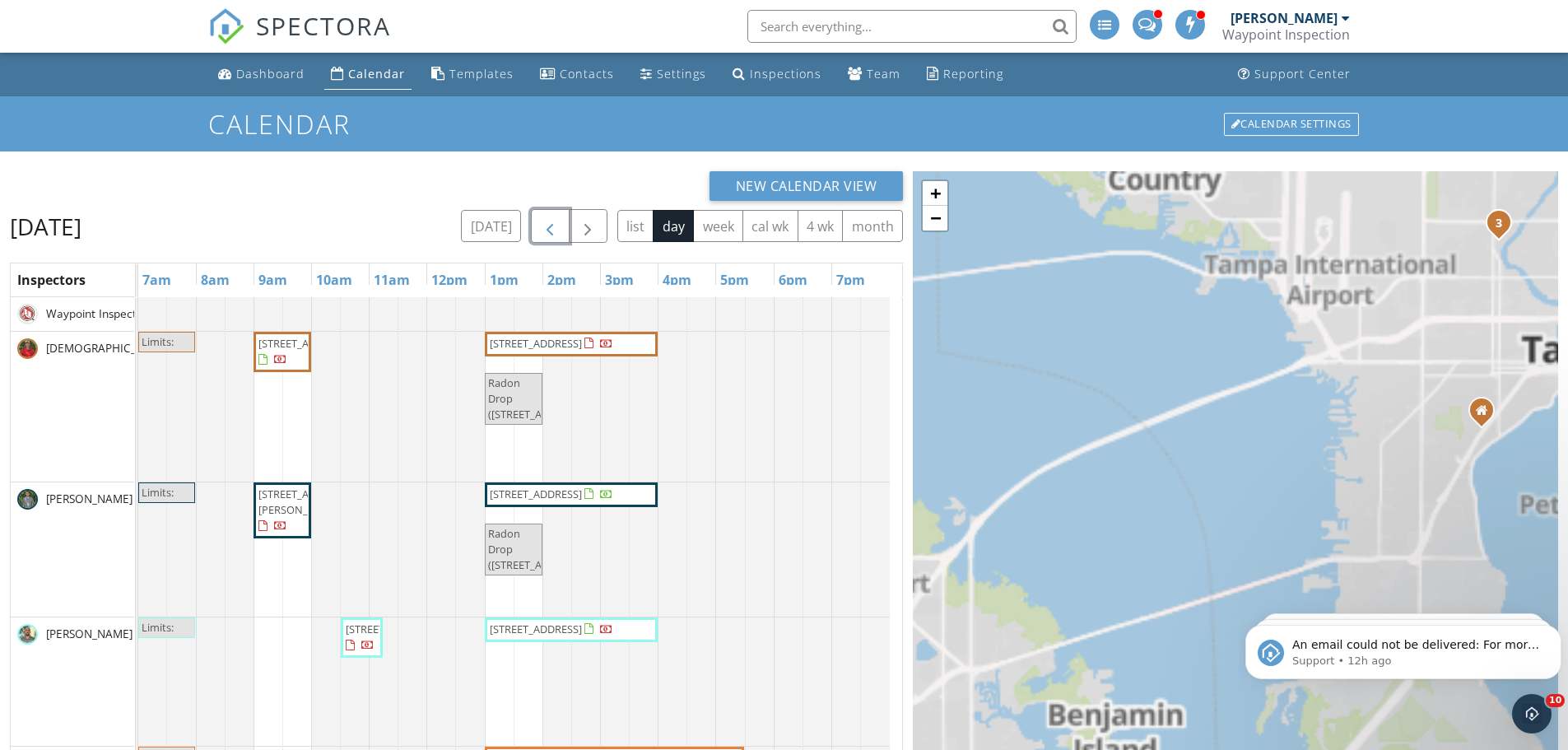
click at [552, 230] on span "button" at bounding box center [550, 226] width 20 height 20
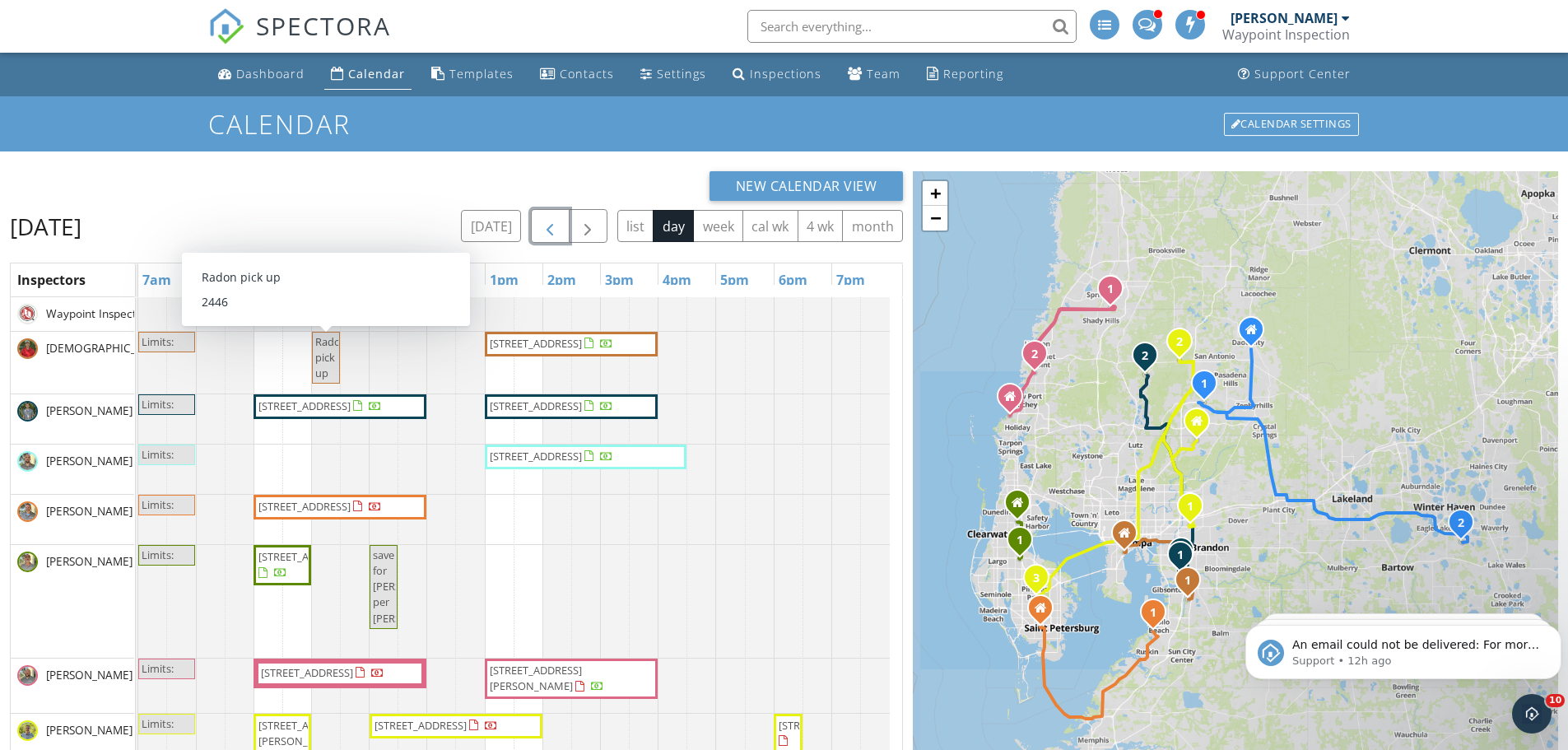
click at [327, 359] on span "Radon pick up" at bounding box center [331, 357] width 32 height 46
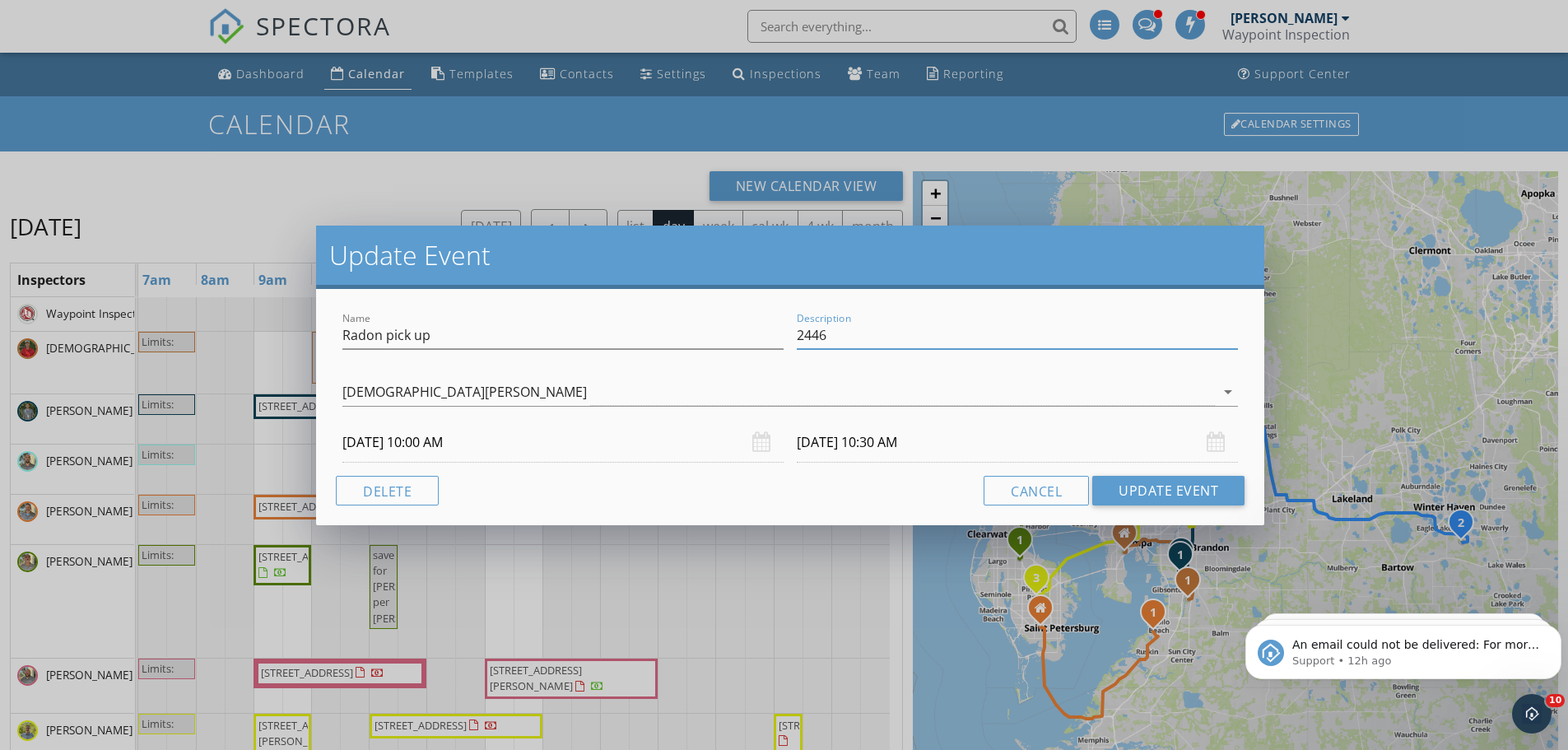
drag, startPoint x: 841, startPoint y: 335, endPoint x: 799, endPoint y: 334, distance: 42.0
click at [799, 335] on input "2446" at bounding box center [1017, 335] width 441 height 27
paste input "16 Wise River Ln"
type input "2416 Wise River Ln Zephyrhills Fl"
click at [438, 334] on input "Radon pick up" at bounding box center [563, 335] width 441 height 27
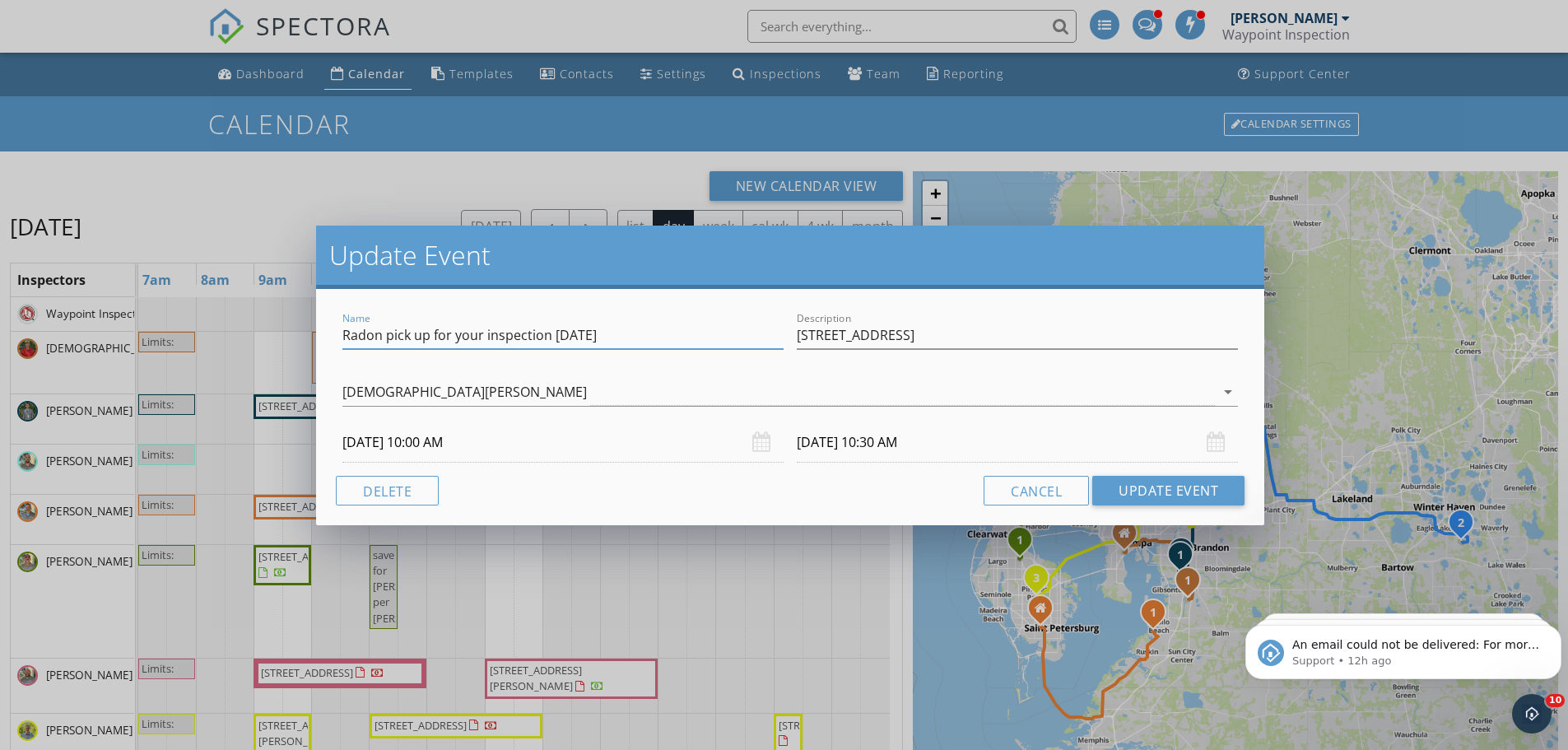
type input "Radon pick up for your inspection on Tuesday"
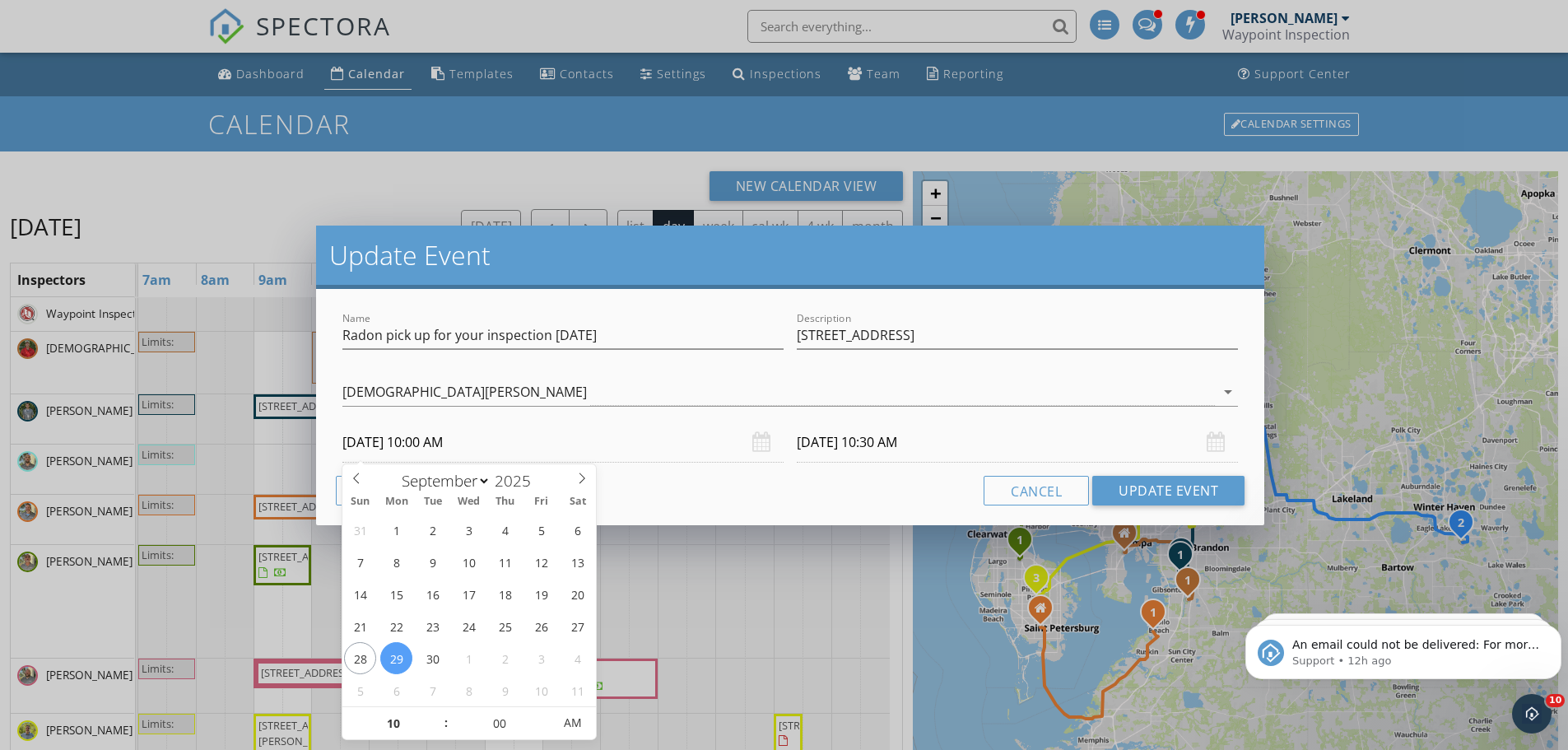
click at [626, 425] on input "09/29/2025 10:00 AM" at bounding box center [563, 442] width 441 height 40
click at [910, 388] on div "[DEMOGRAPHIC_DATA][PERSON_NAME]" at bounding box center [779, 392] width 872 height 27
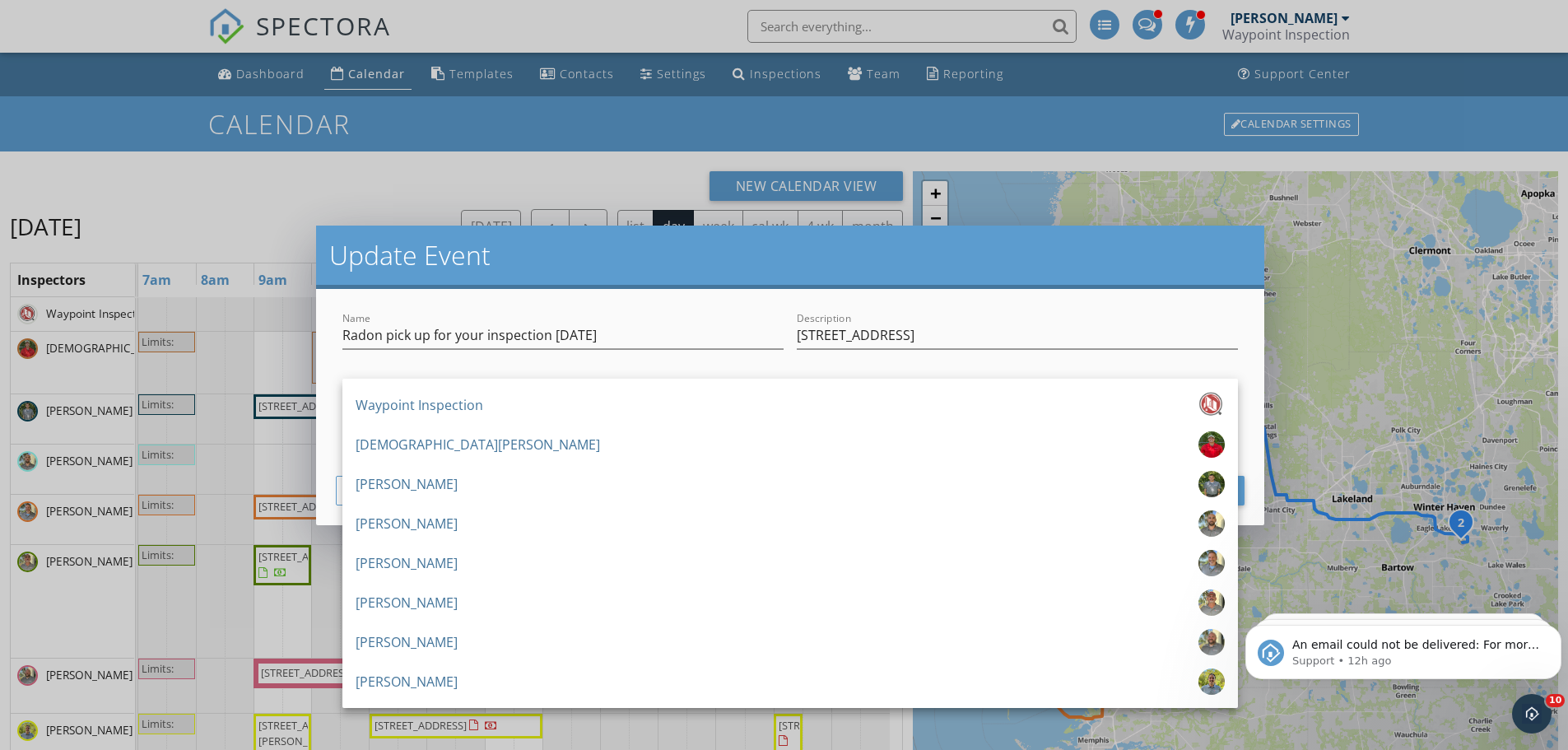
click at [1260, 411] on div "Name Radon pick up for your inspection on Tuesday Description 2416 Wise River L…" at bounding box center [790, 406] width 948 height 236
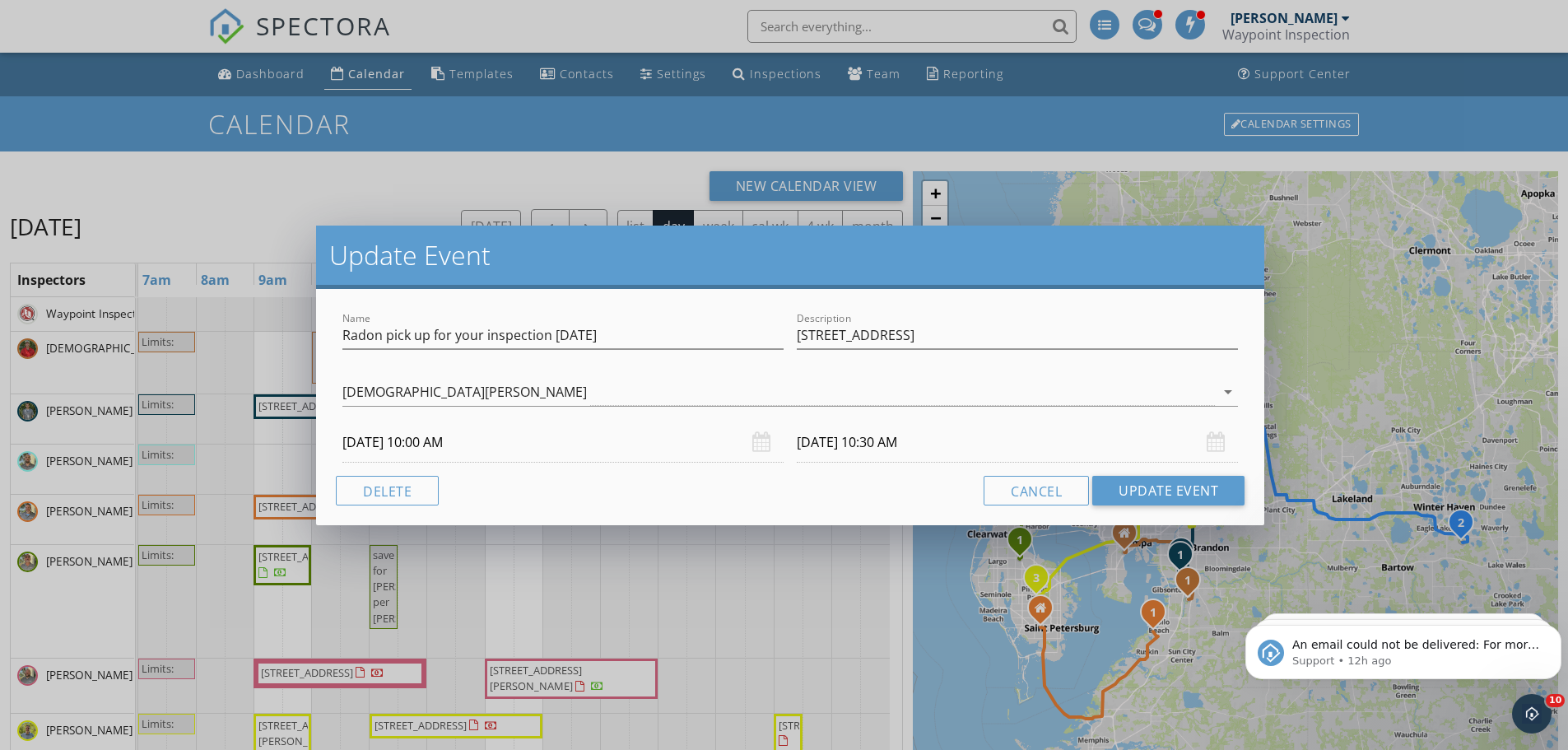
click at [1219, 446] on div "09/29/2025 10:30 AM" at bounding box center [1017, 442] width 441 height 40
click at [891, 444] on input "09/29/2025 10:30 AM" at bounding box center [1017, 442] width 441 height 40
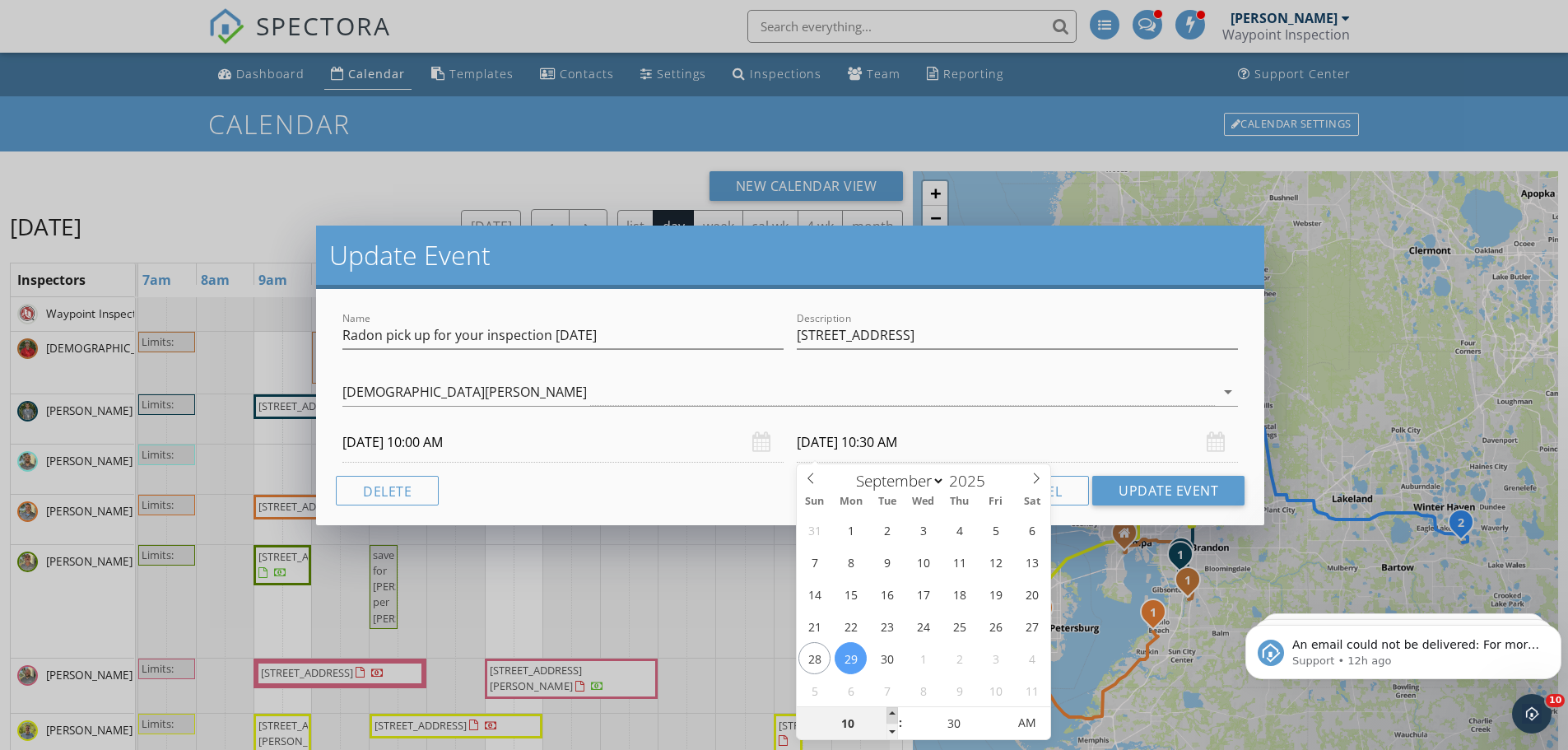
type input "11"
type input "09/29/2025 11:30 AM"
click at [893, 716] on span at bounding box center [892, 715] width 12 height 16
click at [1080, 699] on div "Update Event Name Radon pick up for your inspection on Tuesday Description 2416…" at bounding box center [784, 375] width 1568 height 750
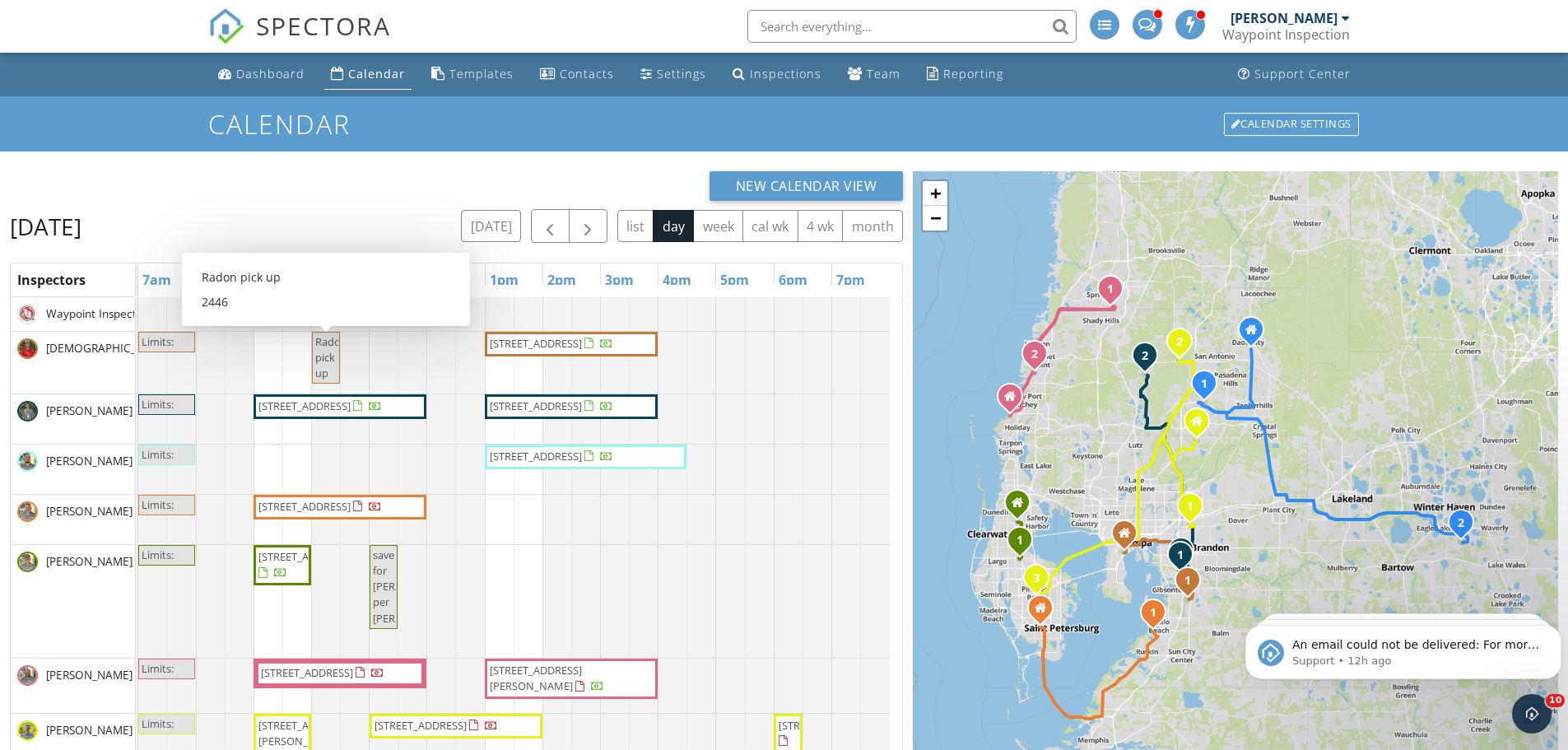
click at [325, 357] on span "Radon pick up" at bounding box center [331, 357] width 32 height 46
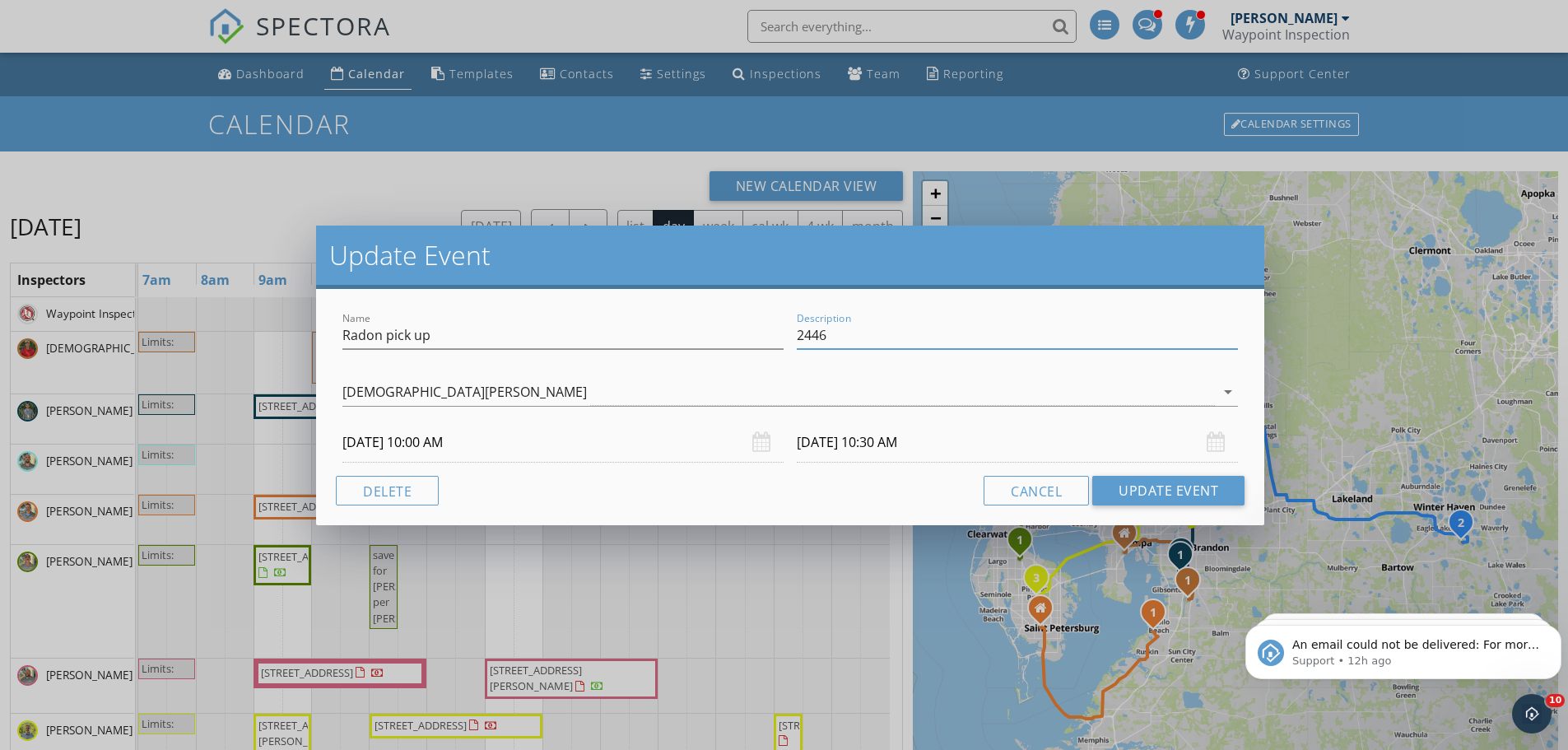
drag, startPoint x: 841, startPoint y: 343, endPoint x: 795, endPoint y: 344, distance: 46.0
click at [795, 344] on div "Description 2446" at bounding box center [1017, 337] width 454 height 57
paste input "16 Wise River Ln"
type input "2416 Wise River Ln"
click at [489, 338] on input "Radon pick up" at bounding box center [563, 335] width 441 height 27
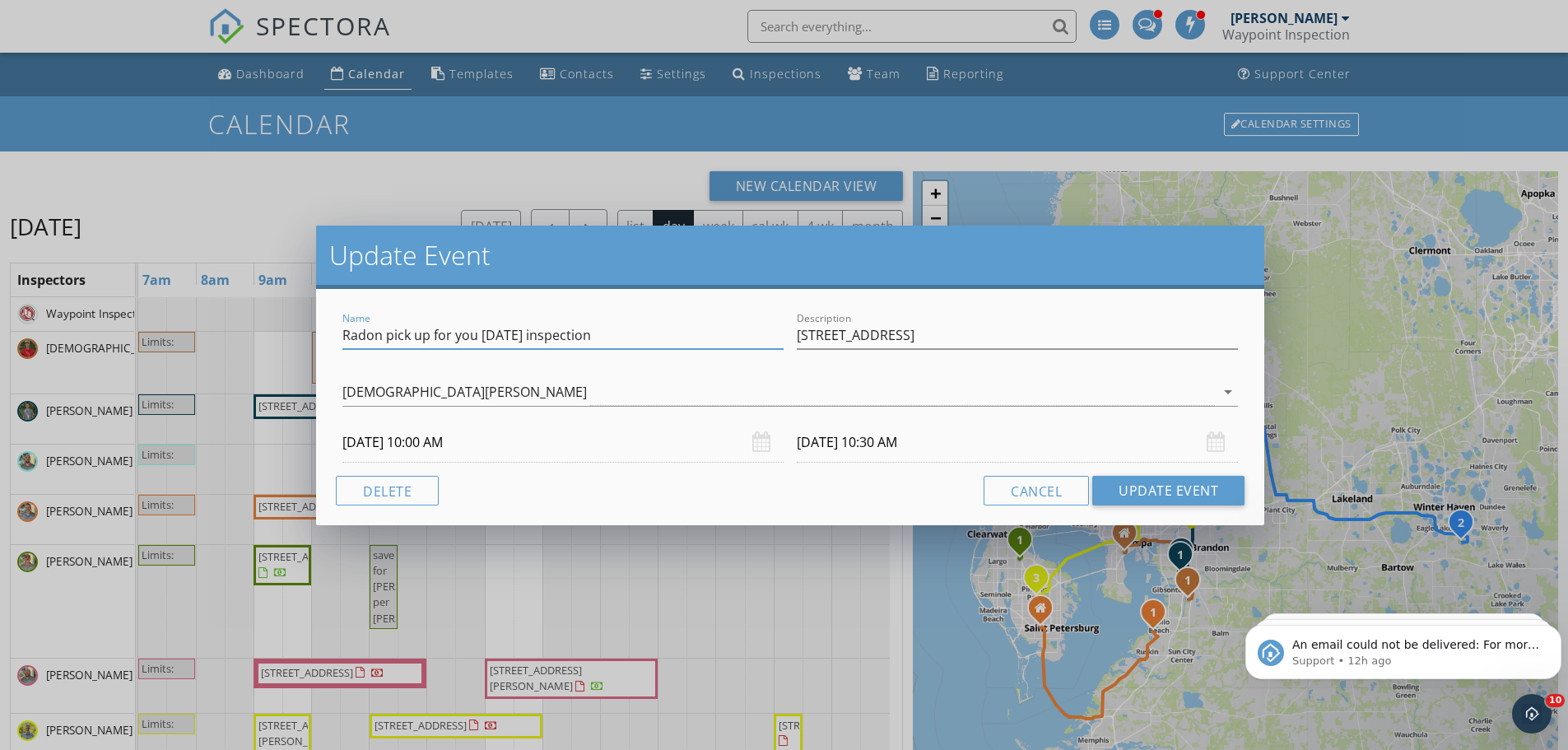
click at [643, 335] on input "Radon pick up for you Tuesday inspection" at bounding box center [563, 335] width 441 height 27
type input "Radon pick up for you Tuesday inspection"
click at [882, 446] on input "09/29/2025 10:30 AM" at bounding box center [1017, 442] width 441 height 40
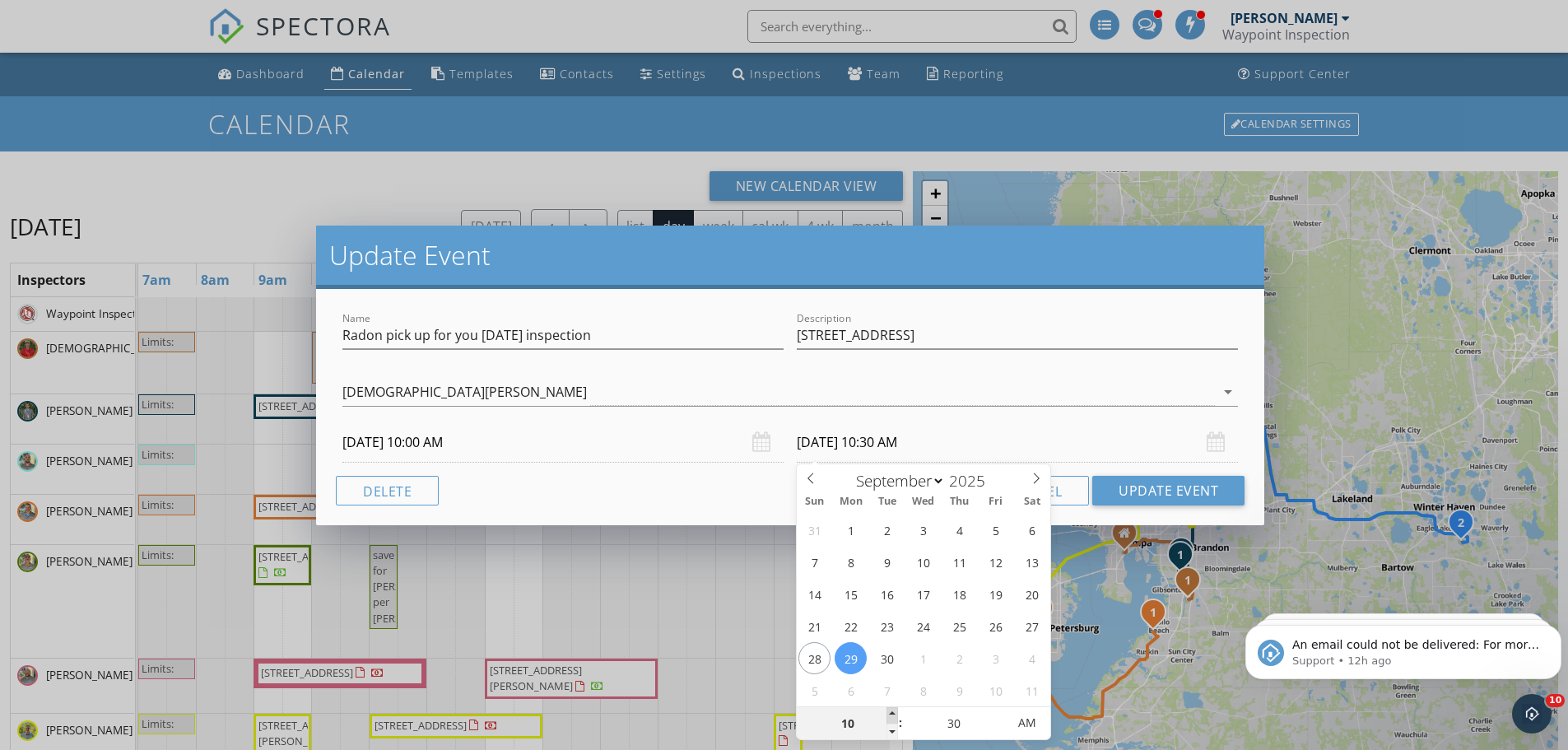
type input "11"
type input "09/29/2025 11:30 AM"
click at [895, 715] on span at bounding box center [892, 715] width 12 height 16
click at [1078, 539] on div "Update Event Name Radon pick up for you Tuesday inspection Description 2416 Wis…" at bounding box center [784, 375] width 1568 height 750
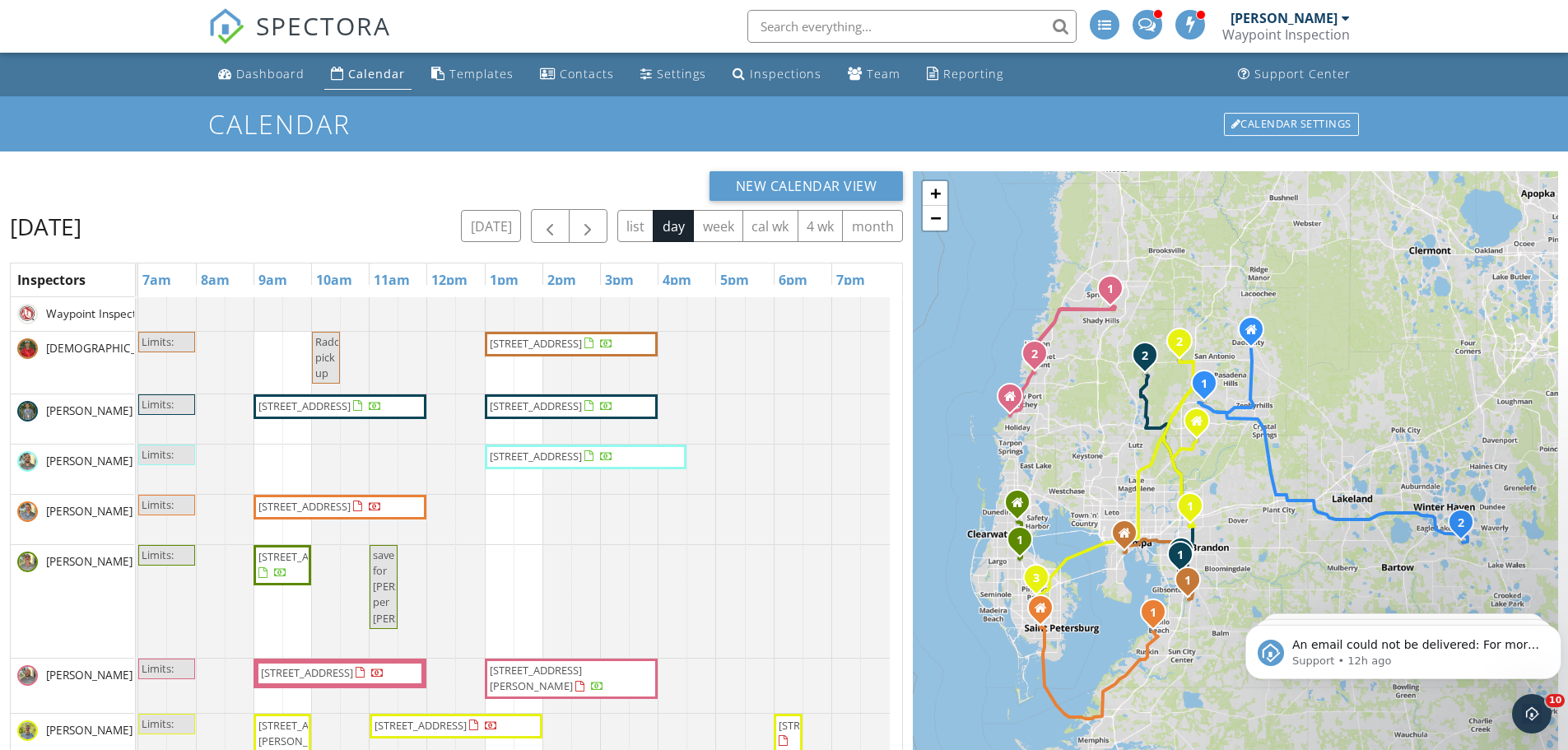
click at [331, 364] on span "Radon pick up" at bounding box center [331, 357] width 32 height 46
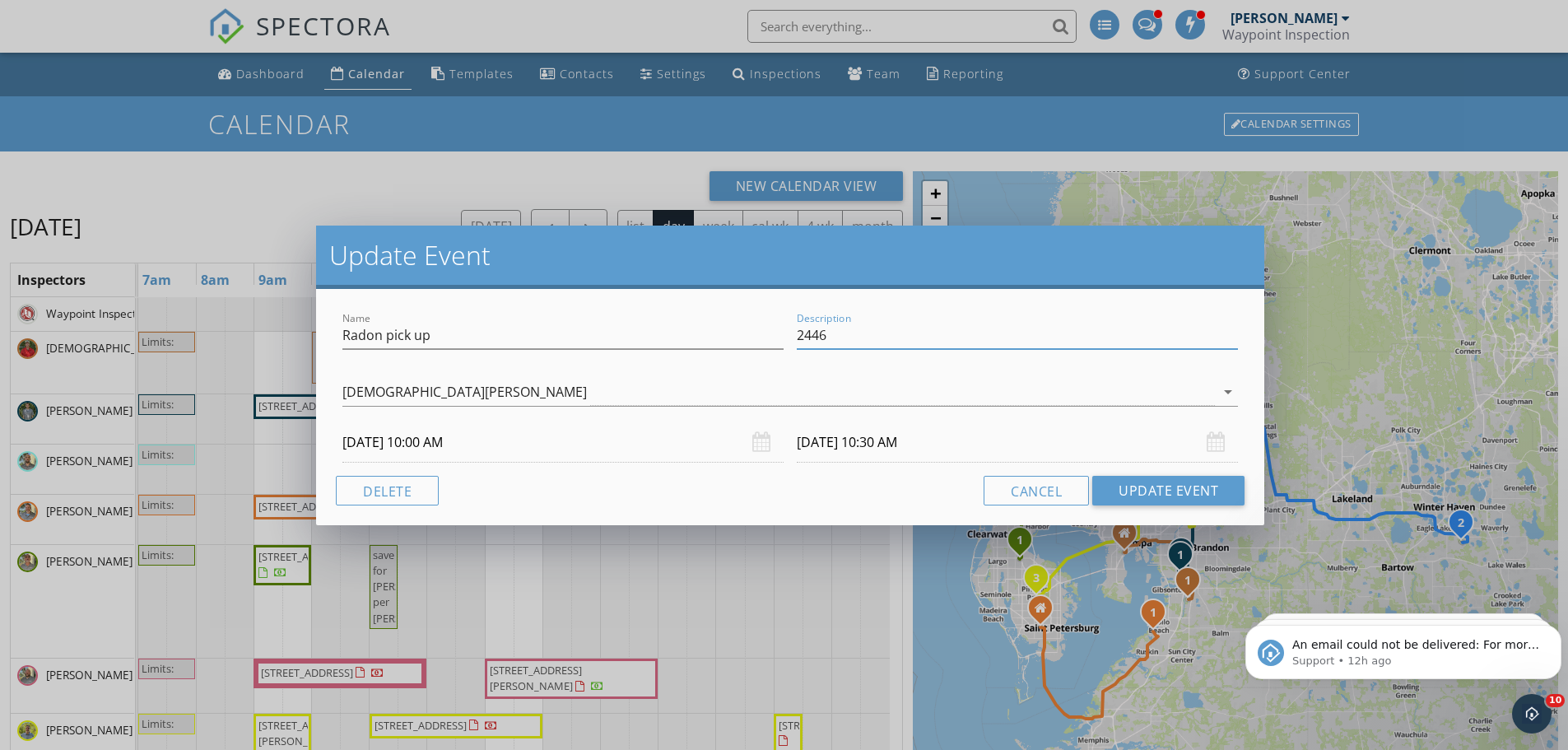
drag, startPoint x: 854, startPoint y: 334, endPoint x: 784, endPoint y: 344, distance: 70.7
click at [784, 344] on div "Name Radon pick up Description 2446" at bounding box center [789, 337] width 909 height 57
paste input "16 Wise River Ln"
type input "2416 Wise River Ln"
click at [497, 318] on div "Name Radon pick up" at bounding box center [563, 338] width 441 height 54
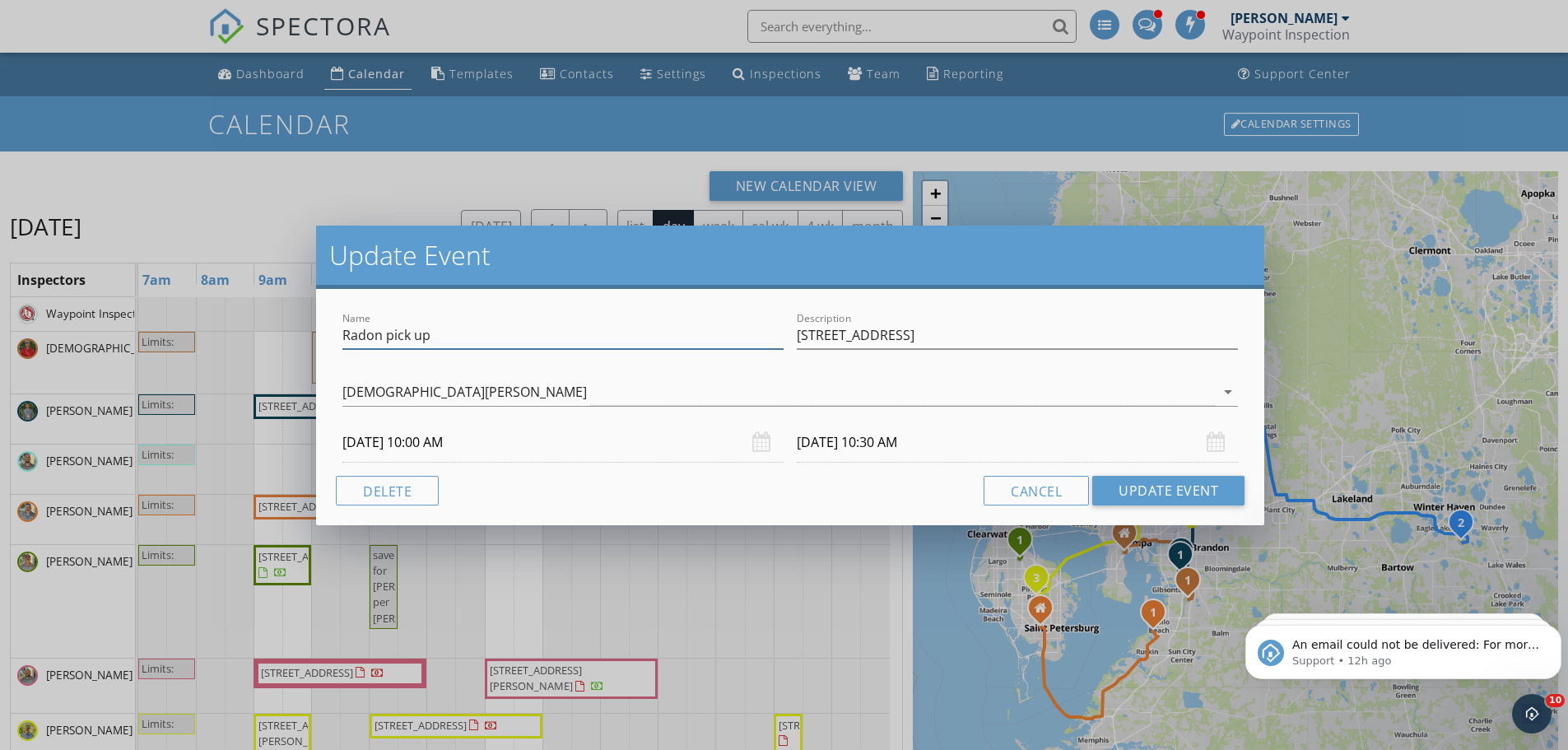
click at [490, 331] on input "Radon pick up" at bounding box center [563, 335] width 441 height 27
type input "Radon pick up for your Tuesday inspection"
click at [1143, 488] on button "Update Event" at bounding box center [1168, 490] width 152 height 30
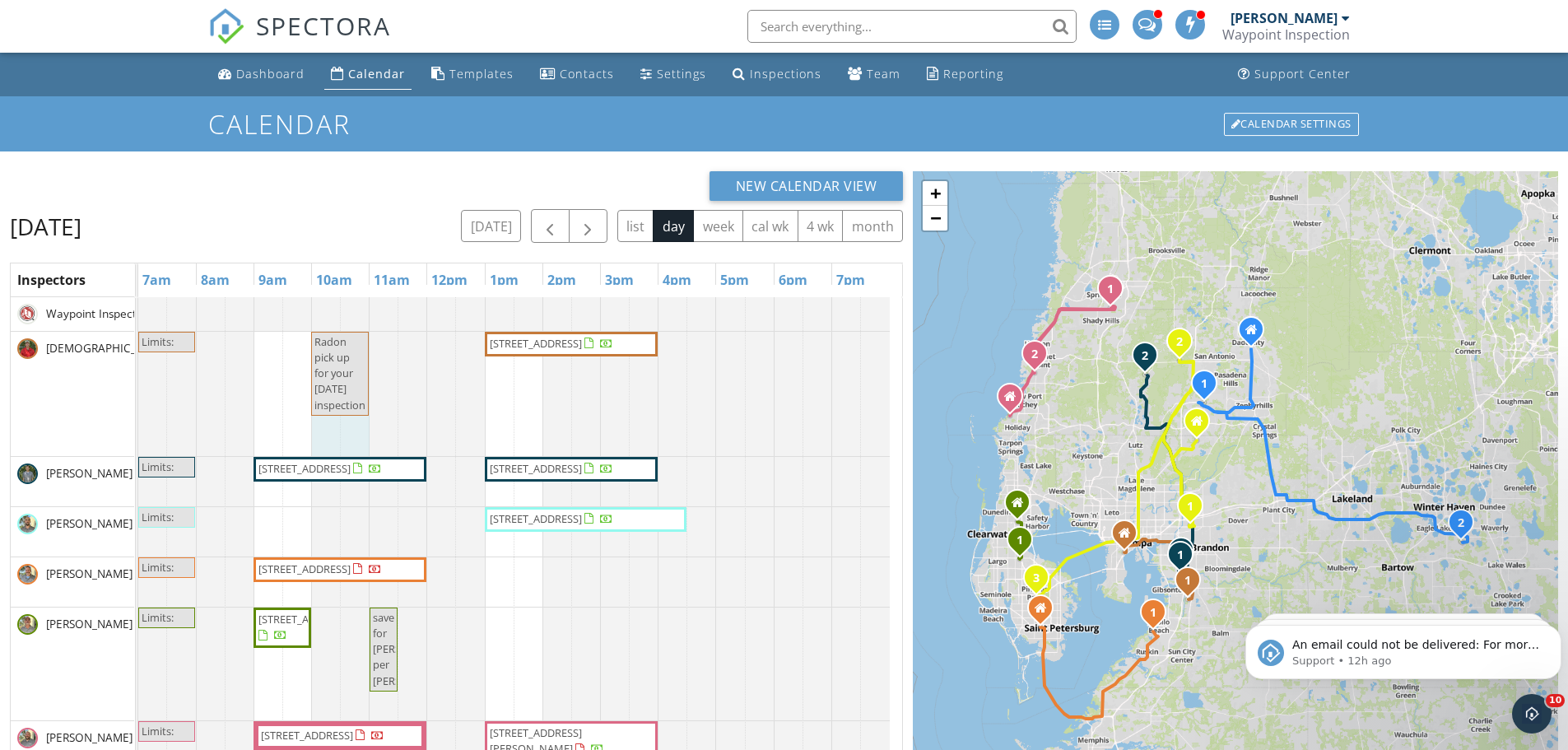
drag, startPoint x: 335, startPoint y: 392, endPoint x: 365, endPoint y: 391, distance: 30.0
click at [139, 391] on div "Limits: Radon pick up for your Tuesday inspection 11758 Firespike St, Riverview…" at bounding box center [139, 394] width 0 height 124
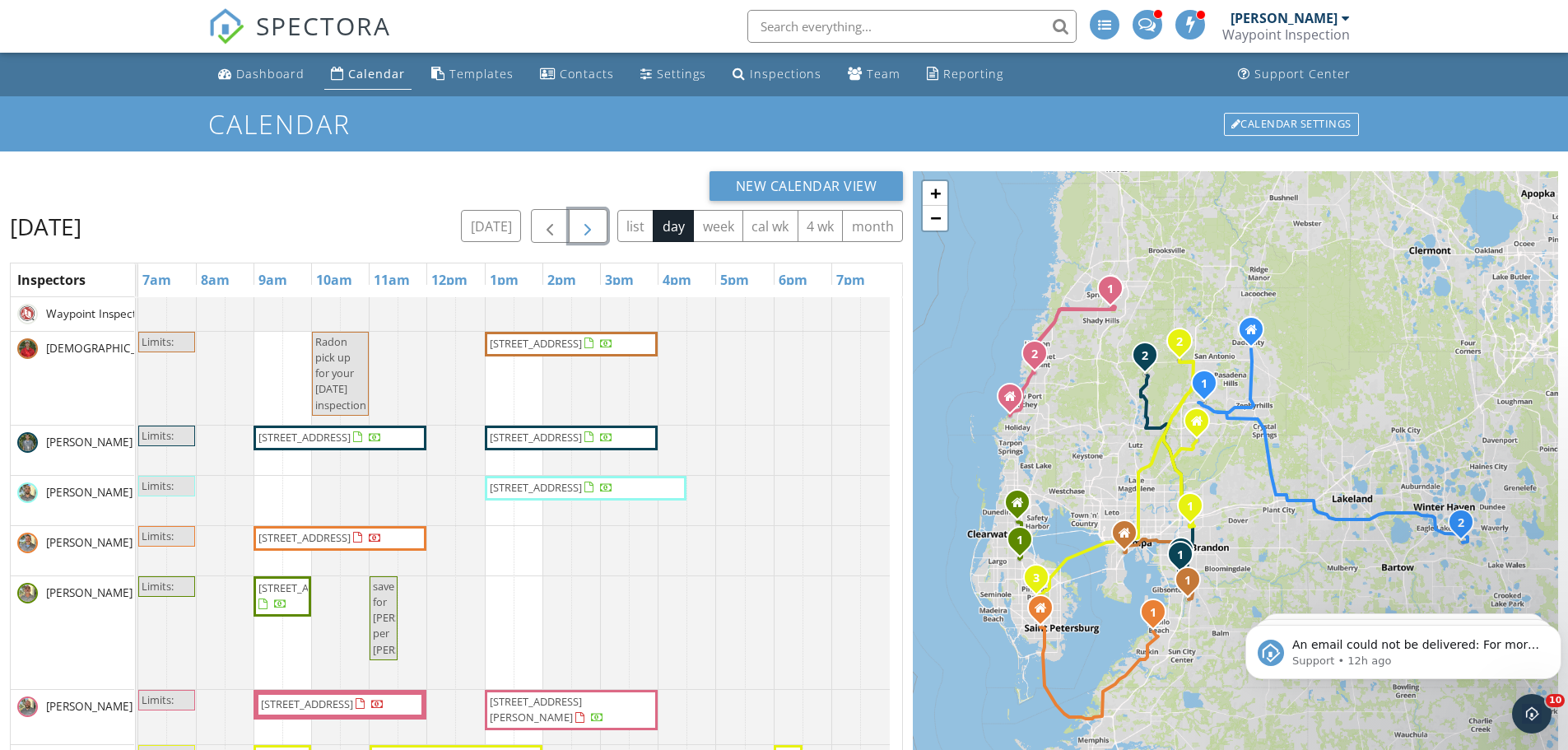
click at [589, 222] on span "button" at bounding box center [588, 226] width 20 height 20
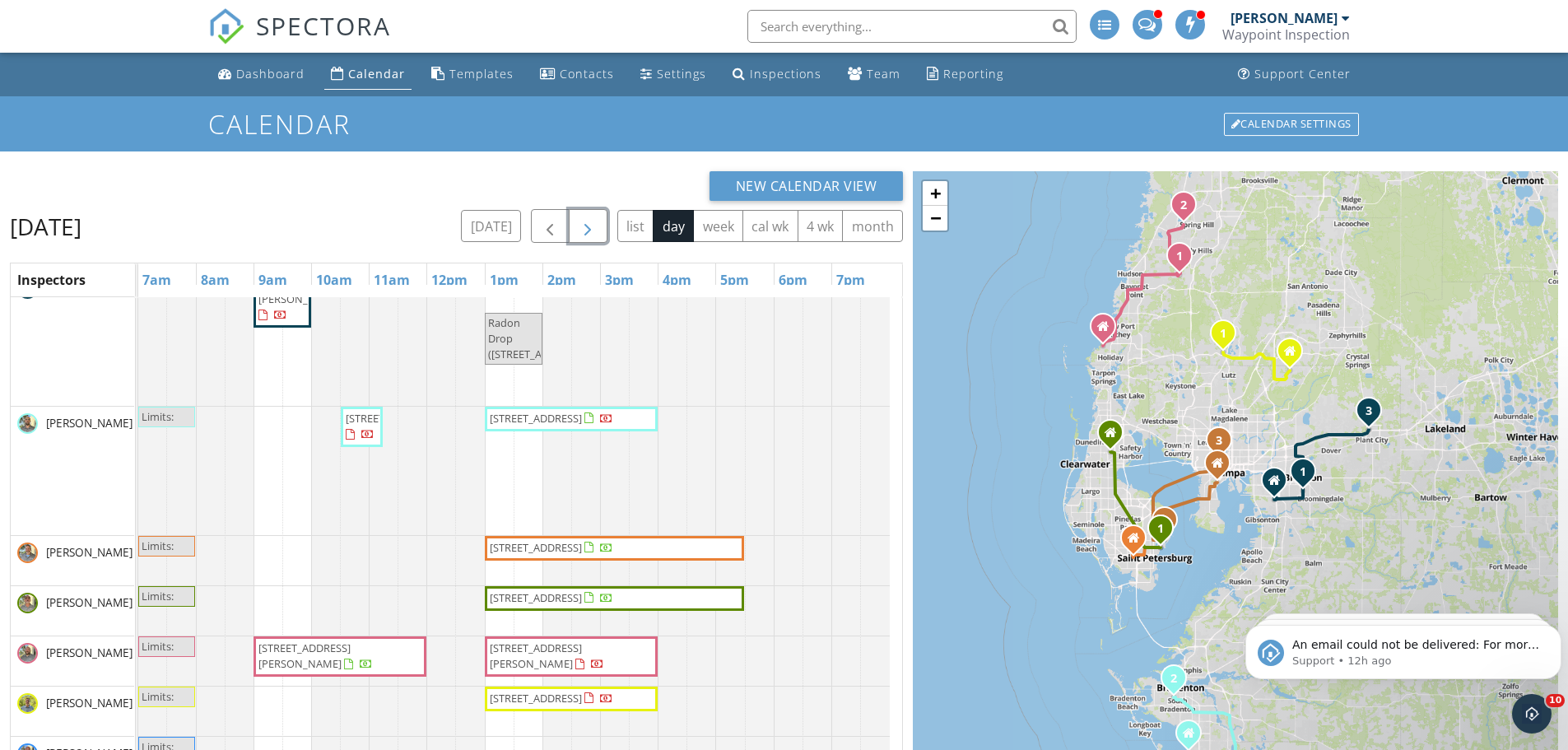
scroll to position [247, 0]
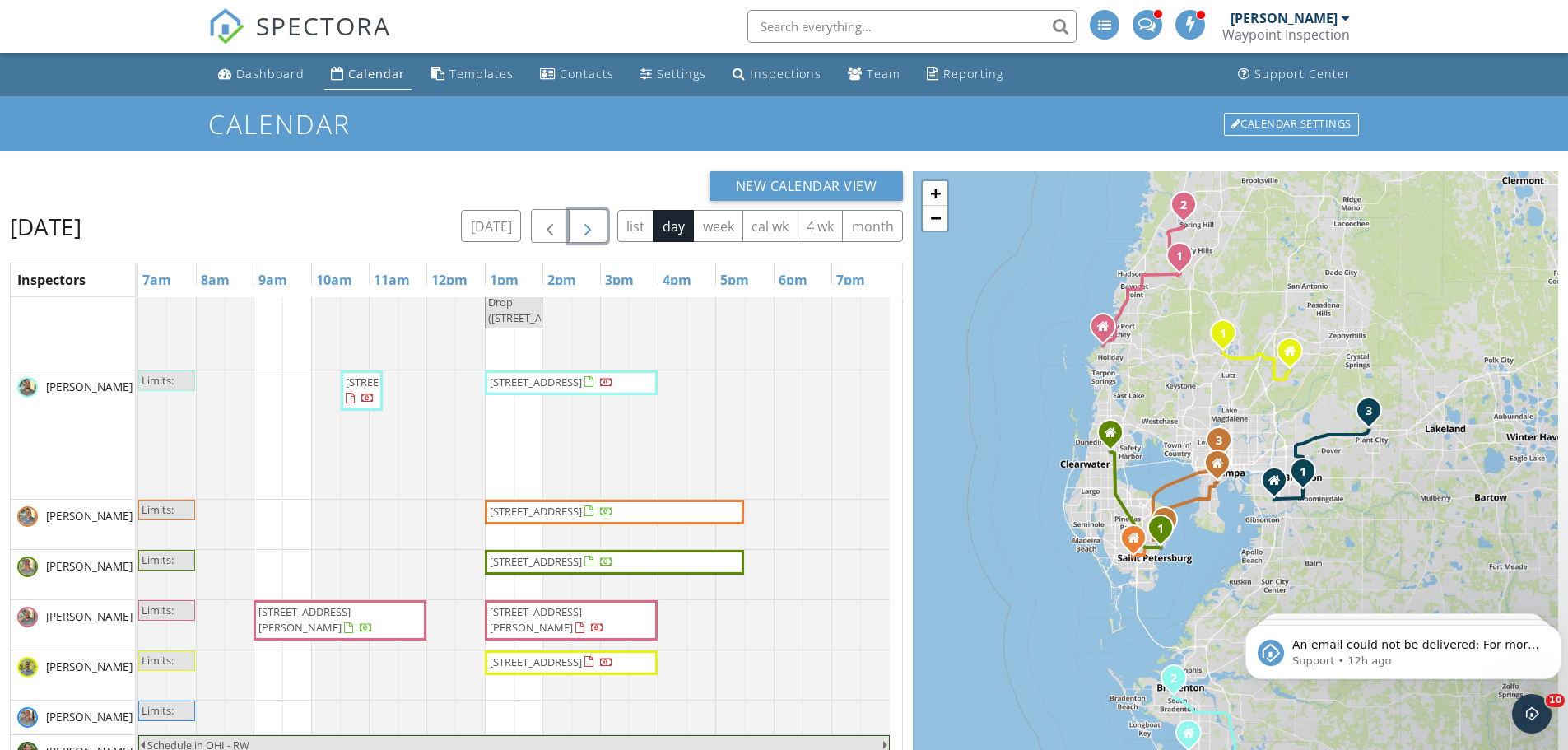
click at [590, 225] on span "button" at bounding box center [588, 226] width 20 height 20
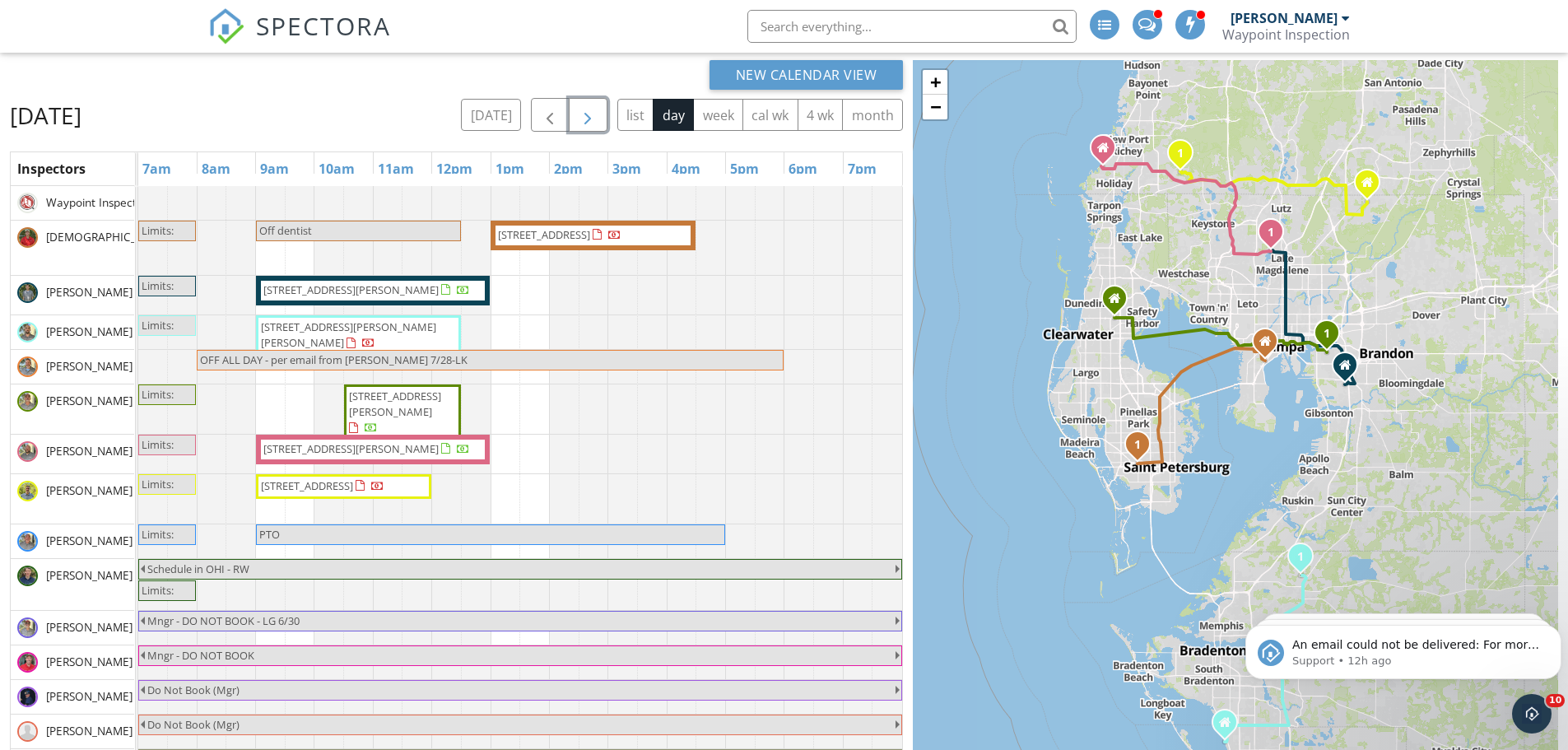
scroll to position [82, 0]
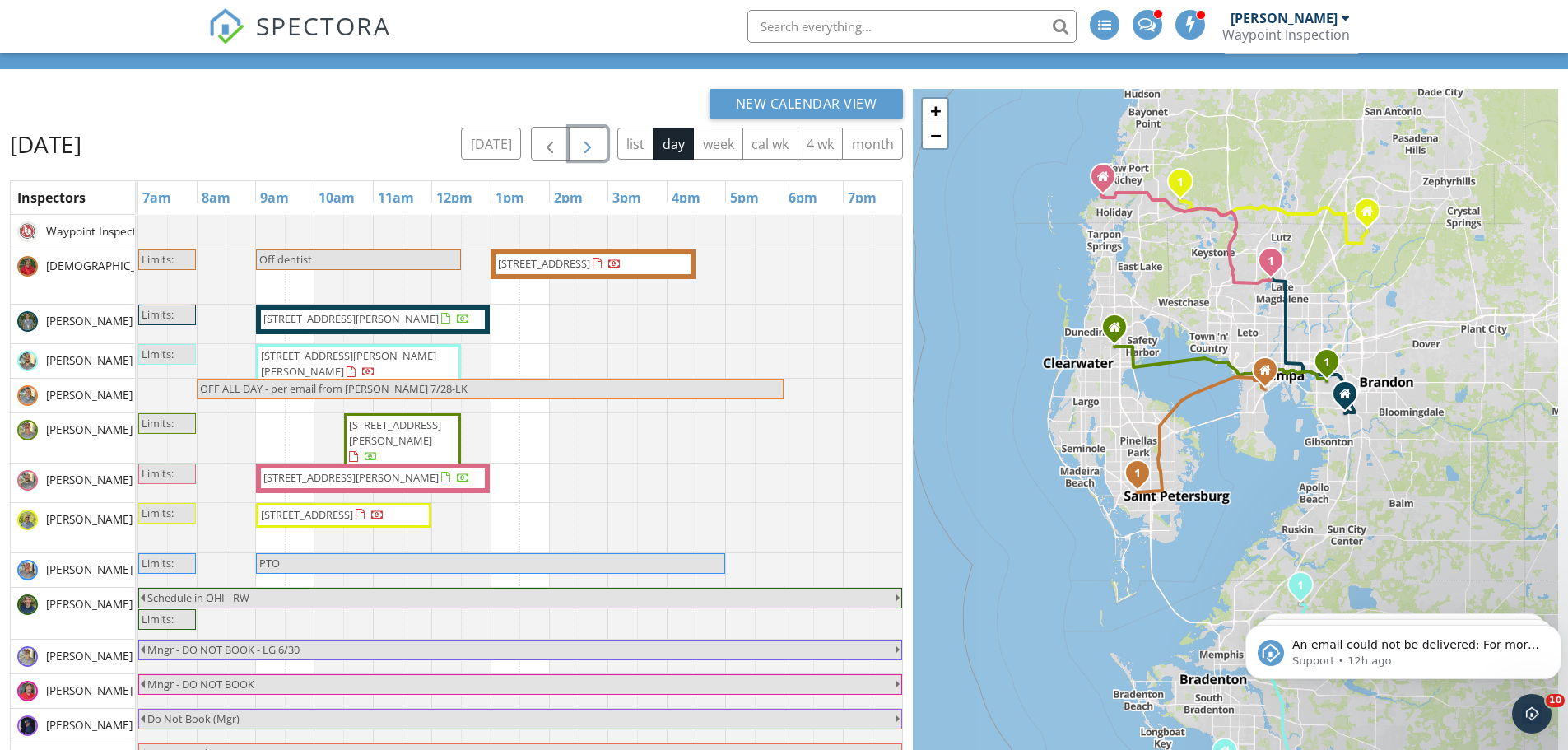
click at [585, 139] on span "button" at bounding box center [588, 144] width 20 height 20
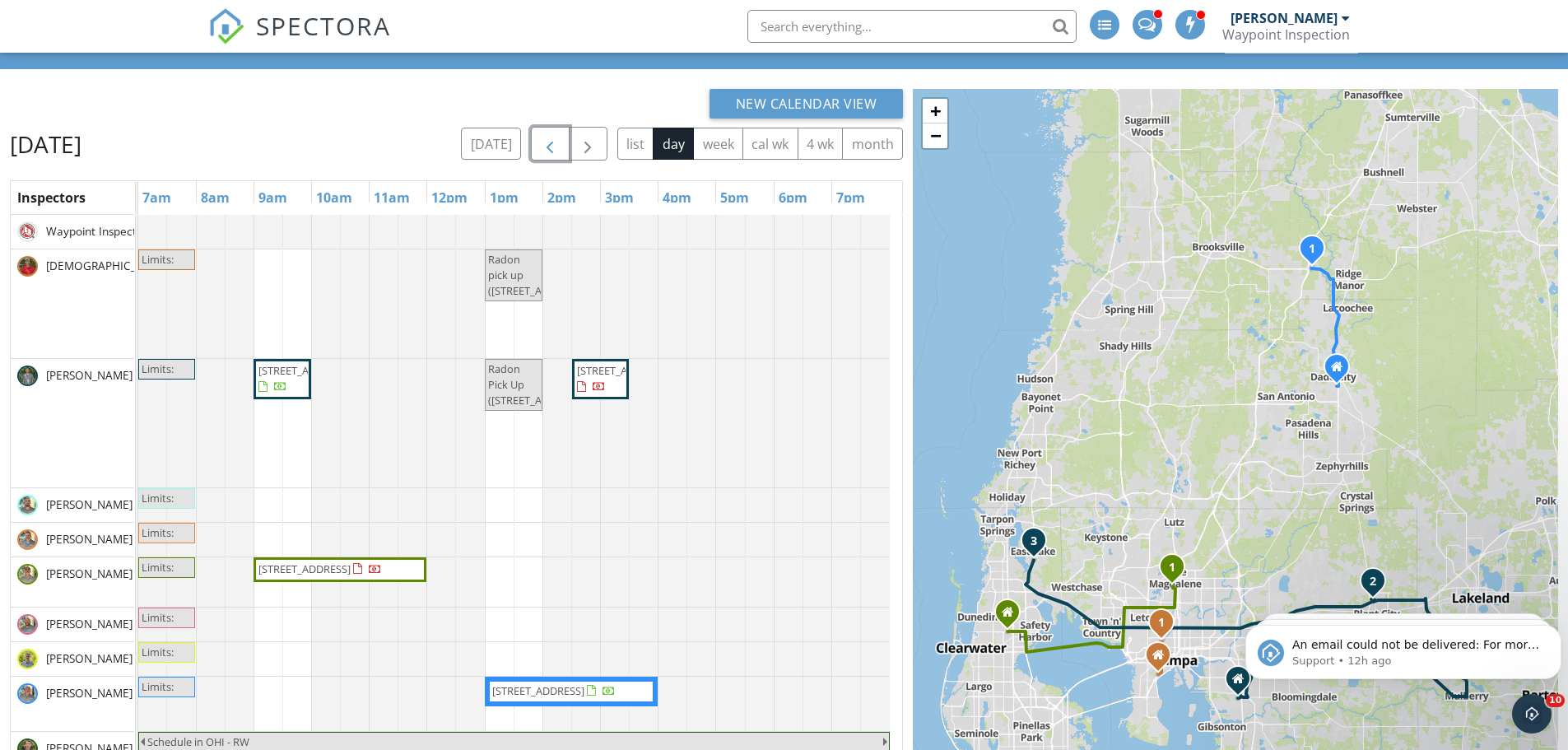
click at [542, 148] on span "button" at bounding box center [550, 144] width 20 height 20
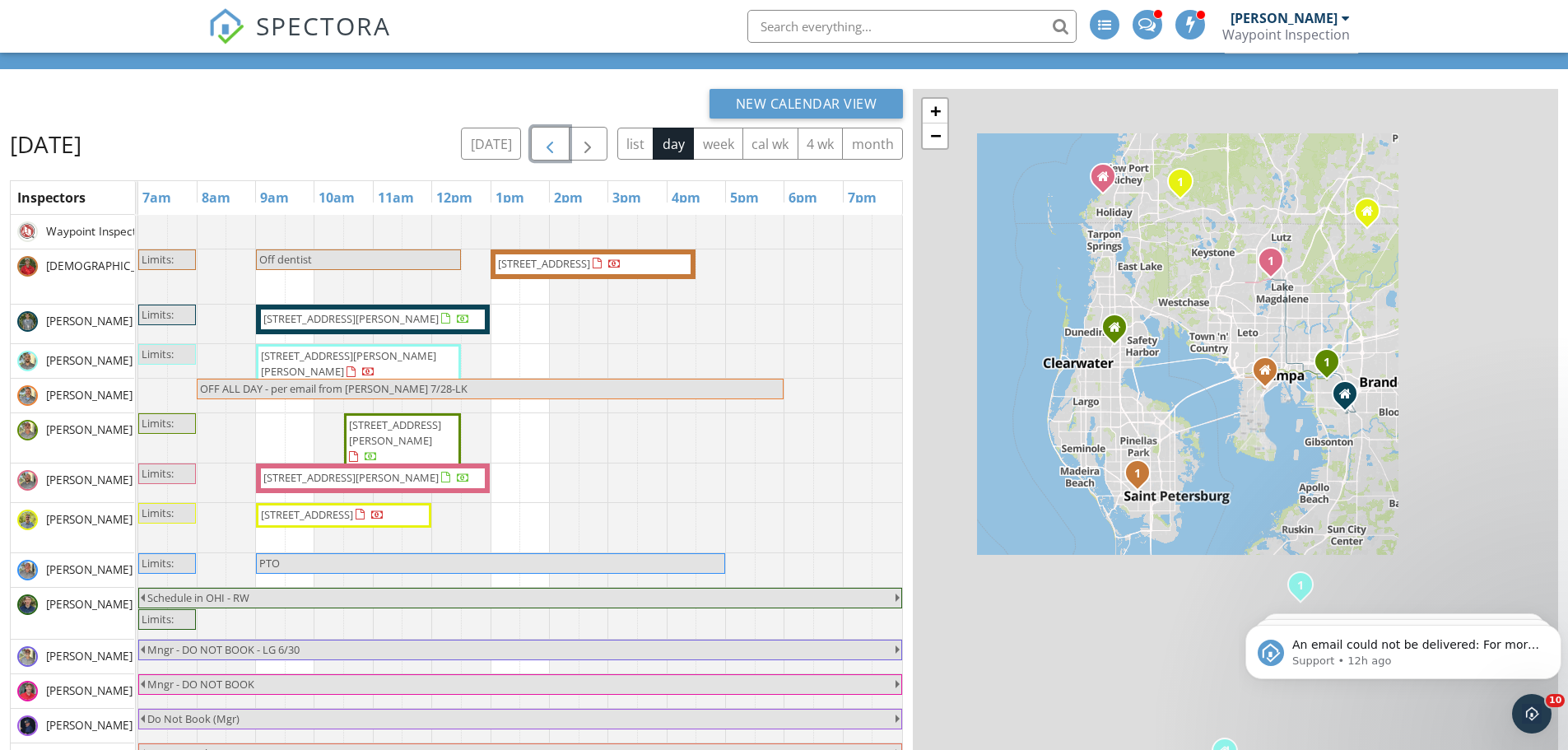
click at [542, 148] on span "button" at bounding box center [550, 144] width 20 height 20
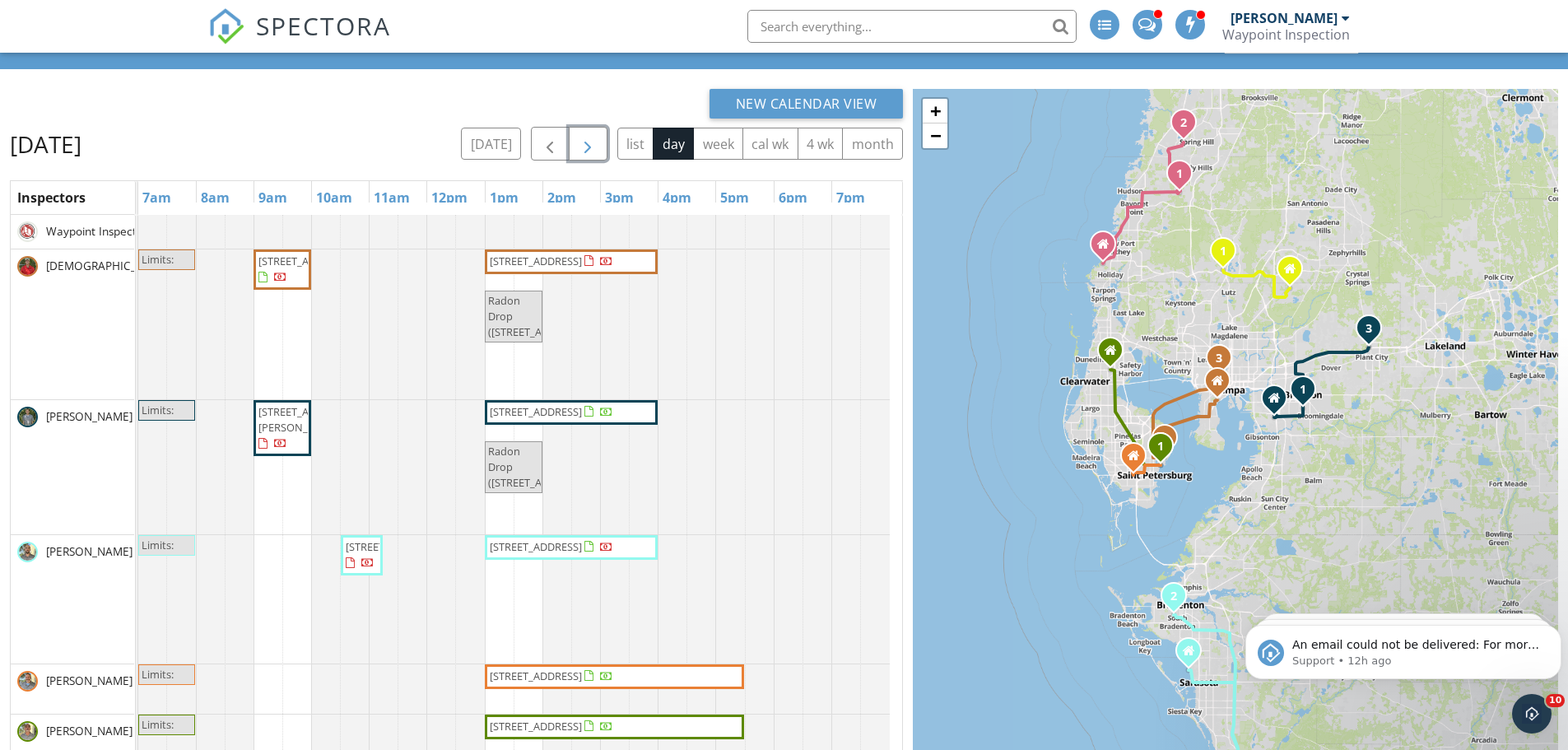
click at [589, 149] on span "button" at bounding box center [588, 144] width 20 height 20
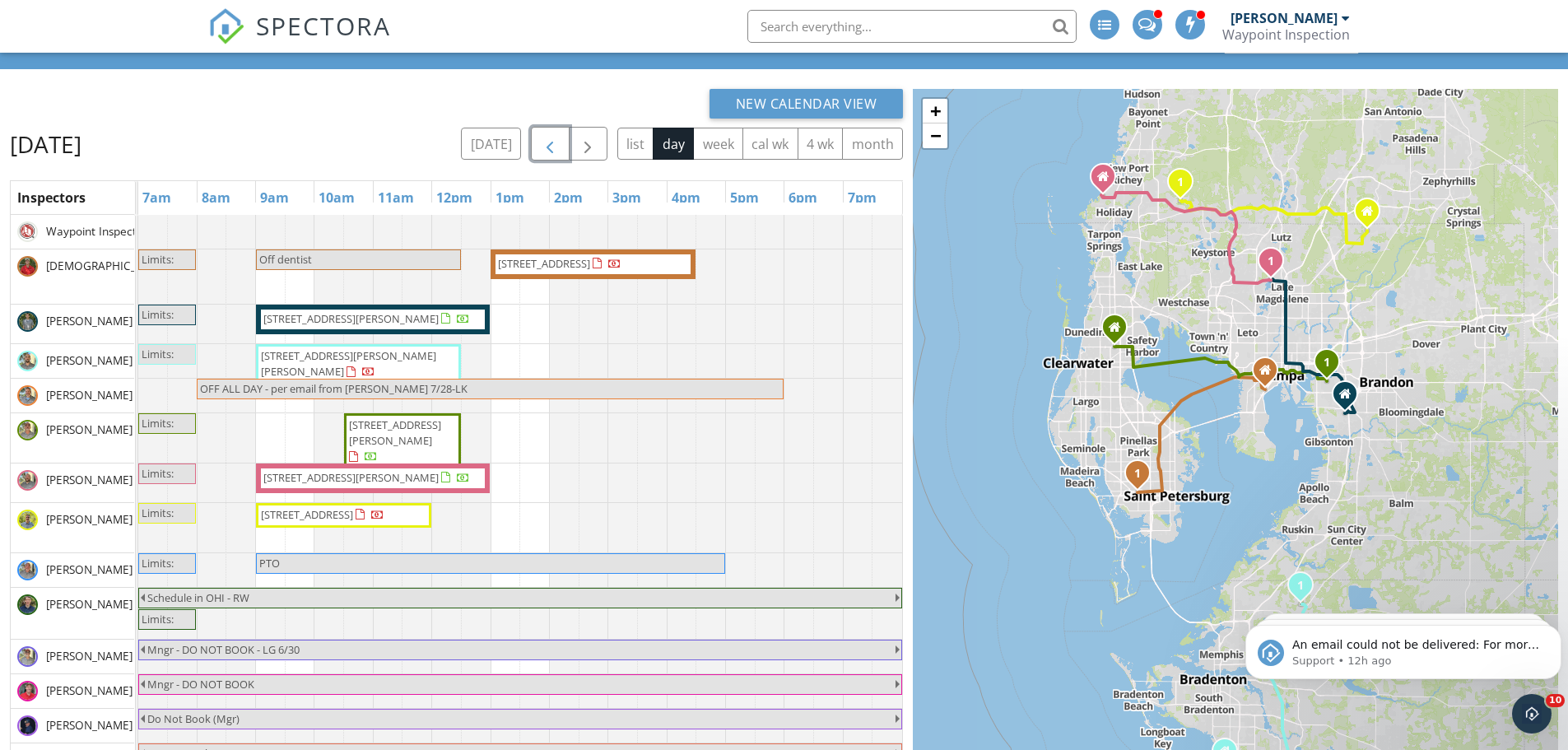
click at [553, 141] on span "button" at bounding box center [550, 144] width 20 height 20
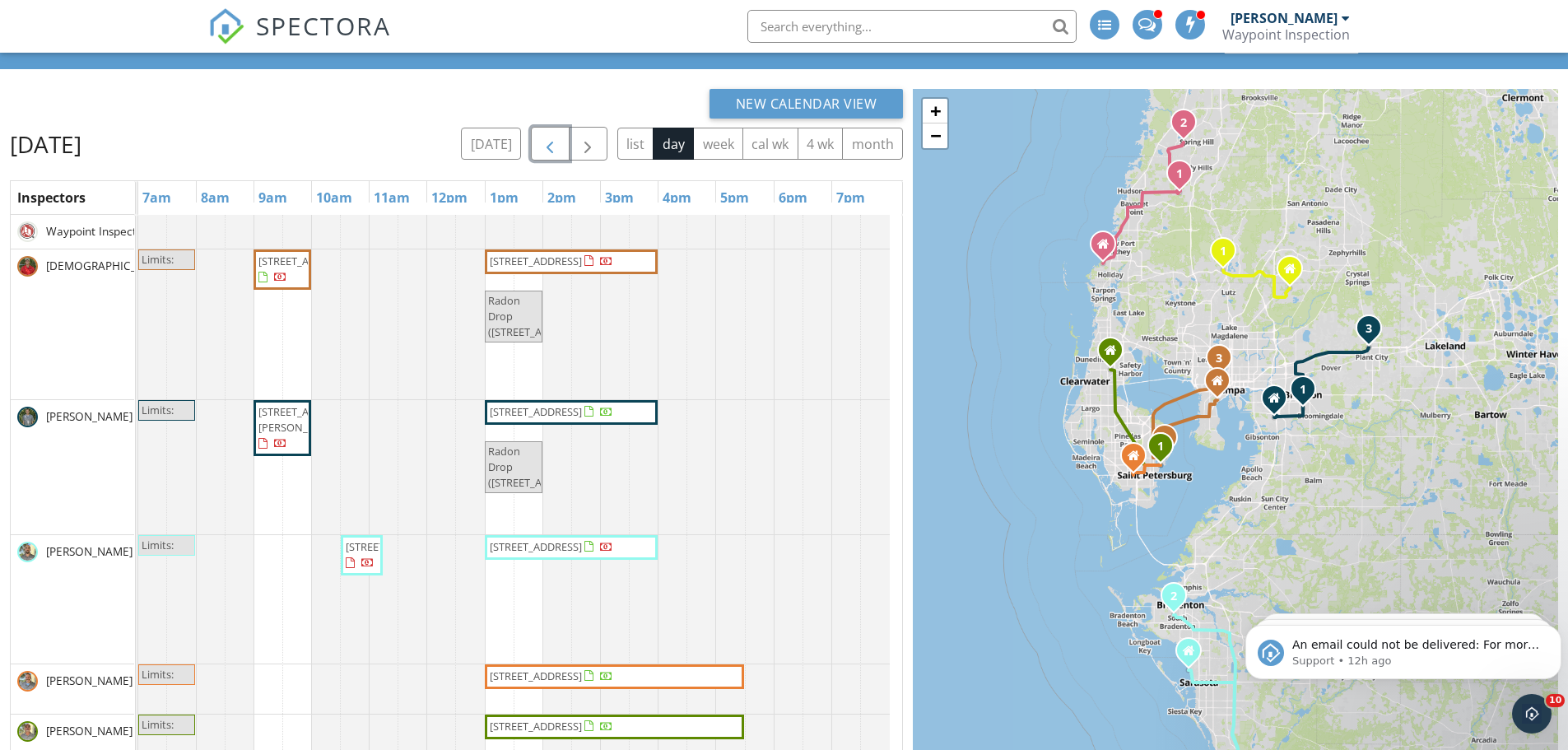
scroll to position [82, 0]
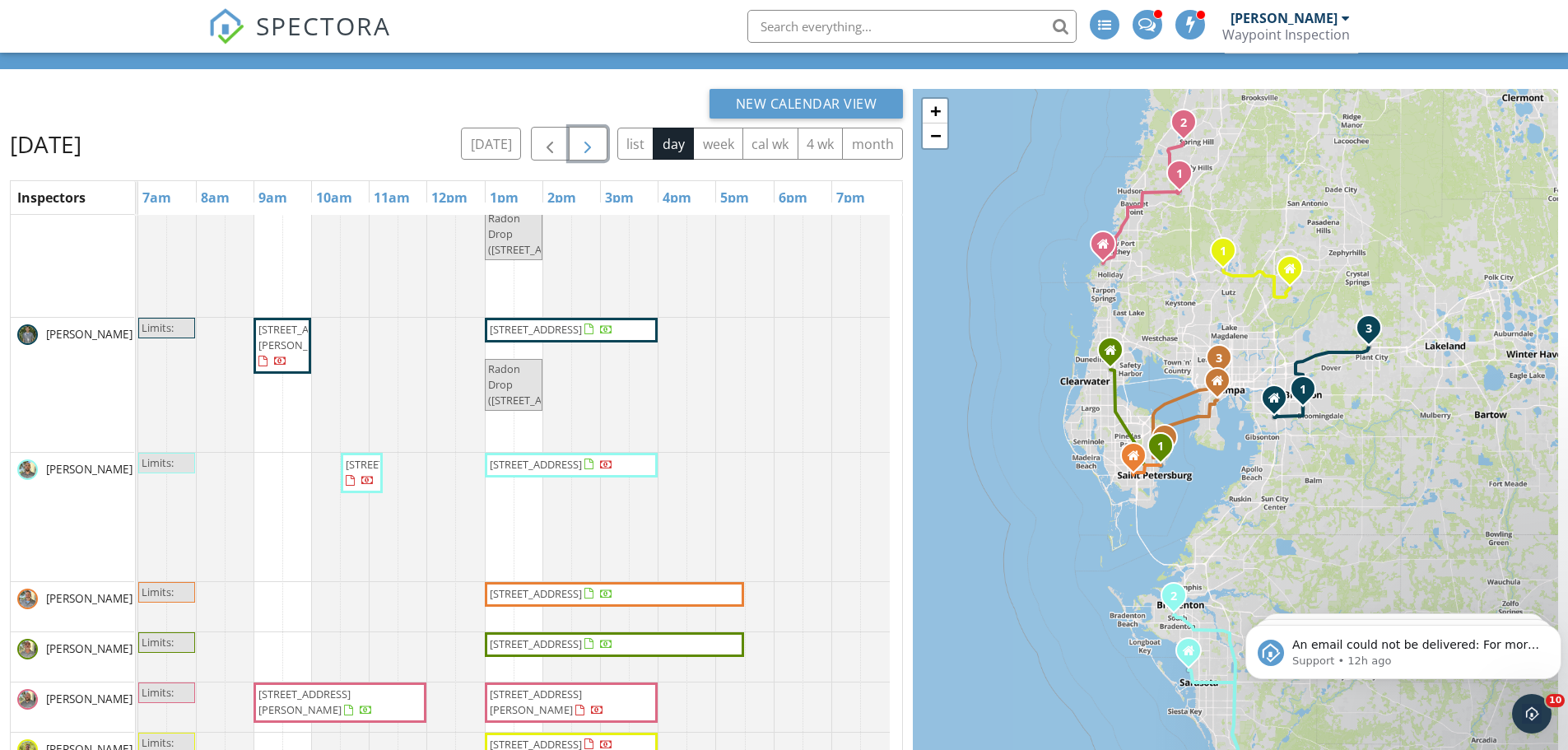
click at [598, 129] on button "button" at bounding box center [588, 143] width 38 height 34
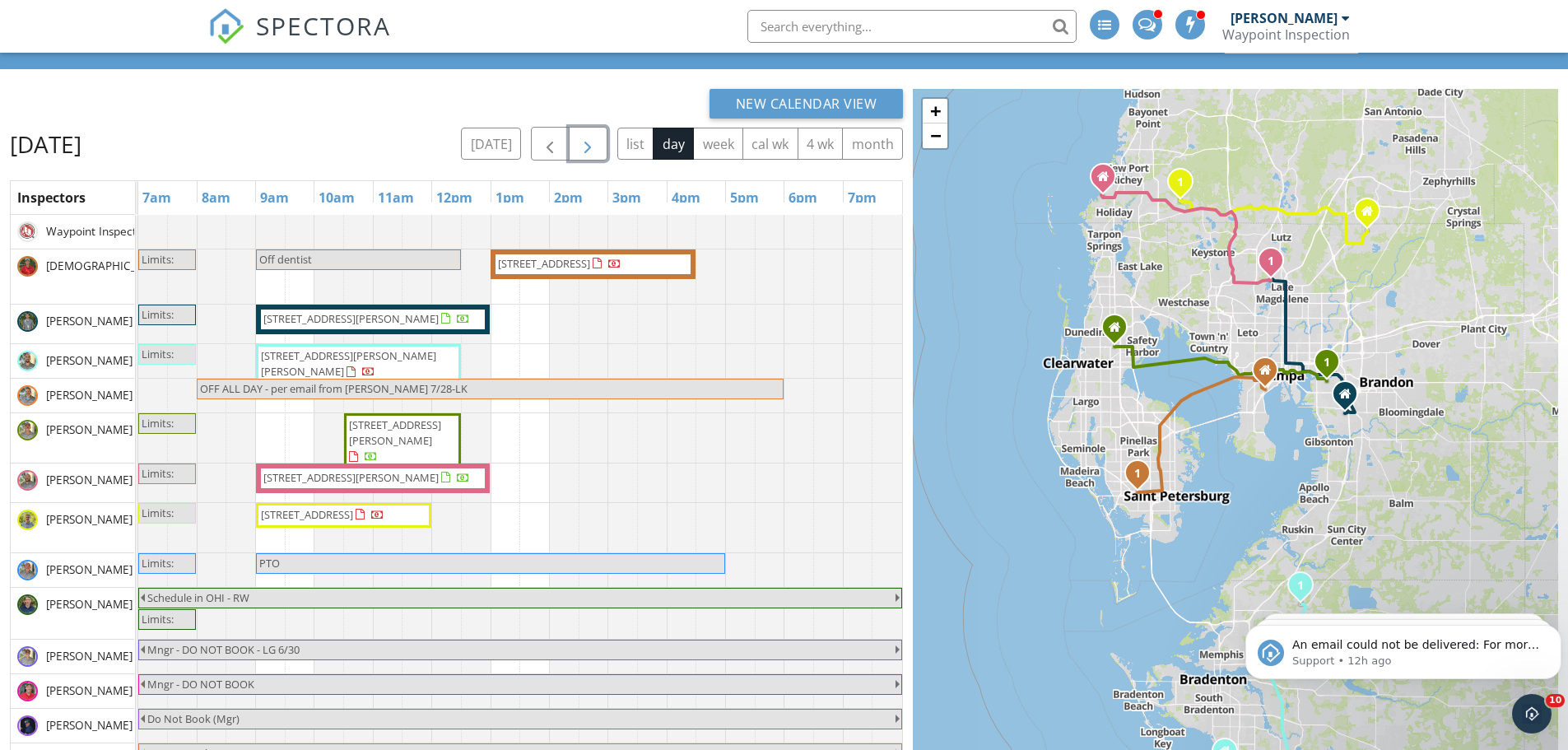
click at [592, 145] on span "button" at bounding box center [588, 144] width 20 height 20
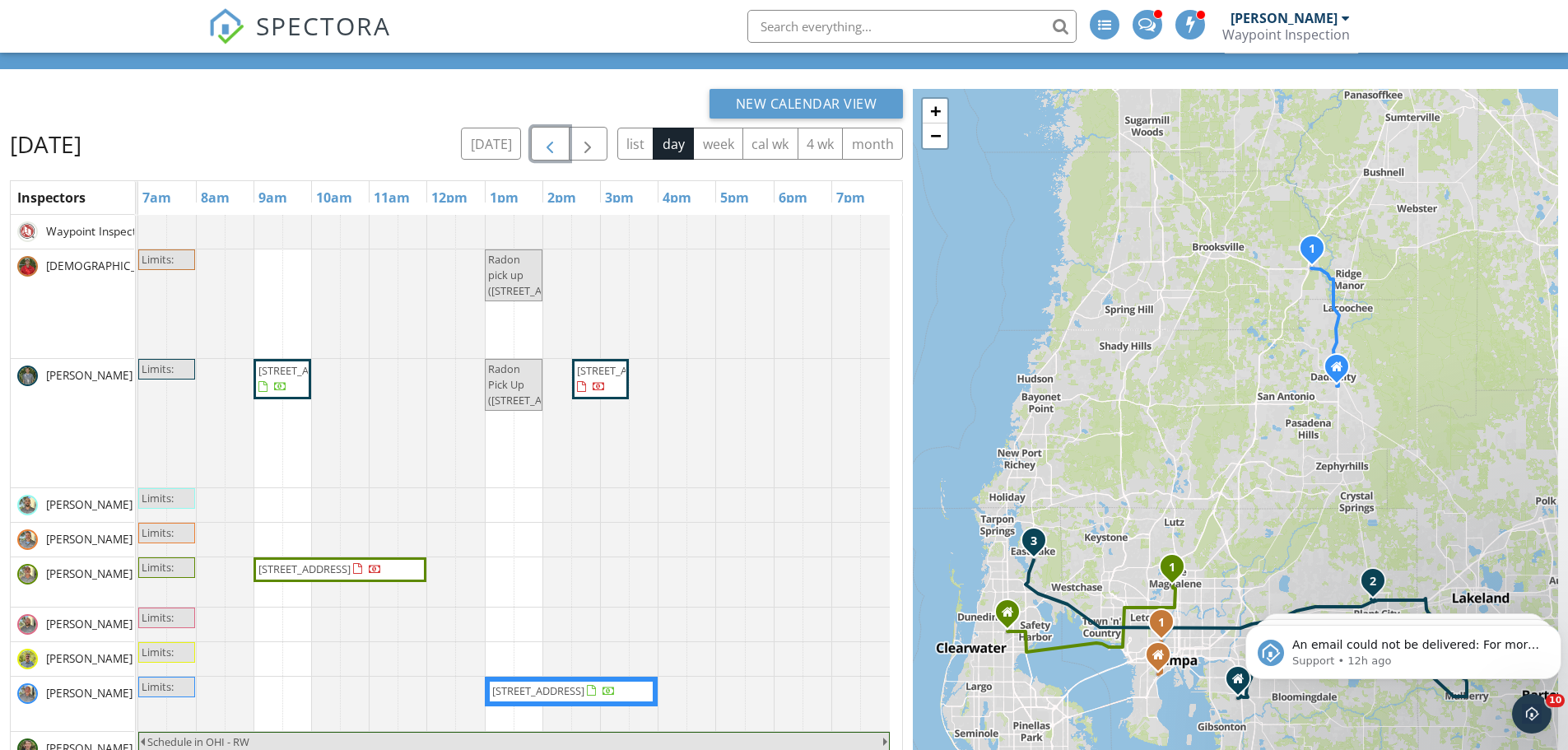
click at [555, 143] on span "button" at bounding box center [550, 144] width 20 height 20
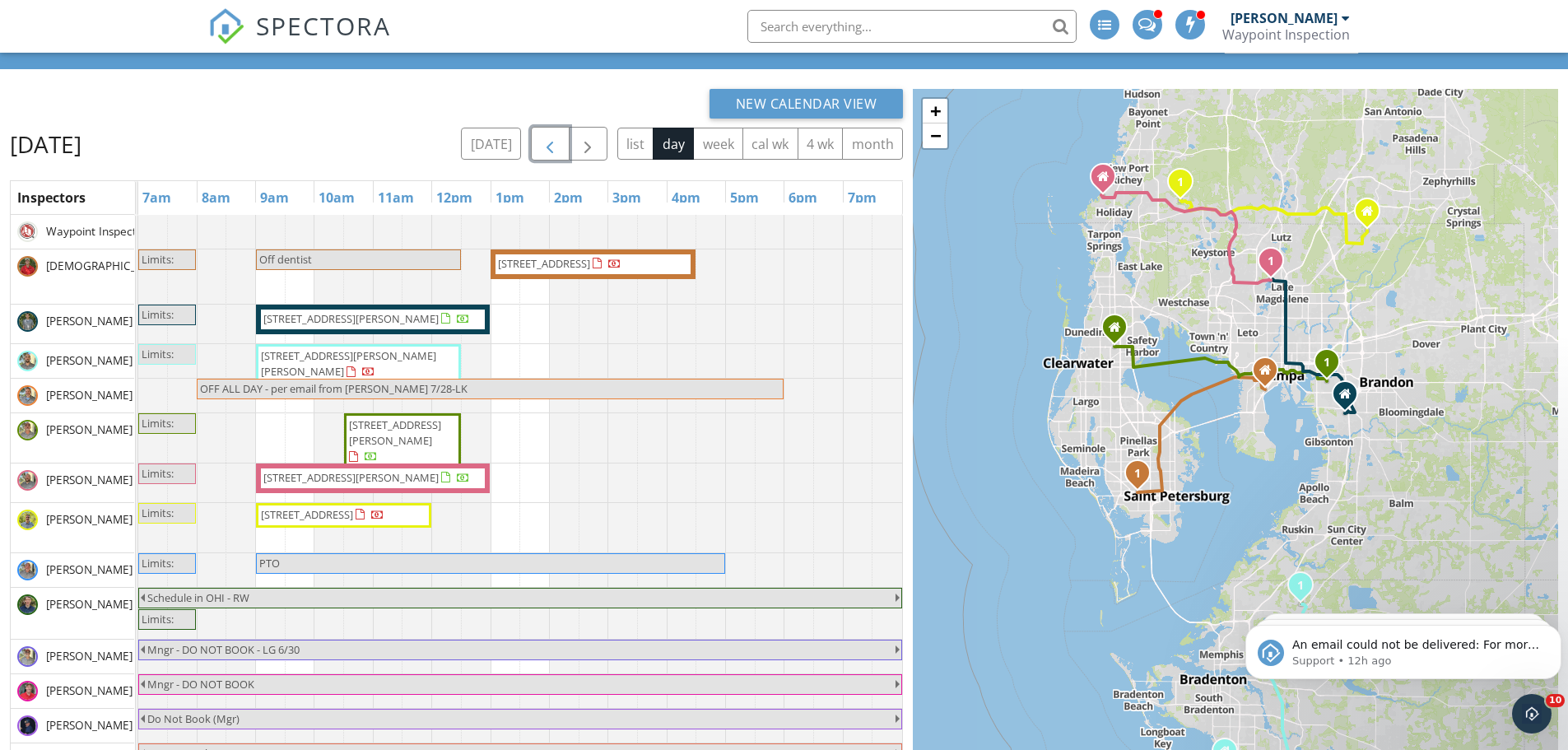
click at [548, 140] on span "button" at bounding box center [550, 144] width 20 height 20
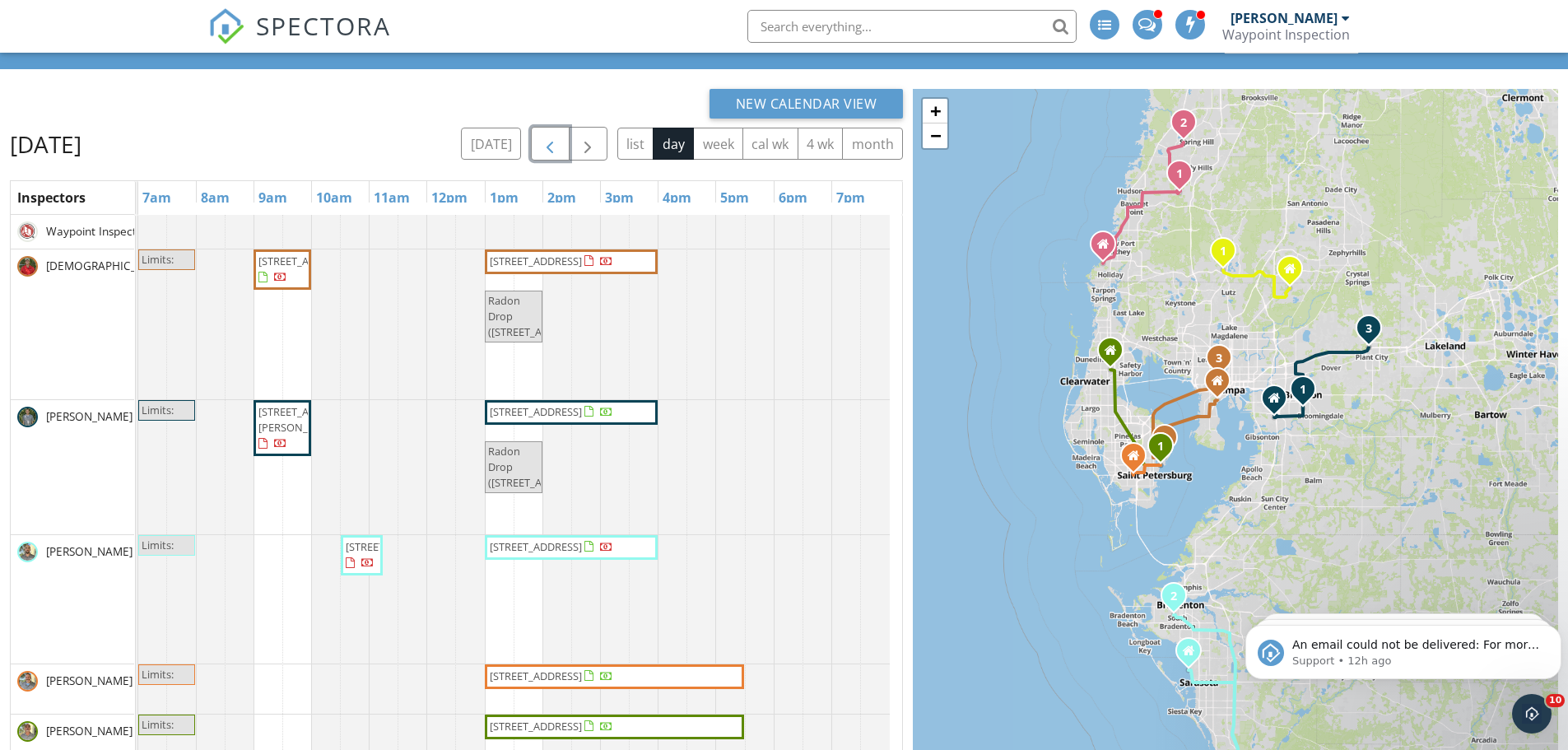
click at [566, 677] on span "321 Brightwaters Blvd NE, St. Petersburg 33704" at bounding box center [535, 675] width 92 height 15
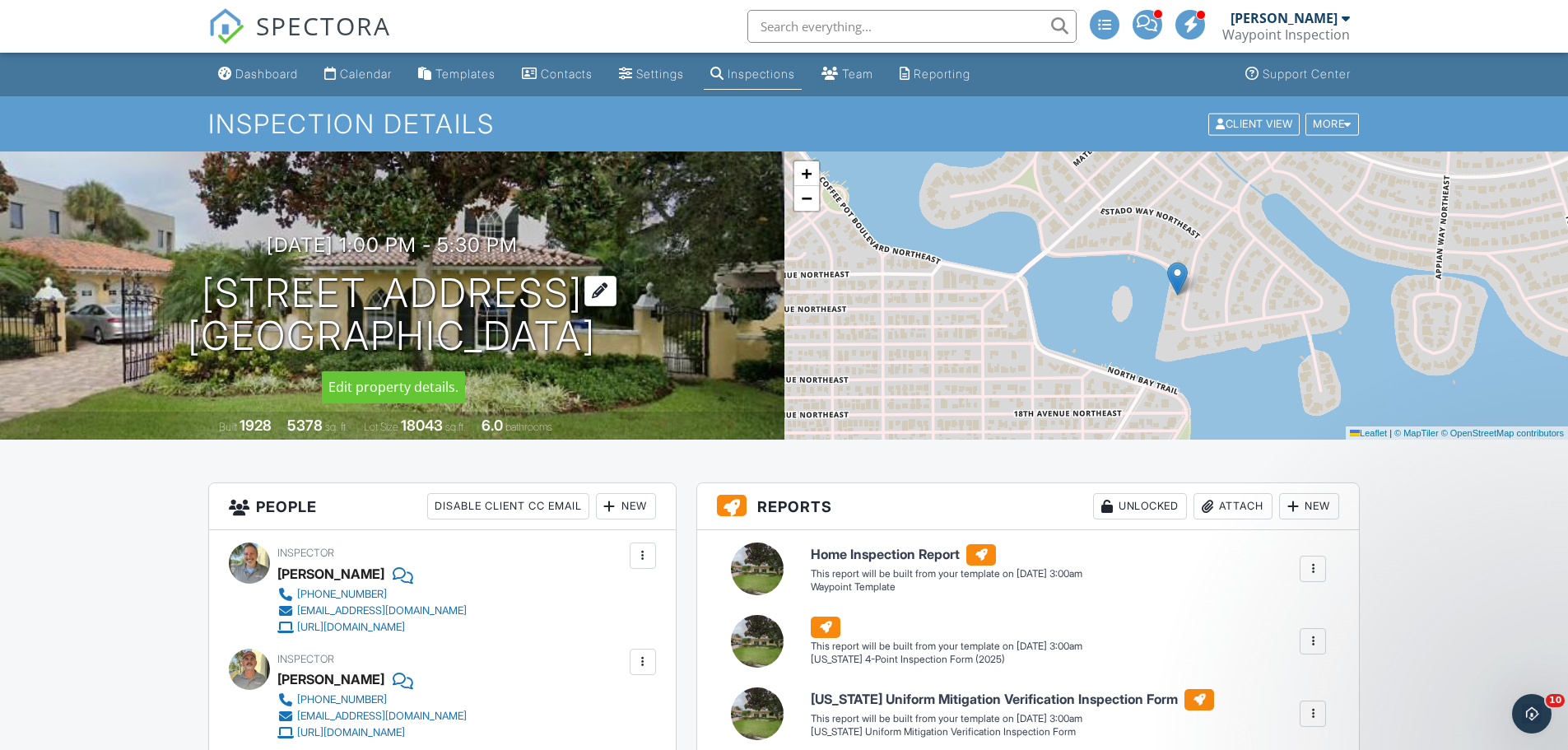
drag, startPoint x: 117, startPoint y: 292, endPoint x: 653, endPoint y: 287, distance: 536.0
click at [596, 287] on h1 "[STREET_ADDRESS] [GEOGRAPHIC_DATA]" at bounding box center [392, 315] width 408 height 87
